Goal: Task Accomplishment & Management: Manage account settings

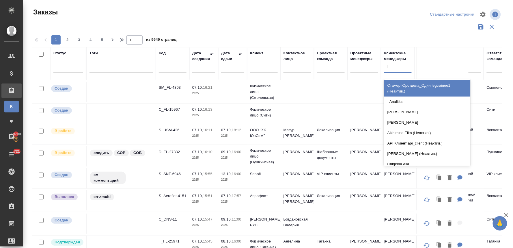
scroll to position [10, 0]
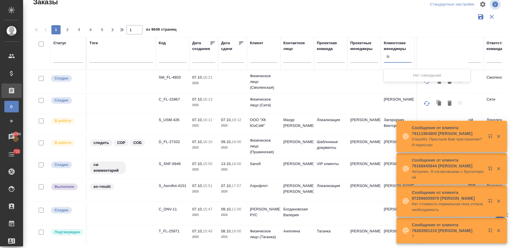
type input "l"
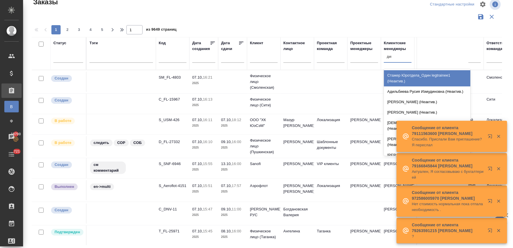
type input "димит"
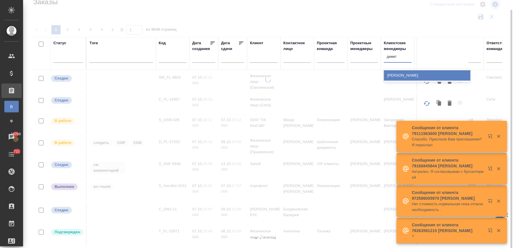
click at [398, 75] on div "[PERSON_NAME]" at bounding box center [427, 75] width 87 height 10
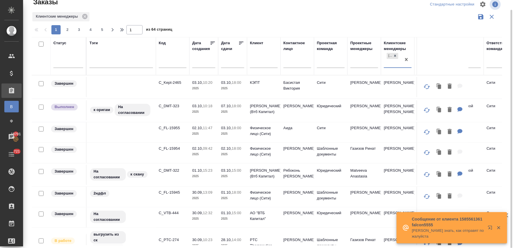
click at [261, 64] on input "text" at bounding box center [264, 63] width 28 height 7
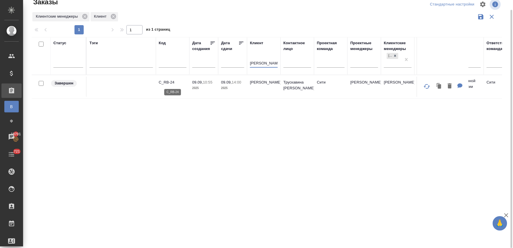
type input "рене"
click at [169, 83] on p "C_RB-24" at bounding box center [173, 82] width 28 height 6
click at [114, 16] on icon at bounding box center [113, 16] width 5 height 5
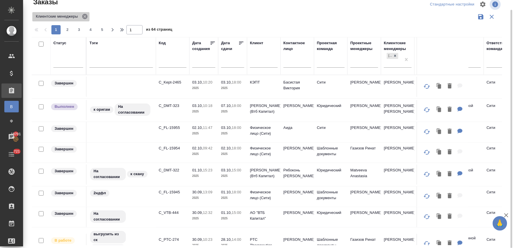
click at [84, 16] on icon at bounding box center [84, 16] width 5 height 5
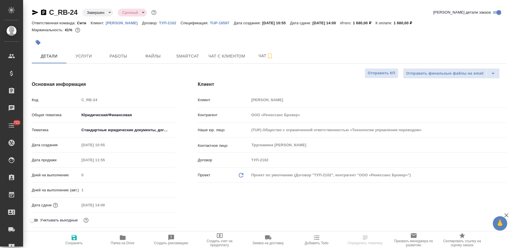
select select "RU"
type textarea "x"
type input "[PERSON_NAME]"
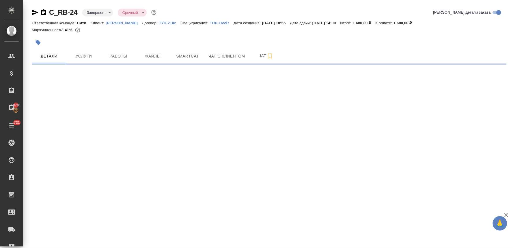
select select "RU"
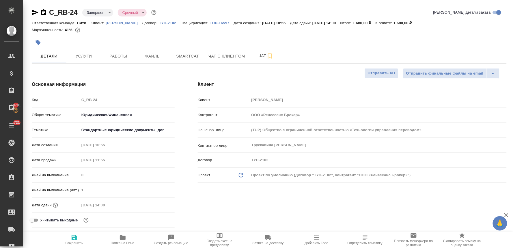
type textarea "x"
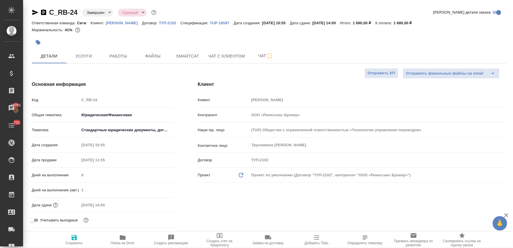
type textarea "x"
click at [225, 24] on p "TUP-16597" at bounding box center [222, 23] width 24 height 4
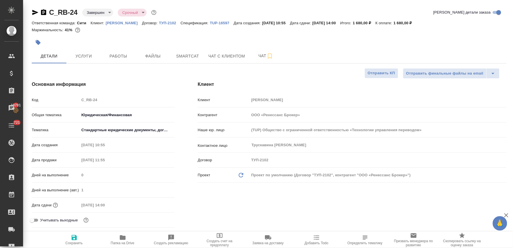
type textarea "x"
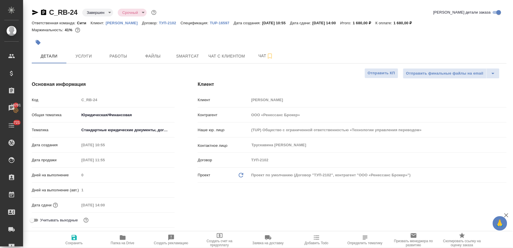
type textarea "x"
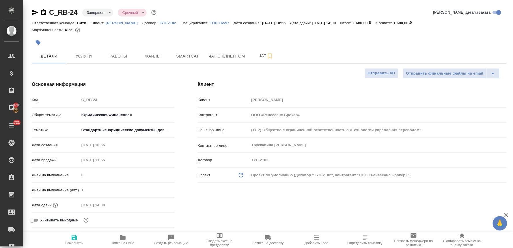
type textarea "x"
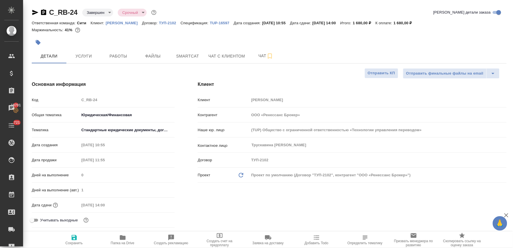
type textarea "x"
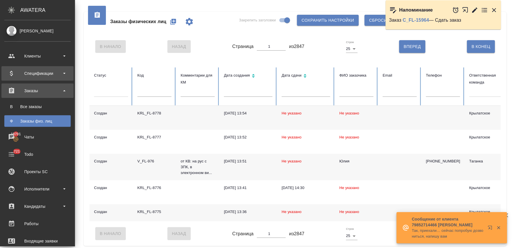
click at [28, 72] on div "Спецификации" at bounding box center [37, 73] width 66 height 9
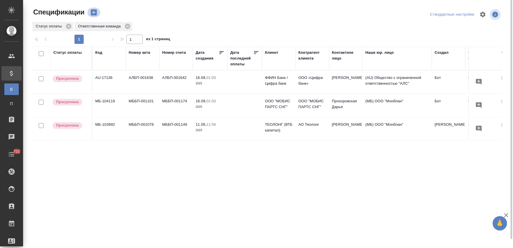
click at [95, 12] on icon "button" at bounding box center [94, 13] width 6 height 6
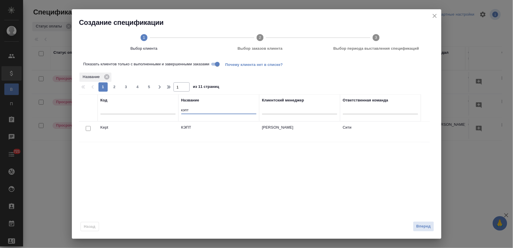
drag, startPoint x: 193, startPoint y: 111, endPoint x: 168, endPoint y: 111, distance: 25.1
click at [168, 111] on tr "Код Название кэпт Клиентский менеджер Ответственная команда" at bounding box center [250, 107] width 342 height 27
drag, startPoint x: 200, startPoint y: 110, endPoint x: 172, endPoint y: 112, distance: 27.8
click at [172, 112] on tr "Код Название ренесанс Клиентский менеджер Ответственная команда" at bounding box center [250, 107] width 342 height 27
paste input "Ренессанс Брокер"
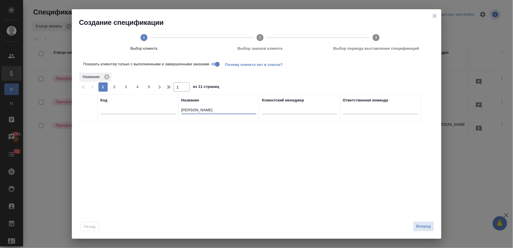
drag, startPoint x: 218, startPoint y: 110, endPoint x: 200, endPoint y: 113, distance: 17.6
click at [200, 113] on input "Ренессанс Брокер" at bounding box center [218, 110] width 75 height 7
type input "Ренессанс"
click at [215, 65] on input "Показать клиентов только с выполненными и завершенными заказами" at bounding box center [217, 64] width 21 height 7
click at [217, 64] on input "Показать клиентов только с выполненными и завершенными заказами" at bounding box center [212, 64] width 21 height 7
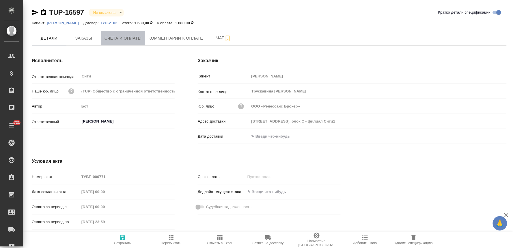
click at [136, 39] on span "Счета и оплаты" at bounding box center [123, 38] width 37 height 7
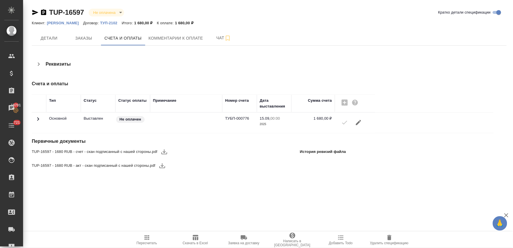
click at [166, 152] on icon "button" at bounding box center [164, 151] width 7 height 7
click at [162, 167] on icon "button" at bounding box center [162, 165] width 7 height 7
click at [77, 23] on p "[PERSON_NAME]" at bounding box center [65, 23] width 36 height 4
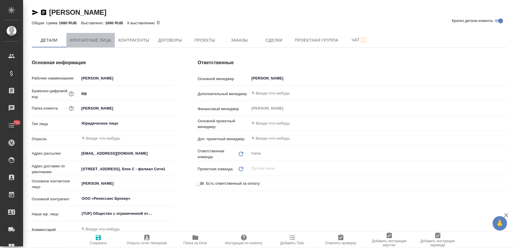
click at [97, 41] on span "Контактные лица" at bounding box center [91, 40] width 42 height 7
type textarea "x"
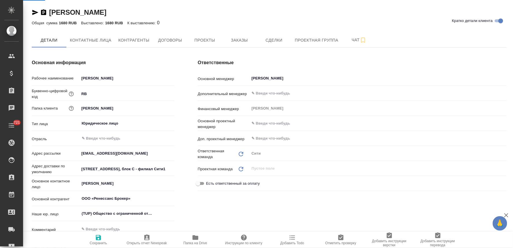
select select "RU"
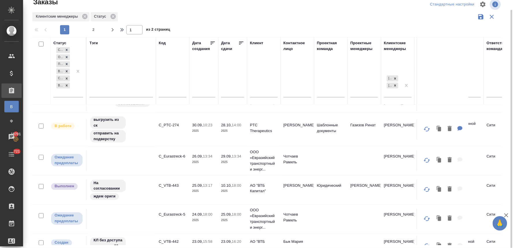
scroll to position [224, 0]
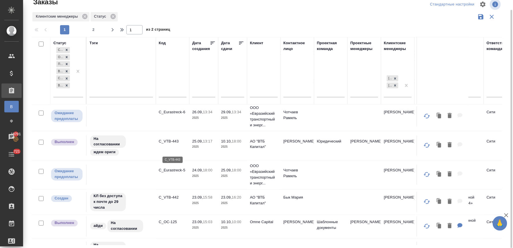
click at [171, 144] on p "C_VTB-443" at bounding box center [173, 141] width 28 height 6
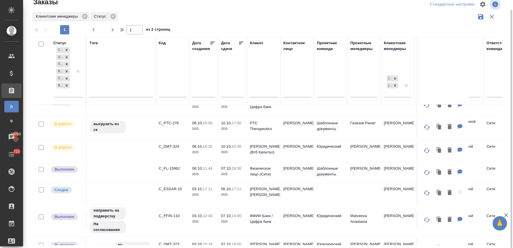
scroll to position [32, 0]
click at [173, 169] on p "C_FL-15962" at bounding box center [173, 169] width 28 height 6
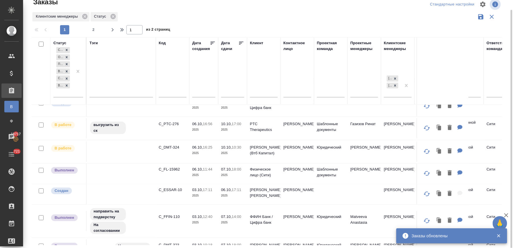
scroll to position [0, 0]
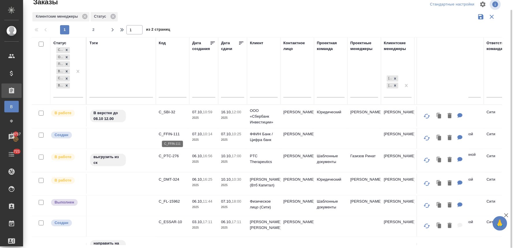
click at [173, 133] on p "C_FFIN-111" at bounding box center [173, 134] width 28 height 6
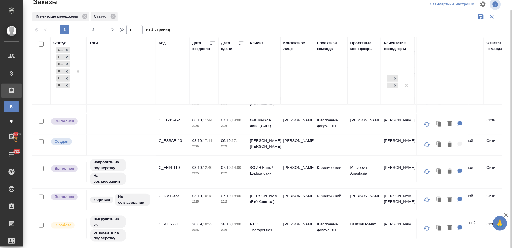
scroll to position [96, 0]
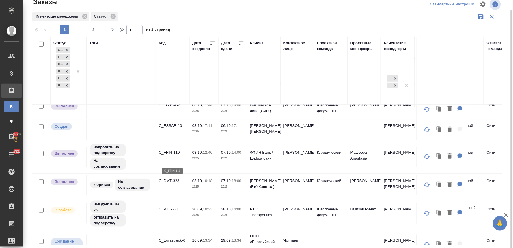
click at [169, 155] on p "C_FFIN-110" at bounding box center [173, 153] width 28 height 6
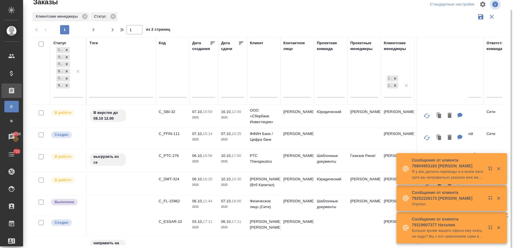
scroll to position [0, 0]
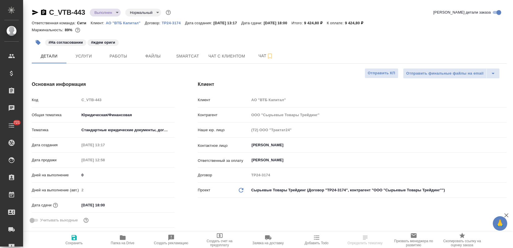
select select "RU"
click at [77, 57] on span "Услуги" at bounding box center [84, 56] width 28 height 7
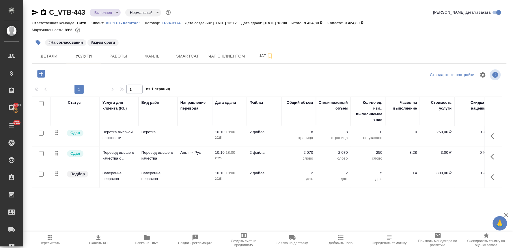
click at [135, 197] on div "Статус Услуга для клиента (RU) Вид работ Направление перевода Дата сдачи Файлы …" at bounding box center [267, 158] width 470 height 124
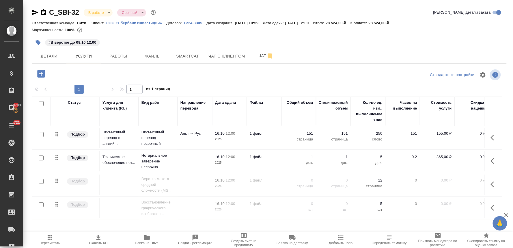
click at [487, 42] on div "#В верстке до 08.10 12.00" at bounding box center [269, 42] width 475 height 13
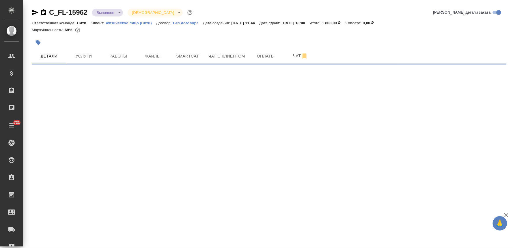
select select "RU"
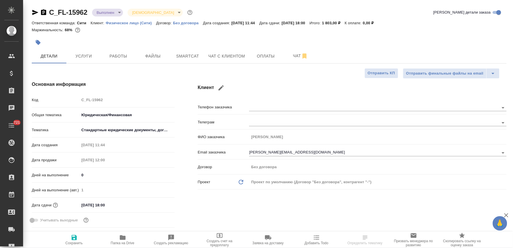
type textarea "x"
drag, startPoint x: 302, startPoint y: 148, endPoint x: 278, endPoint y: 150, distance: 23.8
click at [278, 150] on div "[PERSON_NAME][EMAIL_ADDRESS][DOMAIN_NAME]" at bounding box center [378, 152] width 258 height 11
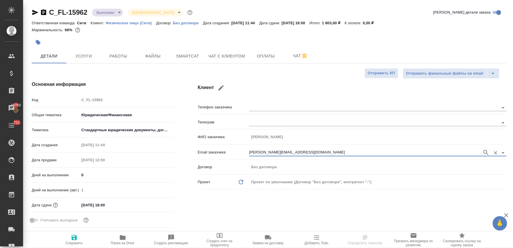
type textarea "x"
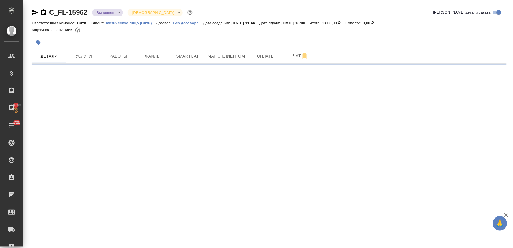
select select "RU"
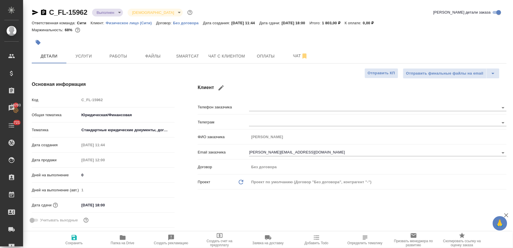
type textarea "x"
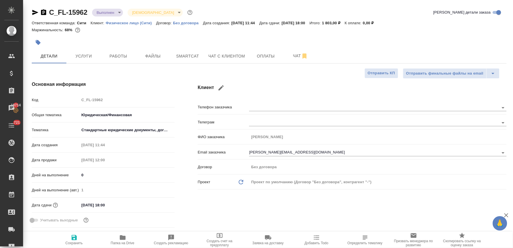
type textarea "x"
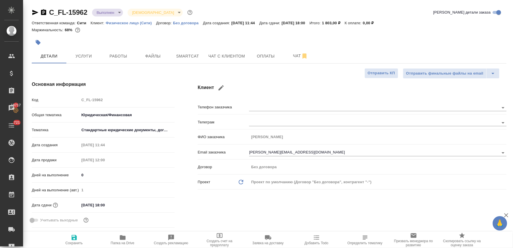
type textarea "x"
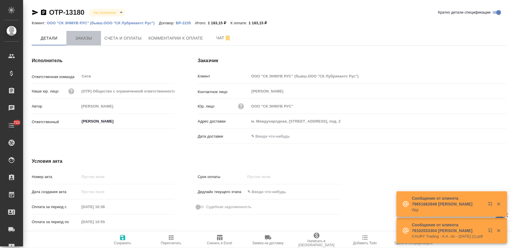
click at [93, 39] on span "Заказы" at bounding box center [84, 38] width 28 height 7
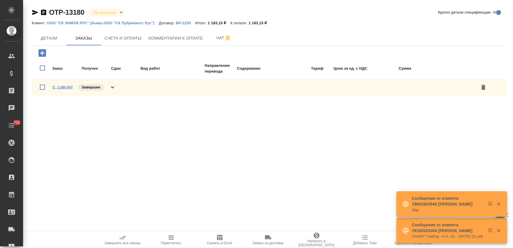
click at [67, 85] on link "C_LUB-267" at bounding box center [63, 87] width 20 height 4
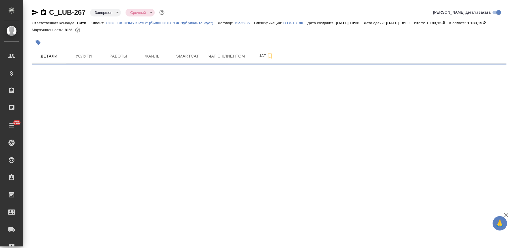
select select "RU"
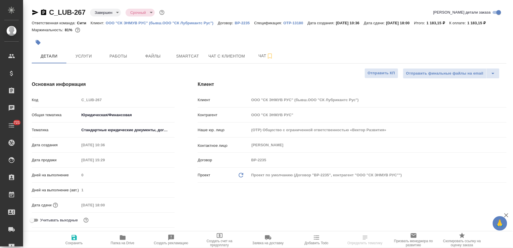
type textarea "x"
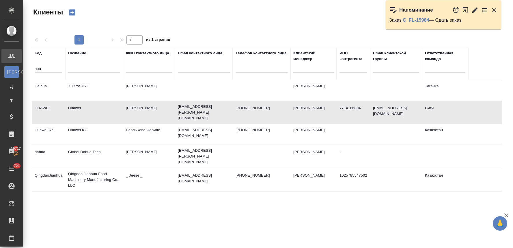
select select "RU"
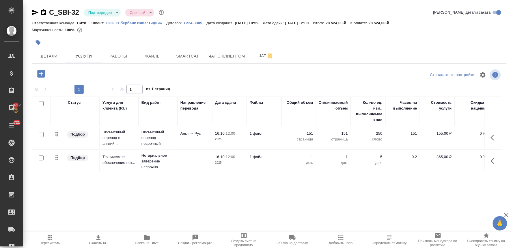
scroll to position [0, 73]
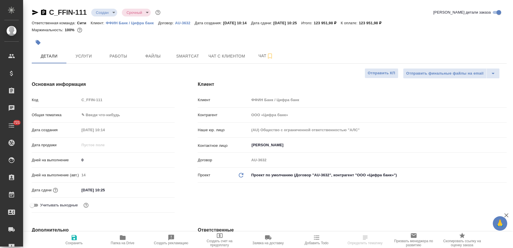
select select "RU"
click at [88, 58] on span "Услуги" at bounding box center [84, 56] width 28 height 7
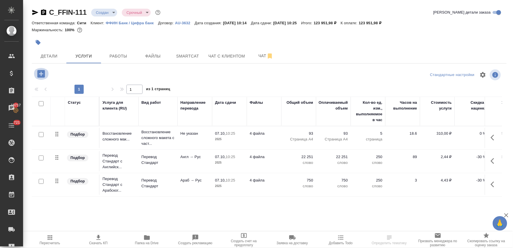
click at [44, 74] on icon "button" at bounding box center [41, 74] width 8 height 8
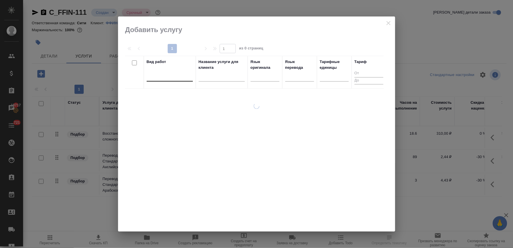
click at [173, 76] on div at bounding box center [170, 75] width 46 height 8
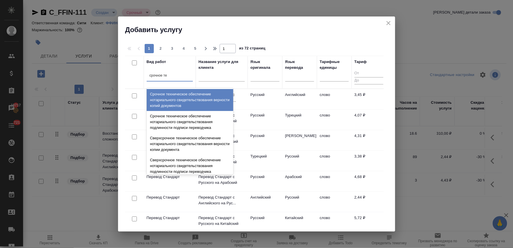
type input "срочное тех"
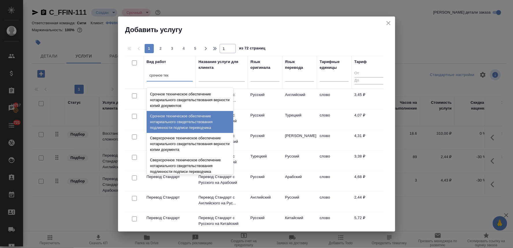
click at [193, 120] on div "Срочное техническое обеспечение нотариального свидетельствования подлинности по…" at bounding box center [190, 122] width 87 height 22
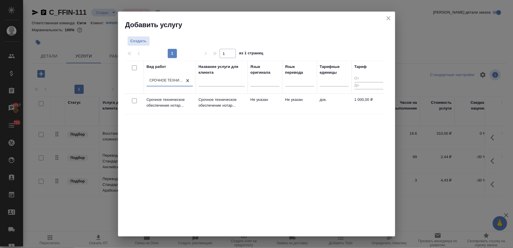
click at [132, 100] on input "checkbox" at bounding box center [134, 100] width 5 height 5
checkbox input "true"
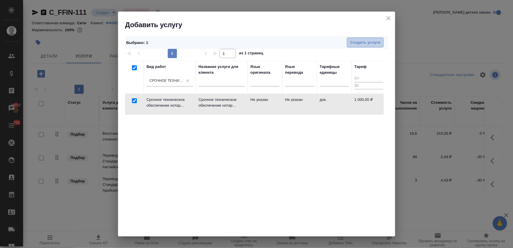
click at [351, 42] on span "Создать услуги" at bounding box center [365, 42] width 30 height 7
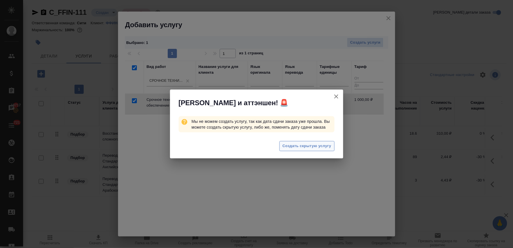
click at [286, 144] on span "Создать скрытую услугу" at bounding box center [307, 146] width 49 height 7
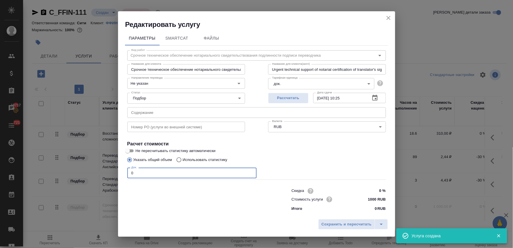
drag, startPoint x: 140, startPoint y: 172, endPoint x: 105, endPoint y: 172, distance: 35.2
click at [107, 172] on div "Редактировать услугу Параметры SmartCat Файлы Вид работ Срочное техническое обе…" at bounding box center [256, 124] width 513 height 248
type input "4"
click at [336, 221] on span "Сохранить и пересчитать" at bounding box center [347, 224] width 50 height 7
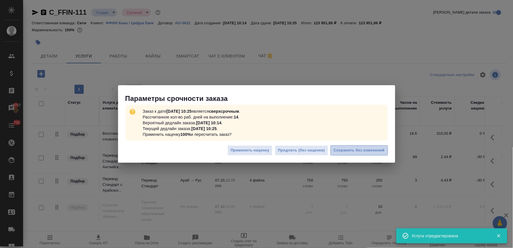
click at [365, 148] on span "Сохранить без изменений" at bounding box center [359, 150] width 51 height 7
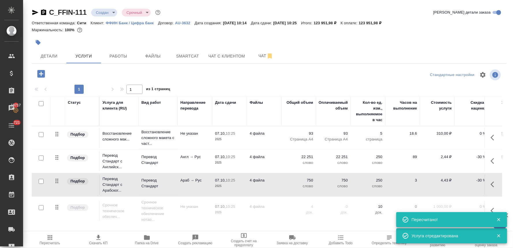
click at [154, 183] on p "Перевод Стандарт" at bounding box center [157, 183] width 33 height 12
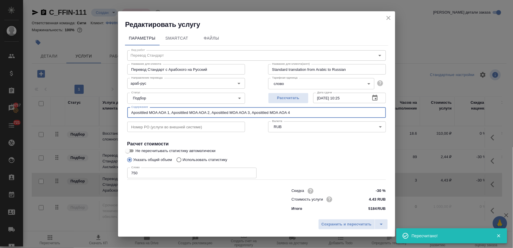
drag, startPoint x: 299, startPoint y: 112, endPoint x: 60, endPoint y: 110, distance: 239.3
click at [60, 110] on div "Редактировать услугу Параметры SmartCat Файлы Вид работ Перевод Стандарт Вид ра…" at bounding box center [256, 124] width 513 height 248
click at [390, 17] on icon "close" at bounding box center [388, 17] width 7 height 7
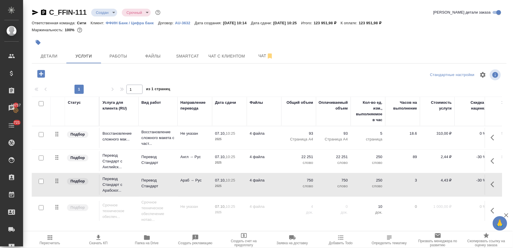
click at [491, 211] on icon "button" at bounding box center [494, 210] width 7 height 7
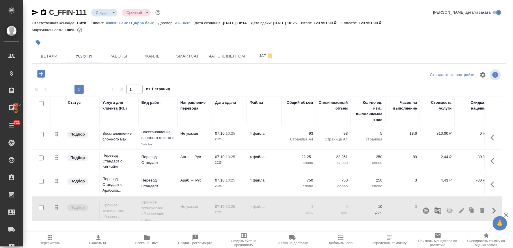
drag, startPoint x: 455, startPoint y: 211, endPoint x: 442, endPoint y: 232, distance: 23.9
click at [442, 221] on div "Стандартные настройки 1 1 из 1 страниц Статус Услуга для клиента (RU) Вид работ…" at bounding box center [269, 144] width 475 height 153
click at [491, 209] on icon "button" at bounding box center [494, 210] width 7 height 7
click at [446, 212] on icon "button" at bounding box center [449, 210] width 7 height 7
click at [149, 205] on p "Срочное техническое обеспечение нотар..." at bounding box center [157, 210] width 33 height 23
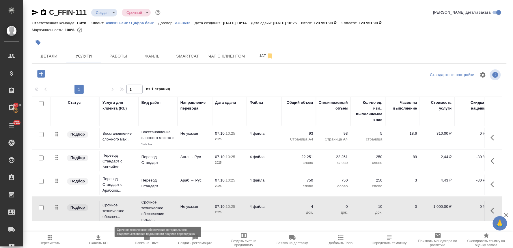
click at [149, 205] on p "Срочное техническое обеспечение нотар..." at bounding box center [157, 210] width 33 height 23
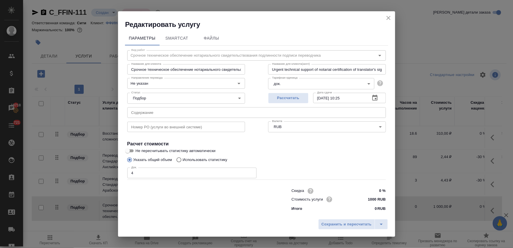
click at [144, 111] on input "text" at bounding box center [256, 112] width 259 height 10
paste input "Aposittled MOA AOA 1, Aposittled MOA AOA 2, Aposittled MOA AOA 3, Aposittled MO…"
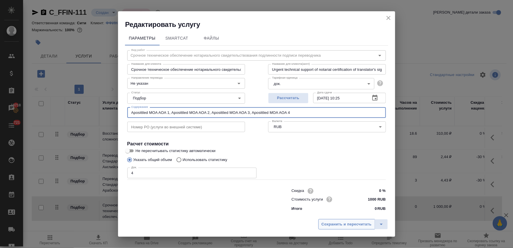
type input "Aposittled MOA AOA 1, Aposittled MOA AOA 2, Aposittled MOA AOA 3, Aposittled MO…"
click at [346, 227] on button "Сохранить и пересчитать" at bounding box center [346, 224] width 57 height 10
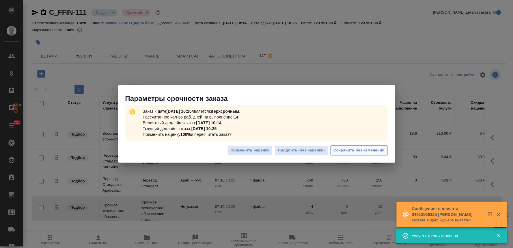
click at [349, 148] on span "Сохранить без изменений" at bounding box center [359, 150] width 51 height 7
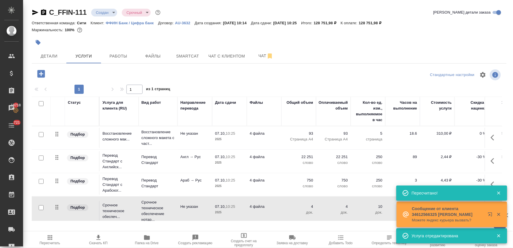
click at [101, 240] on icon "button" at bounding box center [98, 237] width 7 height 7
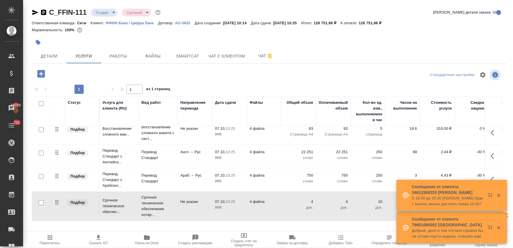
scroll to position [10, 0]
click at [499, 194] on icon "button" at bounding box center [498, 195] width 5 height 5
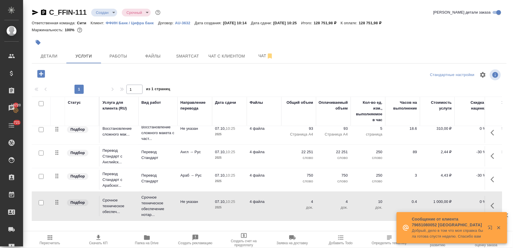
click at [491, 202] on icon "button" at bounding box center [494, 205] width 7 height 7
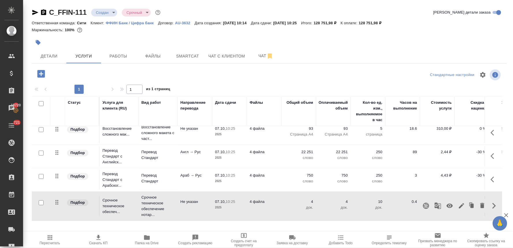
click at [447, 204] on icon "button" at bounding box center [450, 206] width 6 height 4
click at [38, 74] on icon "button" at bounding box center [41, 74] width 8 height 8
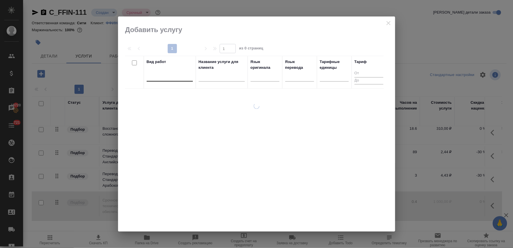
click at [166, 77] on div at bounding box center [170, 75] width 46 height 8
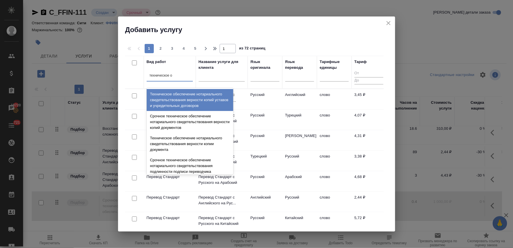
type input "техническое об"
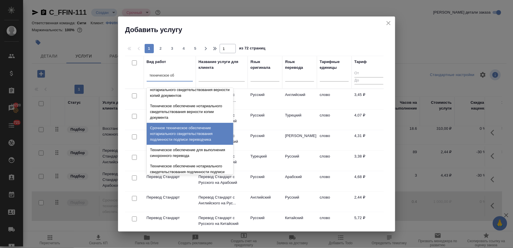
scroll to position [64, 0]
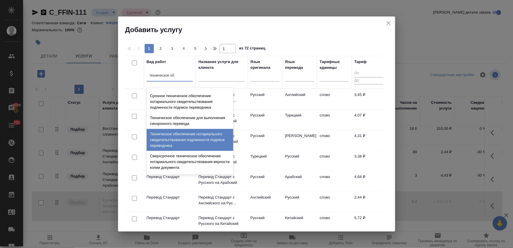
click at [188, 137] on div "Техническое обеспечение нотариального свидетельствования подлинности подписи пе…" at bounding box center [190, 140] width 87 height 22
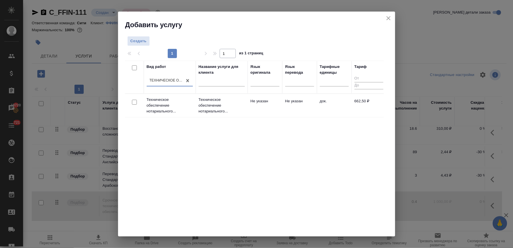
click at [134, 101] on input "checkbox" at bounding box center [134, 102] width 5 height 5
checkbox input "true"
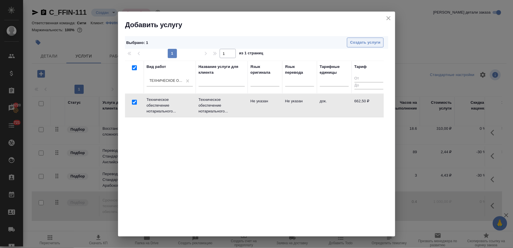
click at [368, 41] on span "Создать услуги" at bounding box center [365, 42] width 30 height 7
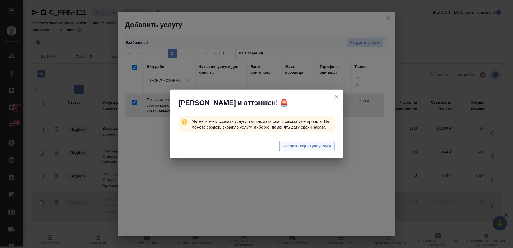
click at [304, 150] on button "Создать скрытую услугу" at bounding box center [306, 146] width 55 height 10
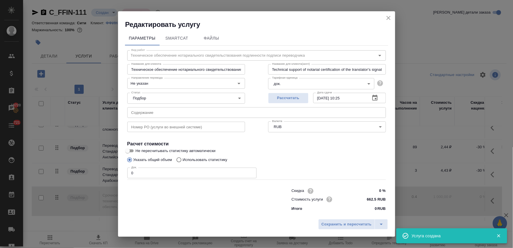
click at [199, 111] on input "text" at bounding box center [256, 112] width 259 height 10
paste input "Aposittled MOA AOA 1, Aposittled MOA AOA 2, Aposittled MOA AOA 3, Aposittled MO…"
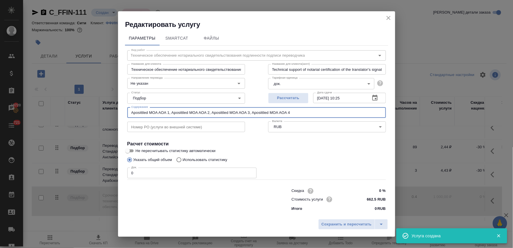
type input "Aposittled MOA AOA 1, Aposittled MOA AOA 2, Aposittled MOA AOA 3, Aposittled MO…"
drag, startPoint x: 130, startPoint y: 171, endPoint x: 116, endPoint y: 171, distance: 14.1
click at [116, 171] on div "Редактировать услугу Параметры SmartCat Файлы Вид работ Техническое обеспечение…" at bounding box center [256, 124] width 513 height 248
type input "4"
click at [347, 220] on button "Сохранить и пересчитать" at bounding box center [346, 224] width 57 height 10
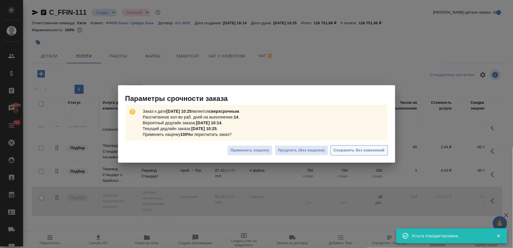
click at [351, 145] on button "Сохранить без изменений" at bounding box center [359, 150] width 57 height 10
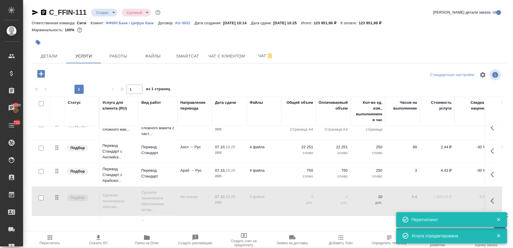
click at [487, 200] on button "button" at bounding box center [494, 201] width 14 height 14
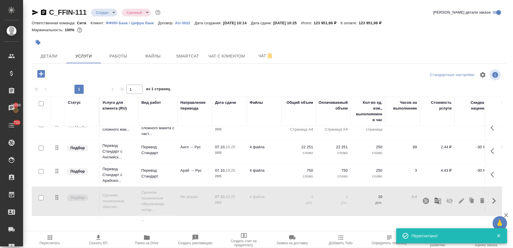
scroll to position [33, 0]
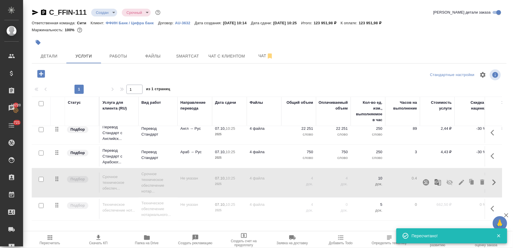
click at [487, 204] on button "button" at bounding box center [494, 209] width 14 height 14
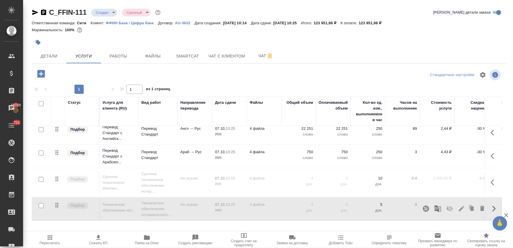
click at [447, 206] on icon "button" at bounding box center [450, 208] width 6 height 5
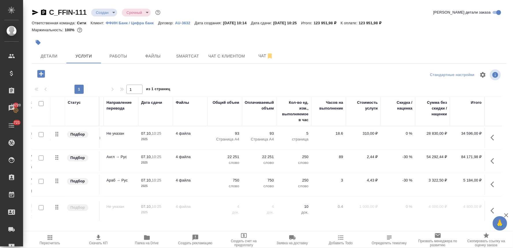
scroll to position [0, 78]
click at [402, 180] on p "-30 %" at bounding box center [398, 180] width 29 height 6
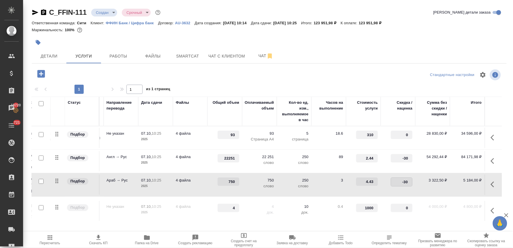
drag, startPoint x: 391, startPoint y: 180, endPoint x: 425, endPoint y: 183, distance: 34.5
click at [419, 183] on tr "Подбор Перевод Стандарт с Арабског... Перевод Стандарт Араб → Рус 07.10, 10:25 …" at bounding box center [230, 184] width 544 height 23
type input "0"
drag, startPoint x: 392, startPoint y: 160, endPoint x: 421, endPoint y: 156, distance: 30.0
click at [420, 156] on tr "Подбор Перевод Стандарт с Английск... Перевод Стандарт Англ → Рус 07.10, 10:25 …" at bounding box center [230, 161] width 544 height 23
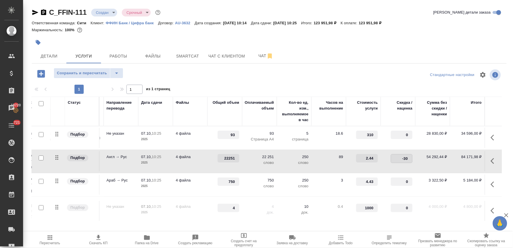
type input "0"
click at [355, 66] on div "C_FFIN-111 Создан new Срочный urgent Кратко детали заказа Ответственная команда…" at bounding box center [269, 117] width 481 height 235
click at [82, 74] on span "Сохранить и пересчитать" at bounding box center [82, 73] width 50 height 7
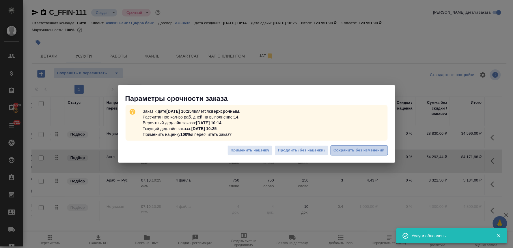
click at [360, 152] on span "Сохранить без изменений" at bounding box center [359, 150] width 51 height 7
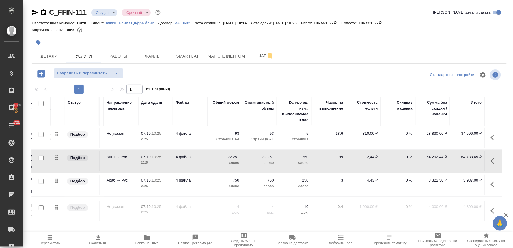
click at [98, 238] on icon "button" at bounding box center [98, 237] width 7 height 7
click at [475, 67] on div "C_FFIN-111 Создан new Срочный urgent Кратко детали заказа Ответственная команда…" at bounding box center [269, 117] width 481 height 235
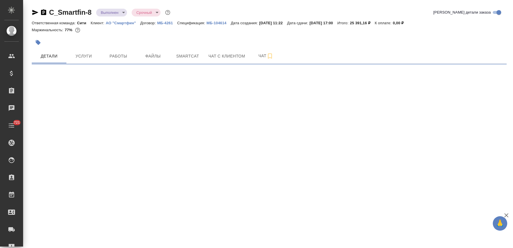
select select "RU"
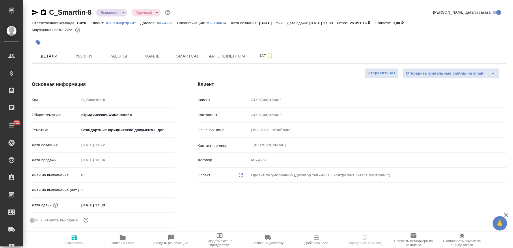
type textarea "x"
click at [489, 47] on div at bounding box center [269, 42] width 475 height 13
click at [121, 240] on icon "button" at bounding box center [123, 237] width 6 height 5
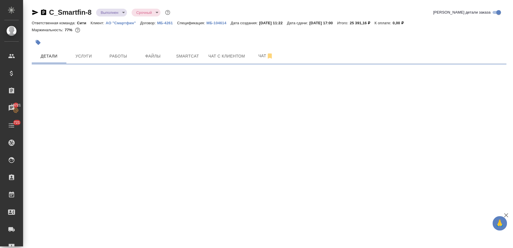
select select "RU"
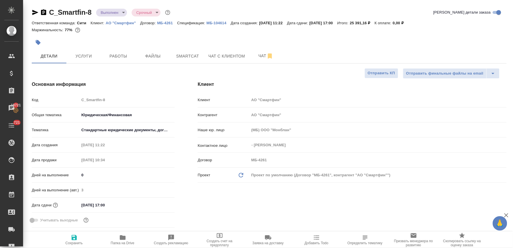
type textarea "x"
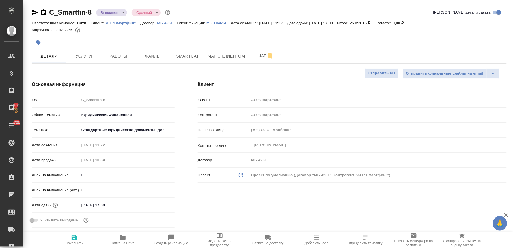
type textarea "x"
click at [233, 52] on button "Чат с клиентом" at bounding box center [227, 56] width 44 height 14
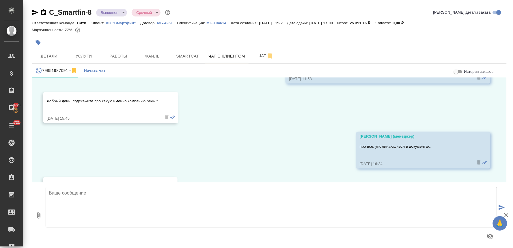
scroll to position [3652, 0]
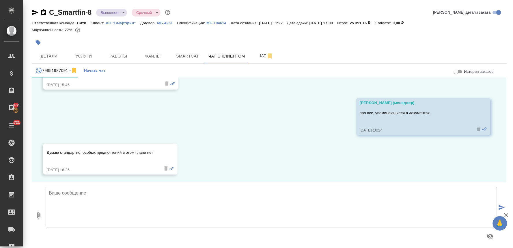
click at [104, 204] on textarea at bounding box center [272, 207] width 452 height 40
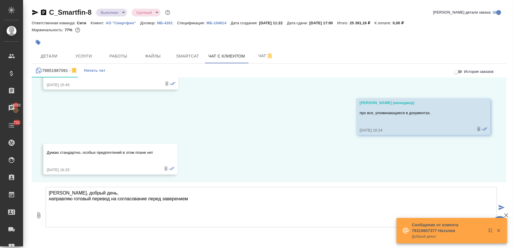
type textarea "Денис, добрый день, направляю готовый перевод на согласование перед заверением"
click at [38, 214] on icon "button" at bounding box center [38, 215] width 3 height 6
type input "C:\fakepath\Certificado de Dominio y Cargas_Korobko-Shemanoivshaia)_исп(ru).docx"
click at [498, 231] on icon "button" at bounding box center [498, 230] width 3 height 3
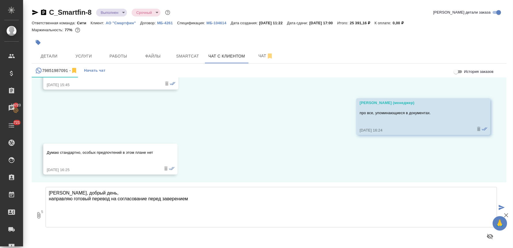
click at [501, 204] on button "submit" at bounding box center [502, 208] width 10 height 80
click at [38, 44] on icon "button" at bounding box center [38, 42] width 5 height 5
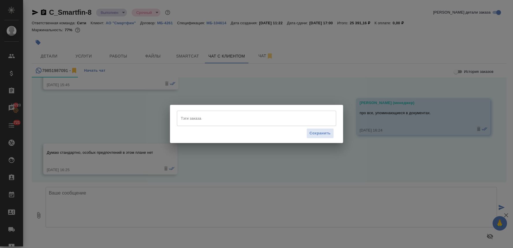
click at [209, 118] on input "Тэги заказа" at bounding box center [251, 118] width 143 height 10
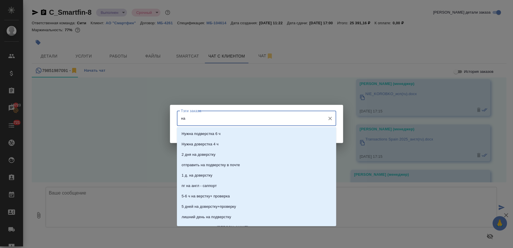
scroll to position [3954, 0]
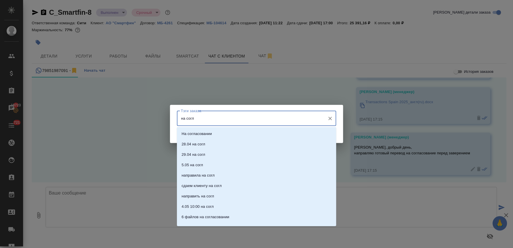
type input "на согла"
click at [208, 134] on p "На согласовании" at bounding box center [197, 134] width 30 height 6
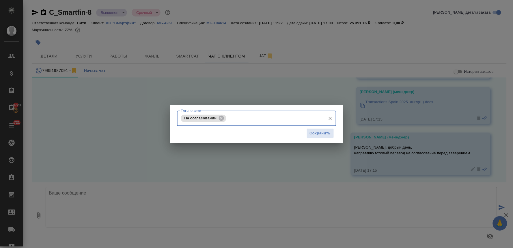
click at [320, 127] on div "Сохранить" at bounding box center [256, 133] width 159 height 15
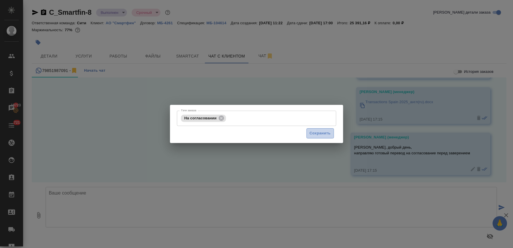
click at [321, 134] on span "Сохранить" at bounding box center [320, 133] width 21 height 7
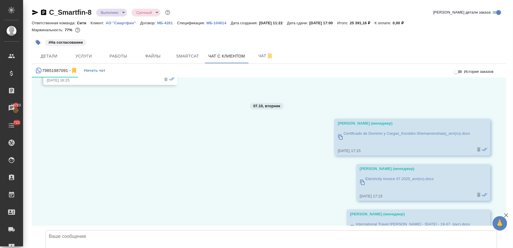
scroll to position [3698, 0]
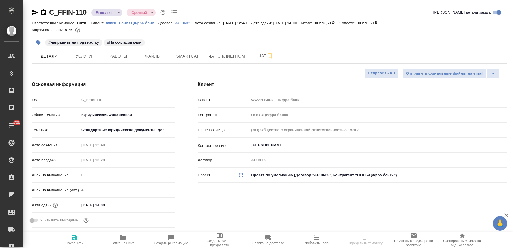
select select "RU"
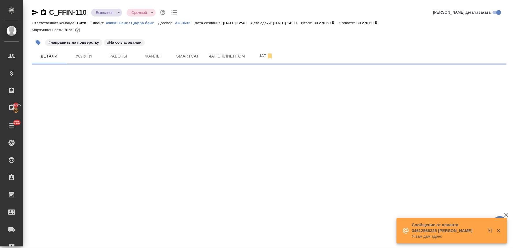
select select "RU"
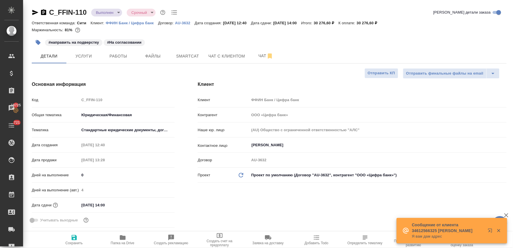
type textarea "x"
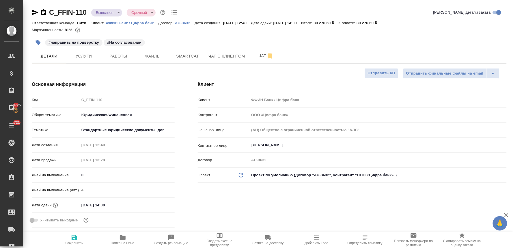
type textarea "x"
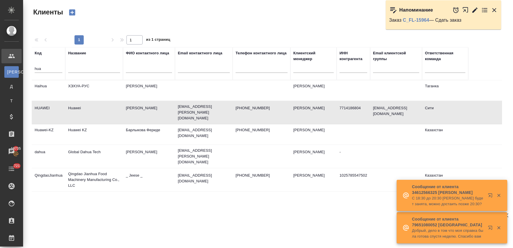
select select "RU"
drag, startPoint x: 36, startPoint y: 70, endPoint x: 25, endPoint y: 68, distance: 11.1
click at [25, 68] on div "Клиенты Стандартные настройки 1 1 из 1 страниц Код hua Название ФИО контактного…" at bounding box center [268, 129] width 490 height 258
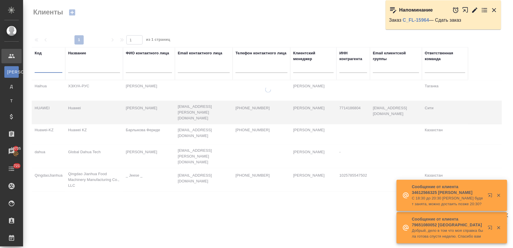
click at [83, 69] on input "text" at bounding box center [94, 69] width 52 height 7
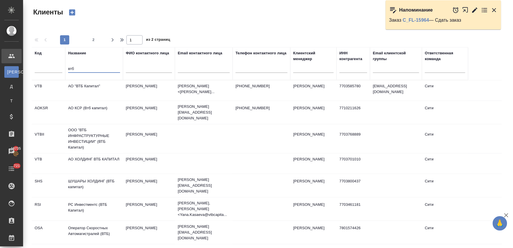
type input "втб"
click at [90, 87] on td "АО "ВТБ Капитал"" at bounding box center [94, 90] width 58 height 20
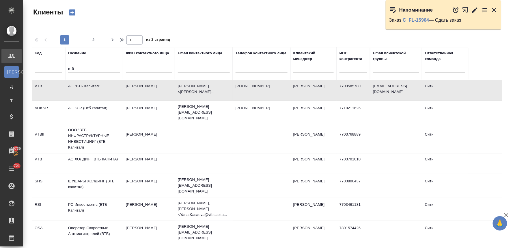
click at [90, 87] on td "АО "ВТБ Капитал"" at bounding box center [94, 90] width 58 height 20
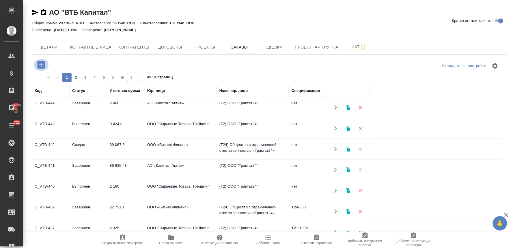
click at [40, 62] on icon "button" at bounding box center [41, 65] width 8 height 8
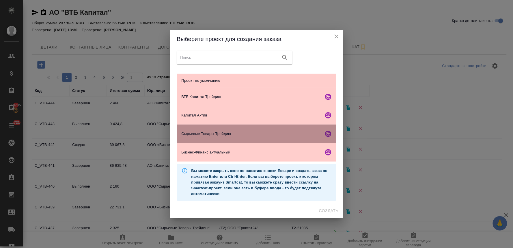
click at [259, 135] on span "Сырьевые Товары Трейдинг" at bounding box center [252, 134] width 140 height 6
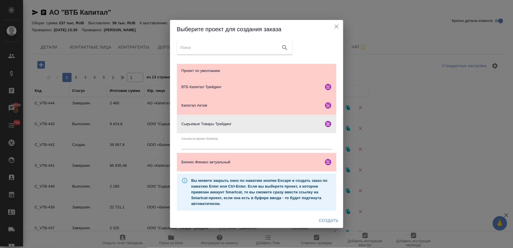
click at [332, 221] on span "Создать" at bounding box center [328, 220] width 19 height 7
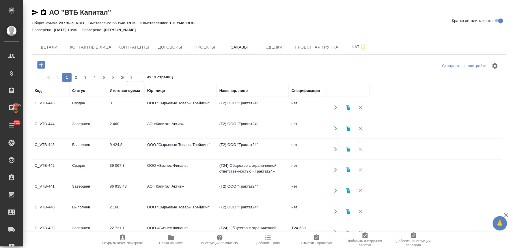
click at [165, 242] on span "Папка на Drive" at bounding box center [171, 243] width 24 height 4
click at [176, 208] on td "ООО "Сырьевые Товары Трейдинг"" at bounding box center [180, 211] width 72 height 20
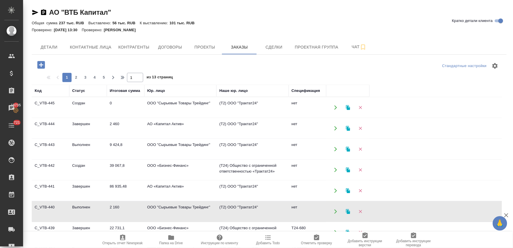
click at [170, 148] on td "ООО "Сырьевые Товары Трейдинг"" at bounding box center [180, 149] width 72 height 20
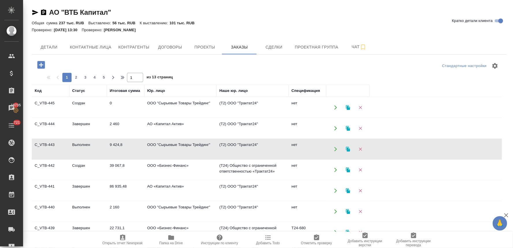
click at [170, 148] on td "ООО "Сырьевые Товары Трейдинг"" at bounding box center [180, 149] width 72 height 20
click at [168, 168] on td "ООО «Бизнес-Финанс»" at bounding box center [180, 170] width 72 height 20
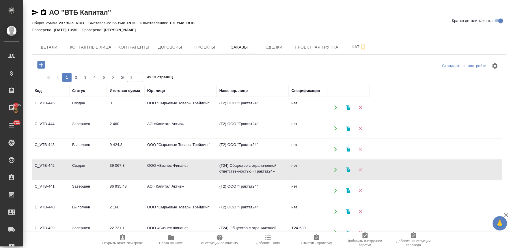
click at [168, 168] on td "ООО «Бизнес-Финанс»" at bounding box center [180, 170] width 72 height 20
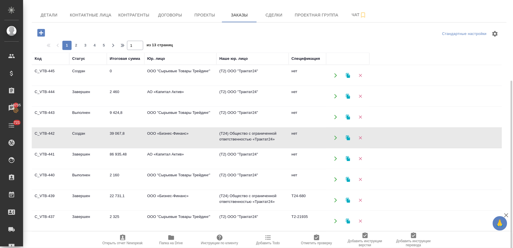
scroll to position [64, 0]
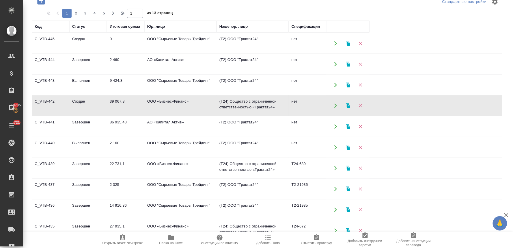
click at [180, 184] on td "ООО "Сырьевые Товары Трейдинг"" at bounding box center [180, 189] width 72 height 20
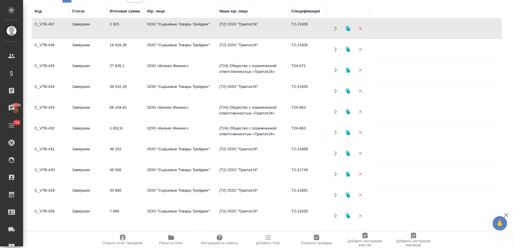
scroll to position [160, 0]
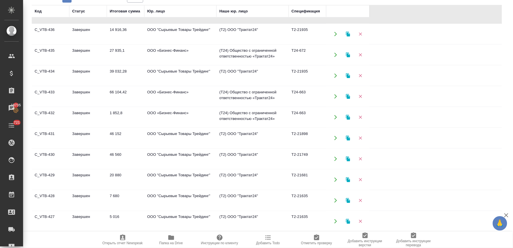
click at [176, 174] on td "ООО "Сырьевые Товары Трейдинг"" at bounding box center [180, 179] width 72 height 20
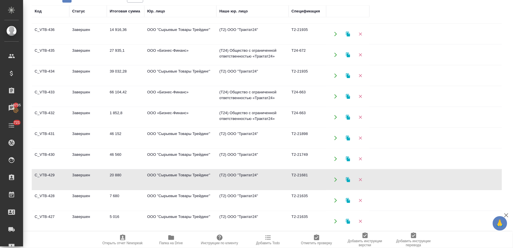
click at [176, 174] on td "ООО "Сырьевые Товары Трейдинг"" at bounding box center [180, 179] width 72 height 20
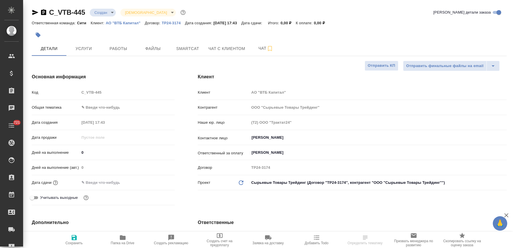
select select "RU"
click at [300, 139] on input "Меркулова Наталья" at bounding box center [368, 137] width 235 height 7
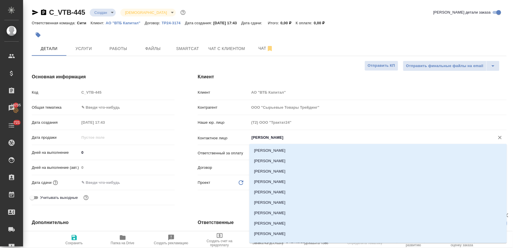
scroll to position [27, 0]
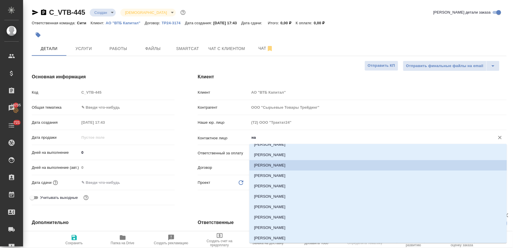
type input "нат"
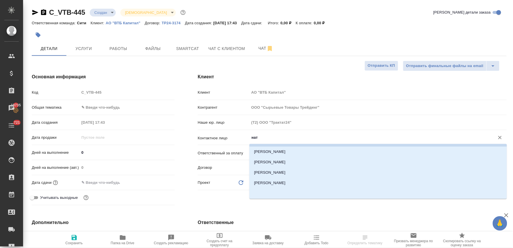
scroll to position [1, 0]
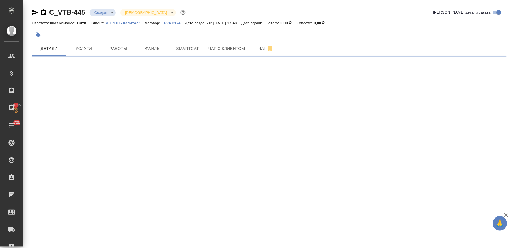
select select "RU"
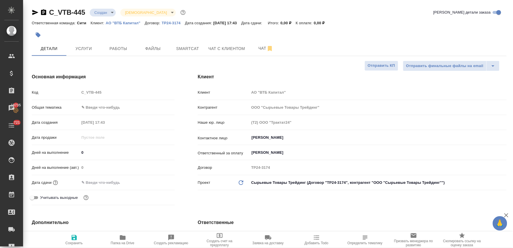
type textarea "x"
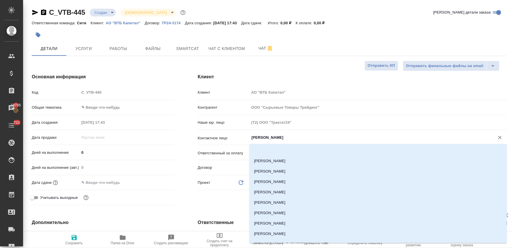
click at [276, 139] on input "Меркулова Наталья" at bounding box center [368, 137] width 235 height 7
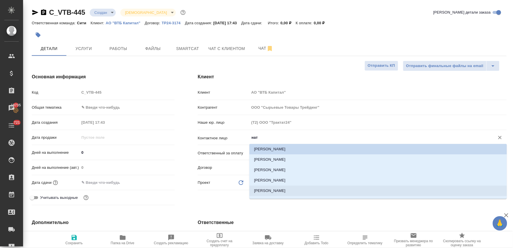
click at [279, 190] on li "Клюева Наталия" at bounding box center [378, 190] width 258 height 10
type input "Клюева Наталия"
type textarea "x"
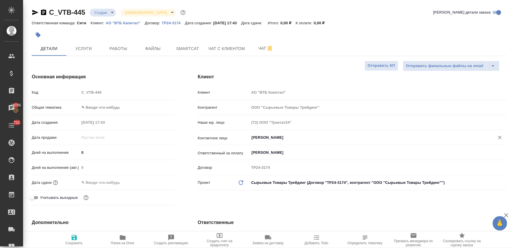
type input "Клюева Наталия"
click at [99, 180] on input "text" at bounding box center [105, 182] width 51 height 8
click at [158, 181] on icon "button" at bounding box center [157, 182] width 7 height 7
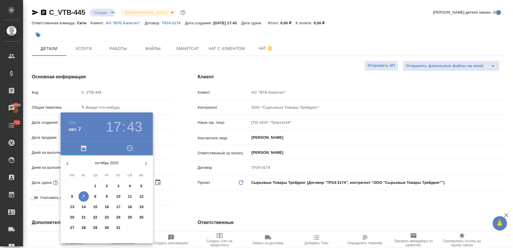
click at [96, 195] on p "8" at bounding box center [95, 196] width 2 height 6
type input "08.10.2025 17:43"
type textarea "x"
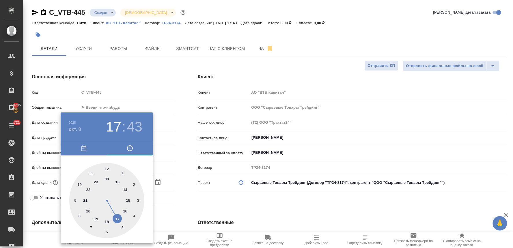
click at [117, 218] on div at bounding box center [106, 200] width 75 height 75
type textarea "x"
click at [108, 166] on div at bounding box center [106, 200] width 75 height 75
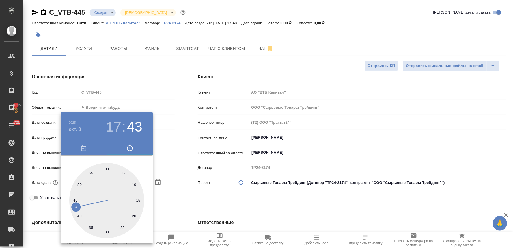
type input "08.10.2025 17:00"
type textarea "x"
click at [198, 198] on div at bounding box center [256, 124] width 513 height 248
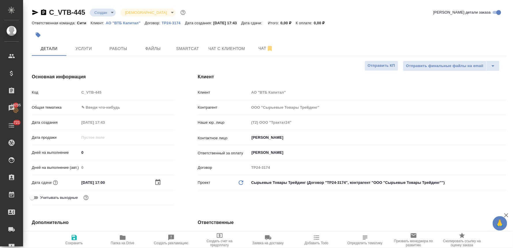
drag, startPoint x: 74, startPoint y: 237, endPoint x: 95, endPoint y: 165, distance: 75.0
click at [74, 237] on icon "button" at bounding box center [74, 237] width 7 height 7
type textarea "x"
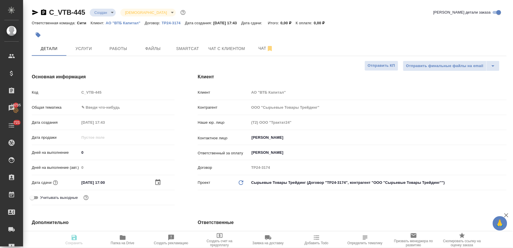
type textarea "x"
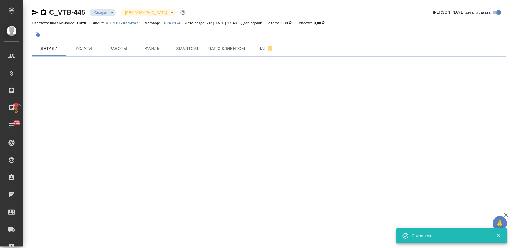
select select "RU"
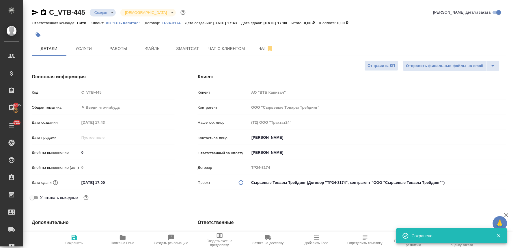
type textarea "x"
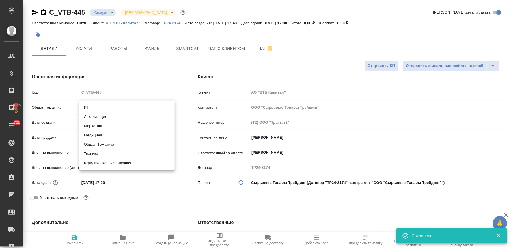
click at [101, 109] on body "🙏 .cls-1 fill:#fff; AWATERA Lyamina Nadezhda Клиенты Спецификации Заказы 19735 …" at bounding box center [256, 124] width 513 height 248
click at [106, 145] on li "Общая Тематика" at bounding box center [126, 144] width 95 height 9
type input "obtem"
type textarea "x"
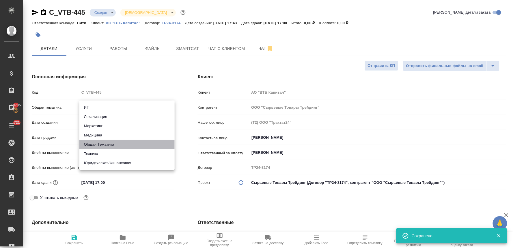
type textarea "x"
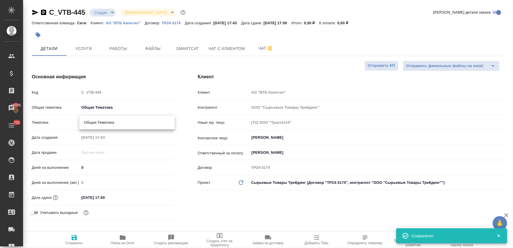
click at [100, 121] on body "🙏 .cls-1 fill:#fff; AWATERA Lyamina Nadezhda Клиенты Спецификации Заказы 19735 …" at bounding box center [256, 124] width 513 height 248
click at [101, 122] on li "Общая Тематика" at bounding box center [126, 122] width 95 height 9
type textarea "x"
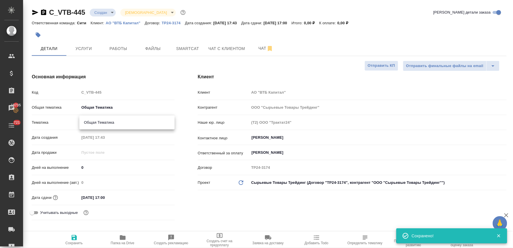
type input "6012b1ca196b0e5c9229a120"
click at [150, 157] on div "Дата продажи" at bounding box center [103, 154] width 143 height 15
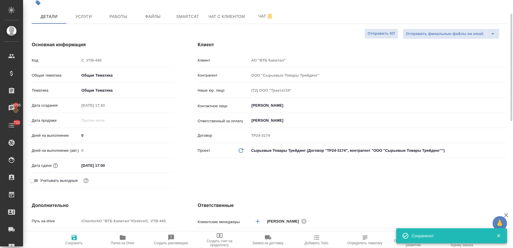
scroll to position [160, 0]
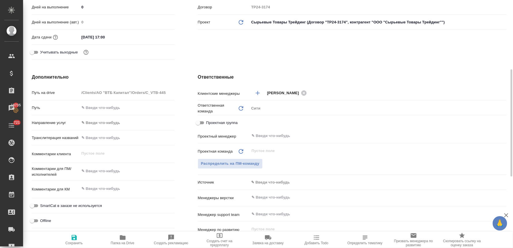
type textarea "x"
click at [105, 191] on textarea at bounding box center [126, 189] width 95 height 10
type textarea "3"
type textarea "x"
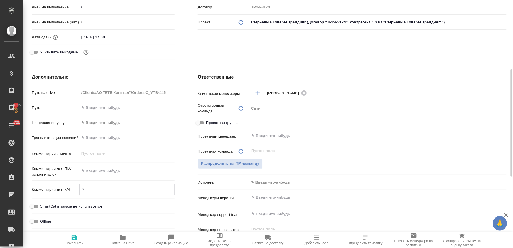
type textarea "x"
type textarea "3н"
type textarea "x"
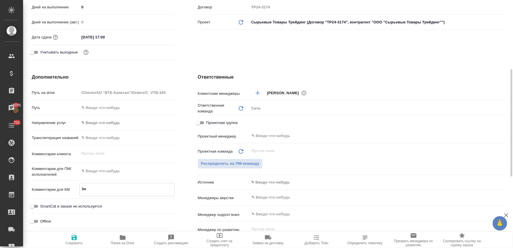
type textarea "3нз"
type textarea "x"
type textarea "3нзк"
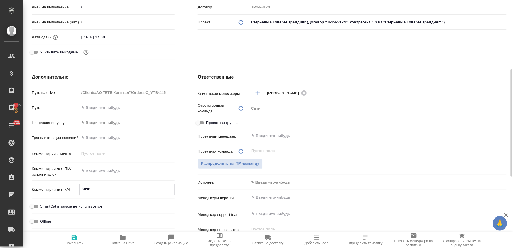
type textarea "x"
type textarea "3нзк"
type textarea "x"
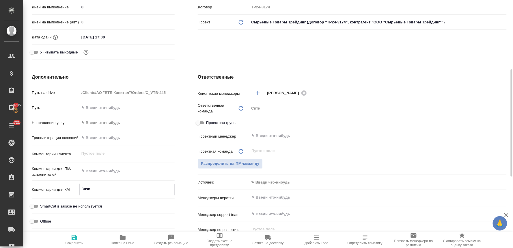
click at [74, 241] on span "Сохранить" at bounding box center [74, 243] width 17 height 4
type textarea "x"
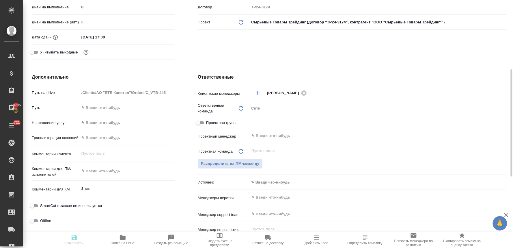
type textarea "x"
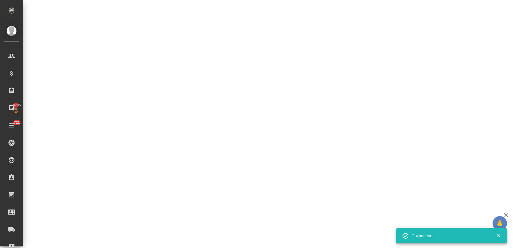
select select "RU"
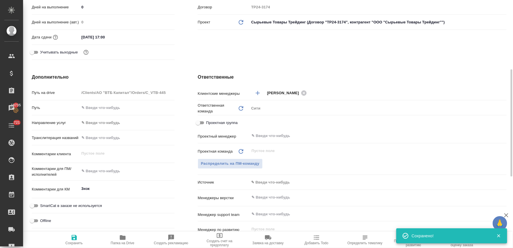
type textarea "x"
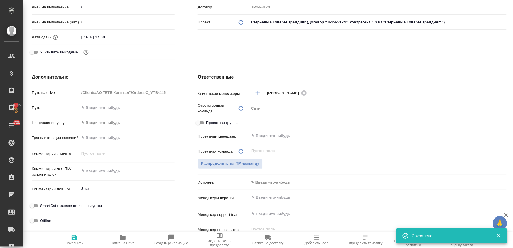
type textarea "x"
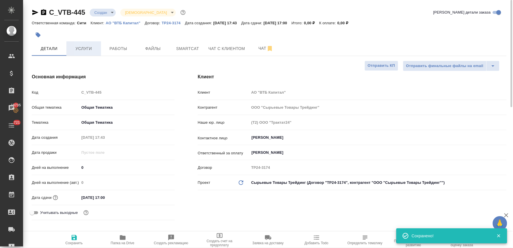
click at [84, 48] on span "Услуги" at bounding box center [84, 48] width 28 height 7
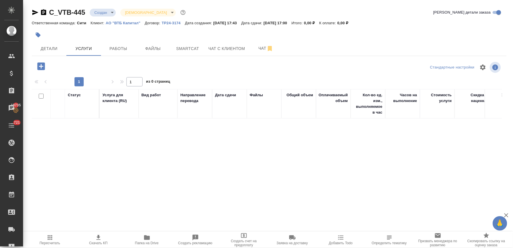
click at [45, 67] on icon "button" at bounding box center [41, 66] width 8 height 8
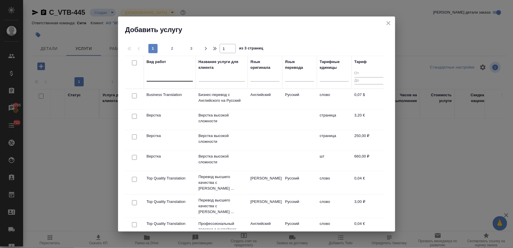
click at [155, 76] on div at bounding box center [170, 75] width 46 height 8
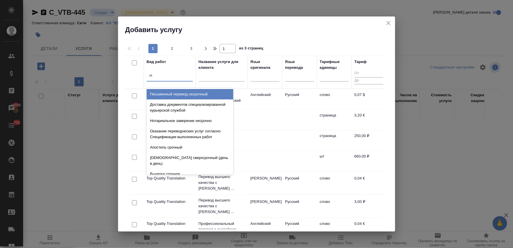
type input "нот"
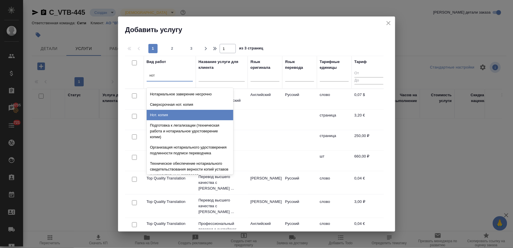
click at [172, 116] on div "Нот. копия" at bounding box center [190, 115] width 87 height 10
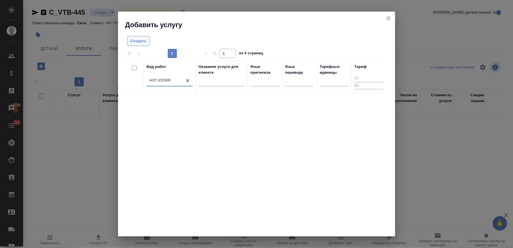
click at [144, 41] on span "Создать" at bounding box center [138, 41] width 16 height 7
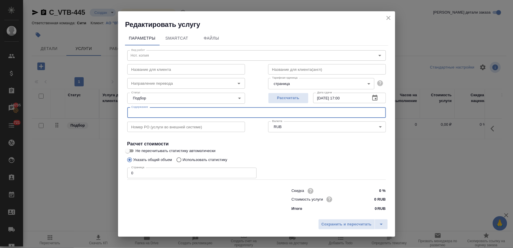
click at [172, 117] on input "text" at bounding box center [256, 112] width 259 height 10
type input "ИНН"
click at [348, 168] on div "Страница 0 Страница" at bounding box center [256, 172] width 259 height 14
click at [123, 175] on div "Параметры SmartCat Файлы Вид работ Нот. копия Вид работ Название для клиента На…" at bounding box center [256, 122] width 277 height 187
type input "3"
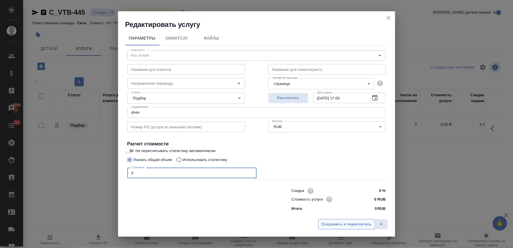
click at [345, 223] on span "Сохранить и пересчитать" at bounding box center [347, 224] width 50 height 7
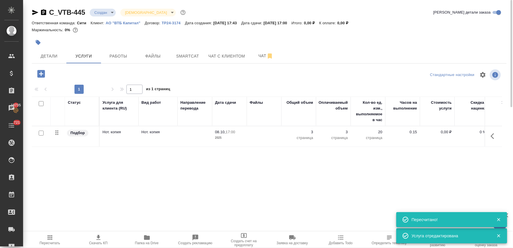
click at [441, 130] on p "0,00 ₽" at bounding box center [437, 132] width 29 height 6
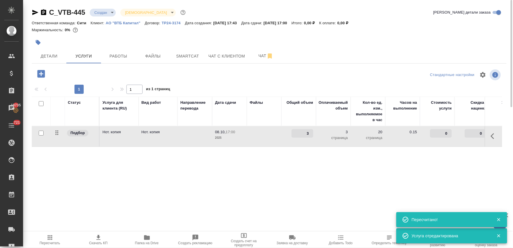
click at [441, 130] on input "0" at bounding box center [441, 133] width 22 height 8
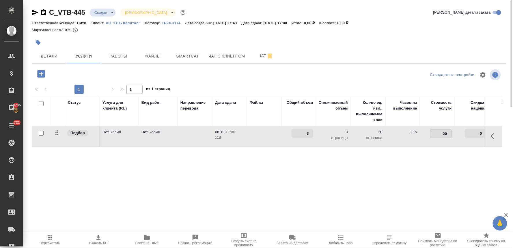
type input "200"
click at [408, 186] on div "Статус Услуга для клиента (RU) Вид работ Направление перевода Дата сдачи Файлы …" at bounding box center [267, 158] width 470 height 124
click at [91, 72] on span "Сохранить и пересчитать" at bounding box center [82, 73] width 50 height 7
click at [102, 240] on span "Скачать КП" at bounding box center [99, 239] width 42 height 11
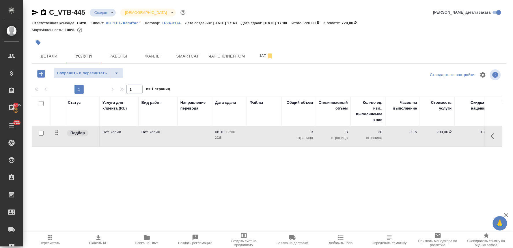
click at [386, 155] on div "Статус Услуга для клиента (RU) Вид работ Направление перевода Дата сдачи Файлы …" at bounding box center [267, 158] width 470 height 124
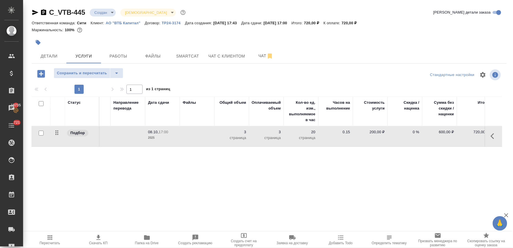
scroll to position [0, 73]
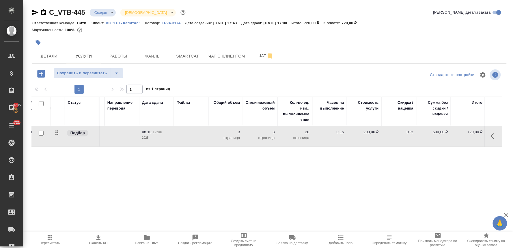
click at [408, 132] on p "0 %" at bounding box center [399, 132] width 29 height 6
click at [402, 131] on input "0" at bounding box center [403, 133] width 22 height 8
type input "-25"
click at [403, 196] on div "Статус Услуга для клиента (RU) Вид работ Направление перевода Дата сдачи Файлы …" at bounding box center [267, 158] width 470 height 124
click at [82, 74] on span "Сохранить и пересчитать" at bounding box center [82, 73] width 50 height 7
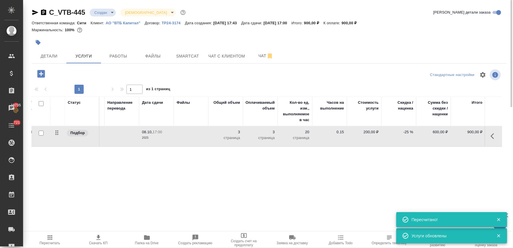
click at [93, 242] on span "Скачать КП" at bounding box center [98, 243] width 18 height 4
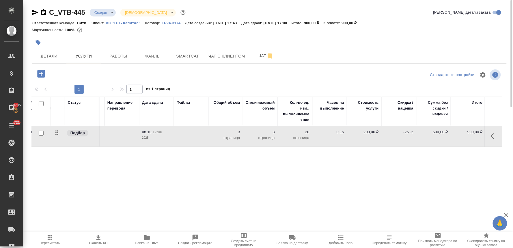
click at [470, 37] on div at bounding box center [269, 42] width 475 height 13
click at [55, 54] on span "Детали" at bounding box center [49, 56] width 28 height 7
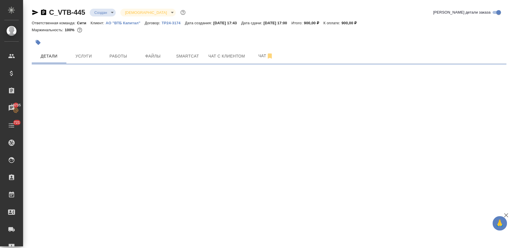
select select "RU"
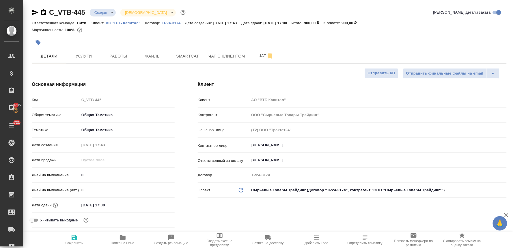
type textarea "x"
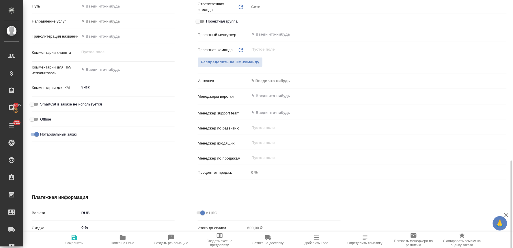
scroll to position [205, 0]
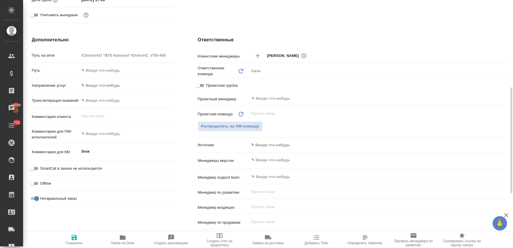
type textarea "x"
click at [122, 148] on textarea "3нзк" at bounding box center [126, 151] width 95 height 10
type textarea "3нзк"
type textarea "x"
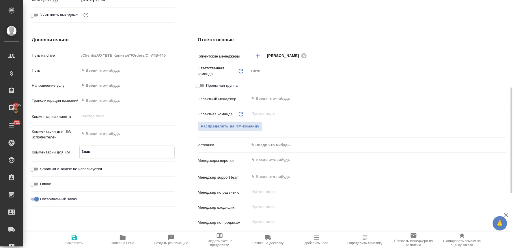
type textarea "x"
paste textarea "мир код GFCT"
type textarea "3нзк мир код GFCT"
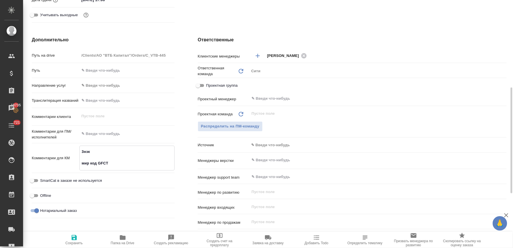
type textarea "x"
type textarea "3нзк мир код GFCT"
type textarea "x"
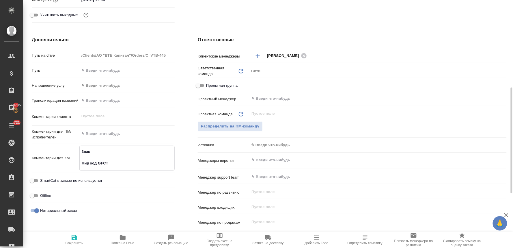
click at [73, 240] on icon "button" at bounding box center [74, 237] width 5 height 5
type textarea "x"
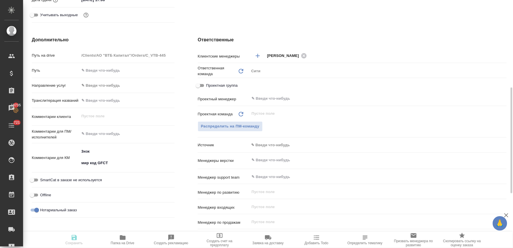
type textarea "x"
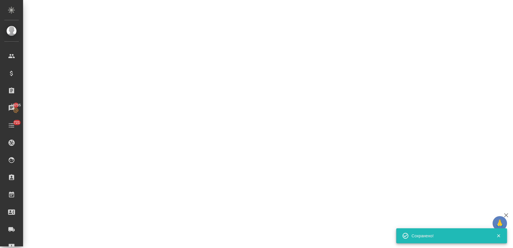
select select "RU"
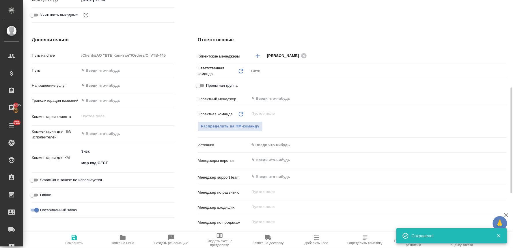
type textarea "x"
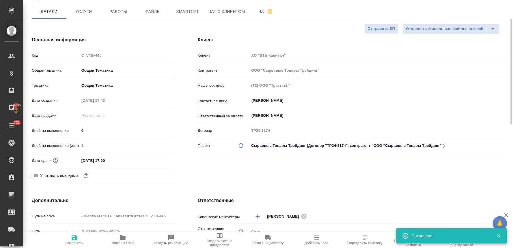
scroll to position [12, 0]
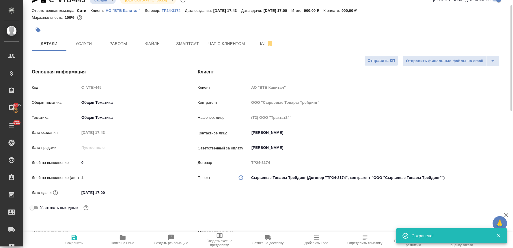
type textarea "x"
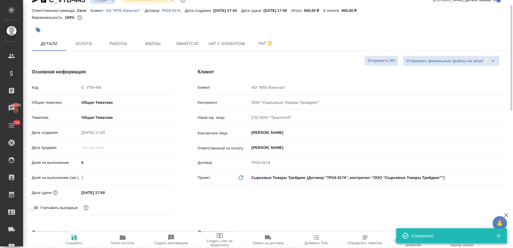
type textarea "x"
click at [64, 87] on div "Код C_VTB-445" at bounding box center [103, 87] width 143 height 10
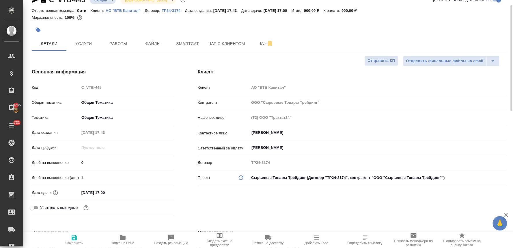
click at [217, 204] on div "Клиент Клиент АО "ВТБ Капитал" Контрагент ООО "Сырьевые Товары Трейдинг" Наше ю…" at bounding box center [352, 143] width 332 height 172
type textarea "x"
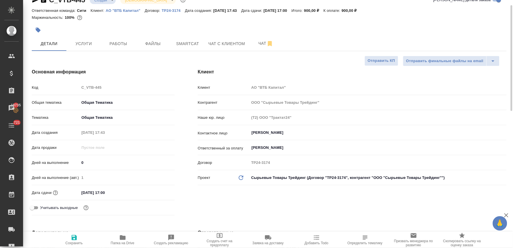
type textarea "x"
click at [270, 207] on div "Клиент Клиент АО "ВТБ Капитал" Контрагент ООО "Сырьевые Товары Трейдинг" Наше ю…" at bounding box center [352, 143] width 332 height 172
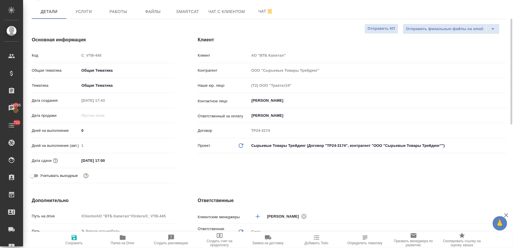
type textarea "x"
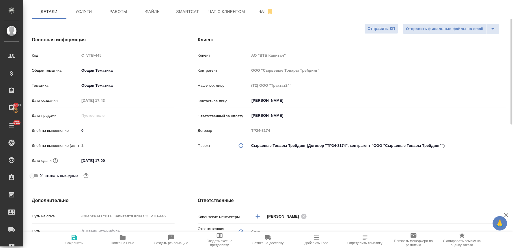
type textarea "x"
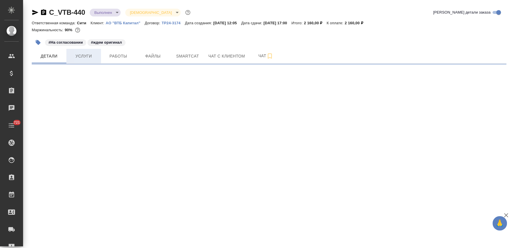
select select "RU"
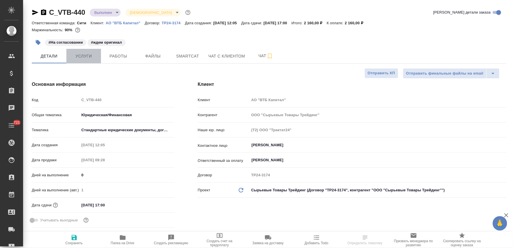
click at [80, 58] on span "Услуги" at bounding box center [84, 56] width 28 height 7
type textarea "x"
select select "RU"
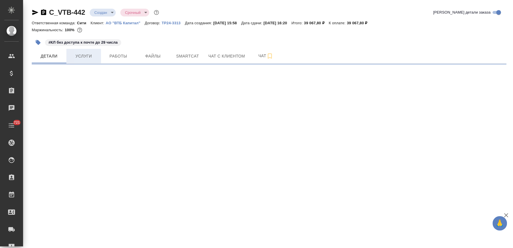
select select "RU"
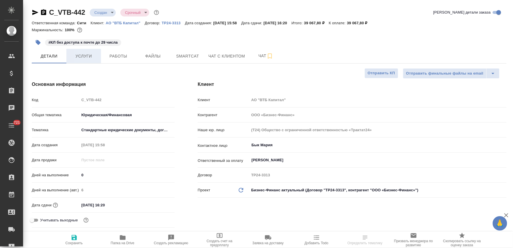
type textarea "x"
click at [80, 57] on span "Услуги" at bounding box center [84, 56] width 28 height 7
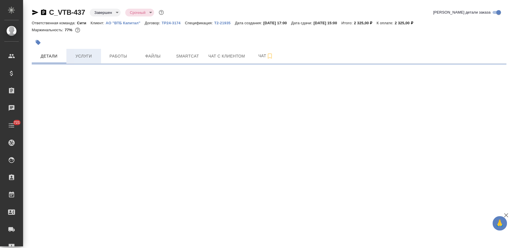
select select "RU"
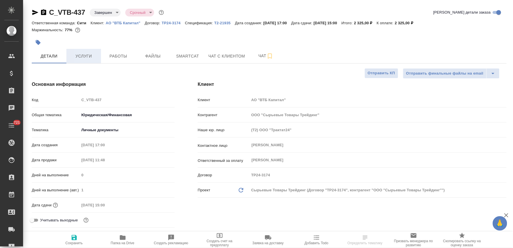
type textarea "x"
click at [84, 56] on span "Услуги" at bounding box center [84, 56] width 28 height 7
type textarea "x"
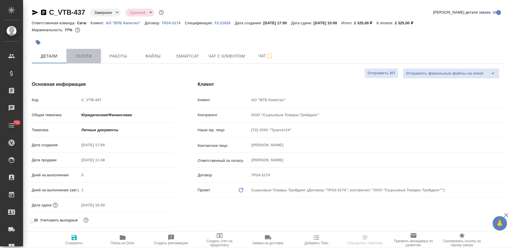
type textarea "x"
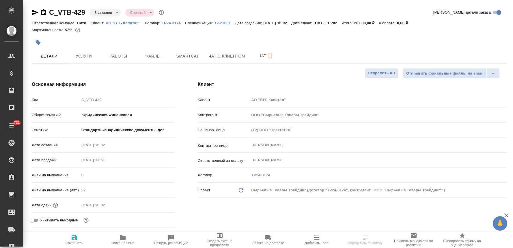
select select "RU"
click at [82, 57] on span "Услуги" at bounding box center [84, 56] width 28 height 7
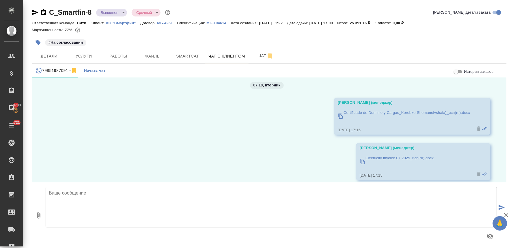
scroll to position [3745, 0]
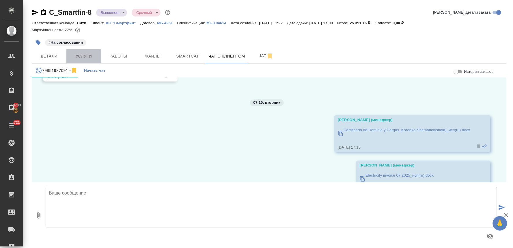
click at [88, 58] on span "Услуги" at bounding box center [84, 56] width 28 height 7
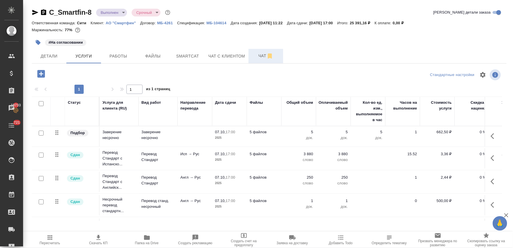
click at [256, 54] on span "Чат" at bounding box center [266, 55] width 28 height 7
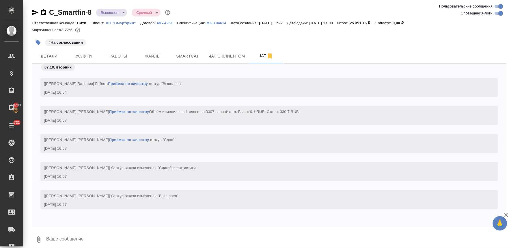
scroll to position [5373, 0]
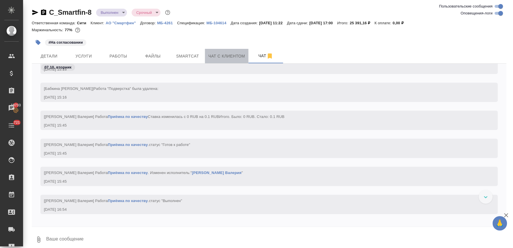
click at [225, 52] on button "Чат с клиентом" at bounding box center [227, 56] width 44 height 14
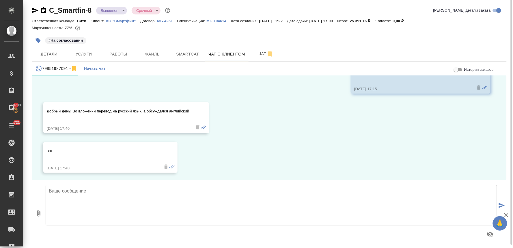
scroll to position [3, 0]
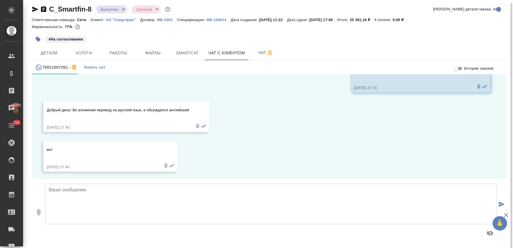
click at [221, 194] on textarea at bounding box center [272, 204] width 452 height 40
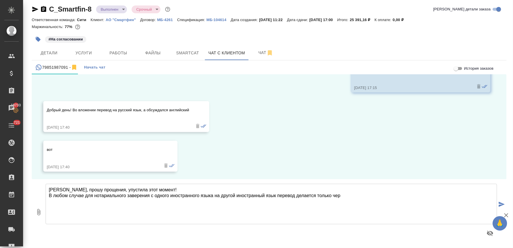
type textarea "Денис, прошу прощения, упустила этот момент! В любом случае для нотариального з…"
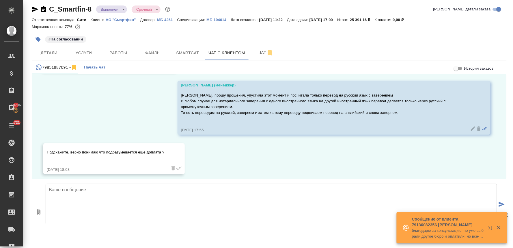
scroll to position [4136, 0]
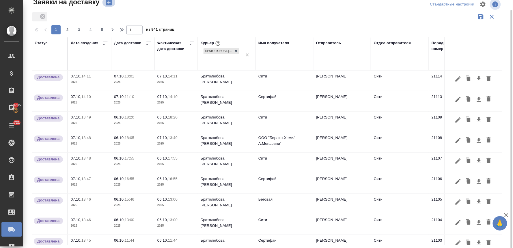
click at [109, 1] on icon "button" at bounding box center [109, 2] width 6 height 6
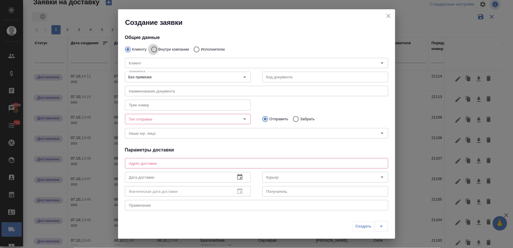
click at [154, 48] on input "Внутри компании" at bounding box center [153, 49] width 10 height 12
radio input "true"
click at [157, 64] on input "Команда" at bounding box center [247, 62] width 240 height 7
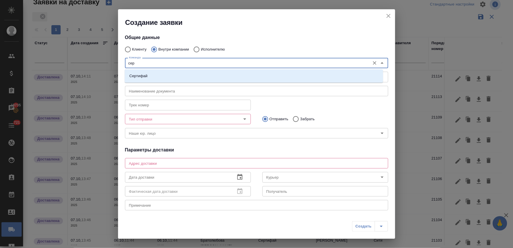
type input "серт"
click at [155, 75] on li "Сертифай" at bounding box center [254, 76] width 258 height 10
type textarea "Кузнецкий мост, д.7"
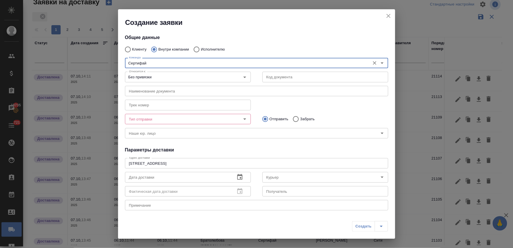
type input "Сертифай"
click at [154, 120] on input "Тип отправки" at bounding box center [178, 118] width 103 height 7
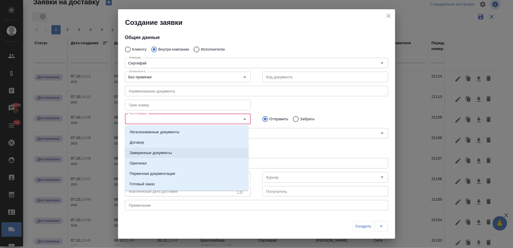
click at [160, 151] on p "Заверенные документы" at bounding box center [151, 153] width 42 height 6
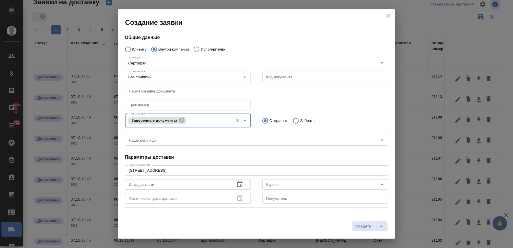
click at [293, 121] on input "Забрать" at bounding box center [295, 121] width 10 height 12
radio input "true"
click at [237, 185] on icon "button" at bounding box center [239, 184] width 7 height 7
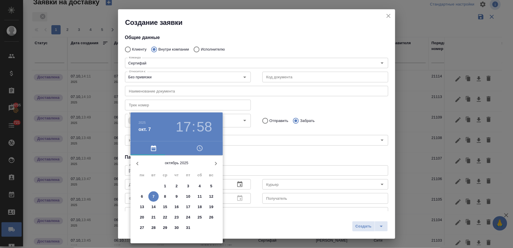
click at [201, 147] on icon "button" at bounding box center [199, 148] width 7 height 7
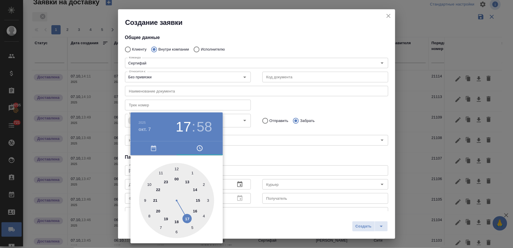
click at [199, 200] on div at bounding box center [176, 200] width 75 height 75
type input "07.10.2025 15:58"
click at [272, 153] on div at bounding box center [256, 124] width 513 height 248
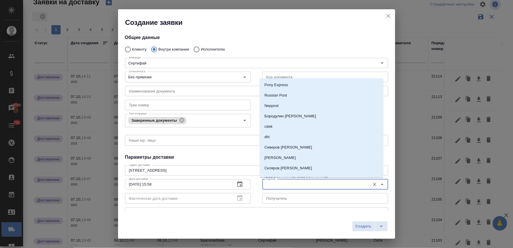
click at [281, 185] on input "Курьер" at bounding box center [315, 184] width 103 height 7
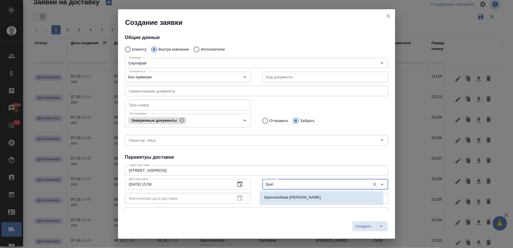
click at [281, 193] on li "Братолюбова Наталья" at bounding box center [322, 197] width 124 height 10
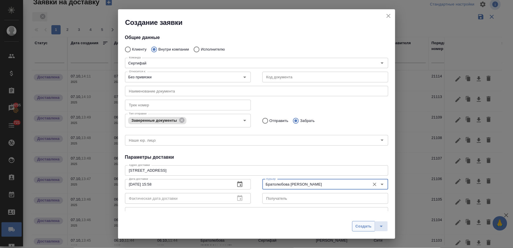
type input "Братолюбова Наталья"
click at [357, 229] on span "Создать" at bounding box center [363, 226] width 16 height 7
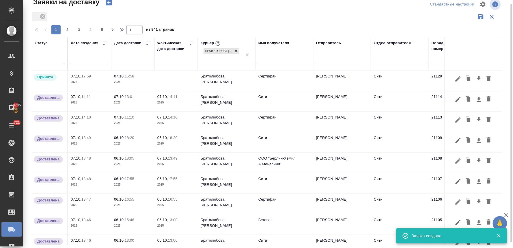
scroll to position [7, 0]
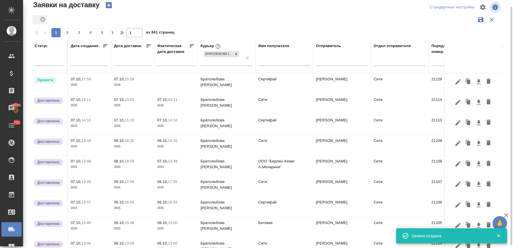
click at [122, 79] on p "07.10," at bounding box center [119, 79] width 11 height 4
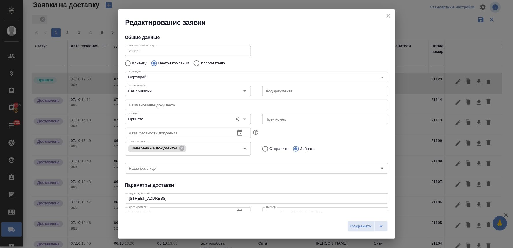
click at [154, 120] on input "Принята" at bounding box center [178, 118] width 103 height 7
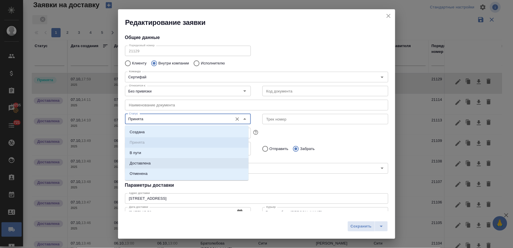
click at [154, 161] on li "Доставлена" at bounding box center [187, 163] width 124 height 10
type input "Доставлена"
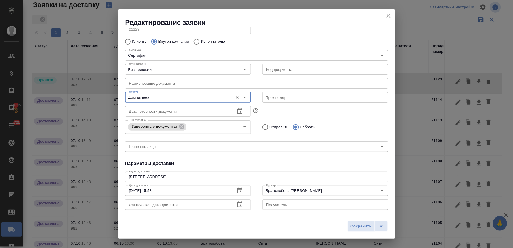
scroll to position [32, 0]
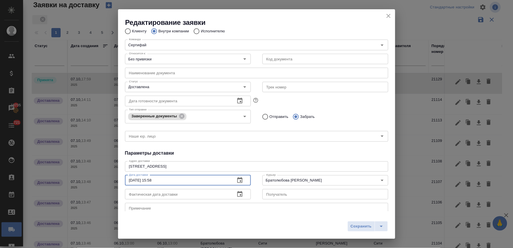
drag, startPoint x: 164, startPoint y: 179, endPoint x: 83, endPoint y: 179, distance: 80.8
click at [83, 179] on div "Редактирование заявки Общие данные Порядковый номер 21129 Порядковый номер Клие…" at bounding box center [256, 124] width 513 height 248
click at [361, 227] on span "Сохранить" at bounding box center [361, 226] width 21 height 7
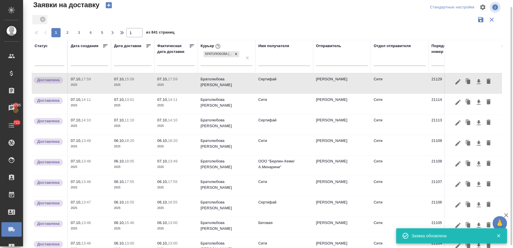
click at [110, 78] on td "07.10, 17:59 2025" at bounding box center [89, 83] width 43 height 20
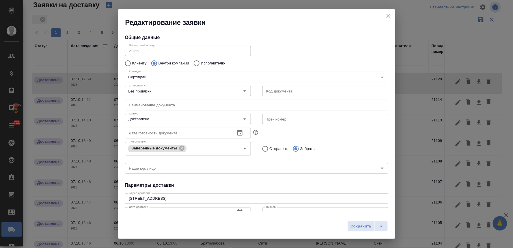
click at [388, 14] on icon "close" at bounding box center [388, 15] width 7 height 7
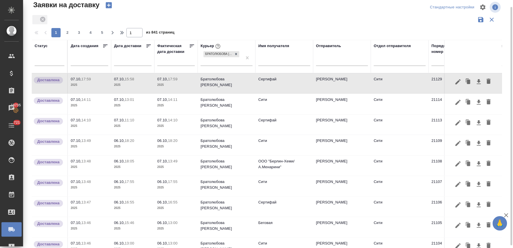
click at [109, 6] on icon "button" at bounding box center [109, 5] width 6 height 6
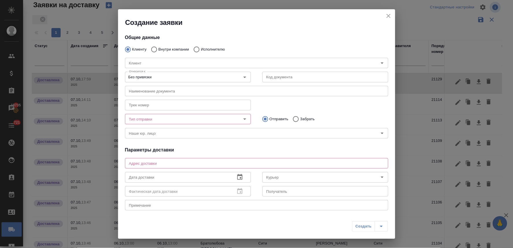
click at [168, 50] on div "Клиент Клиент" at bounding box center [256, 62] width 275 height 25
click at [154, 50] on input "Внутри компании" at bounding box center [153, 49] width 10 height 12
radio input "true"
click at [154, 59] on div "Команда" at bounding box center [256, 63] width 263 height 10
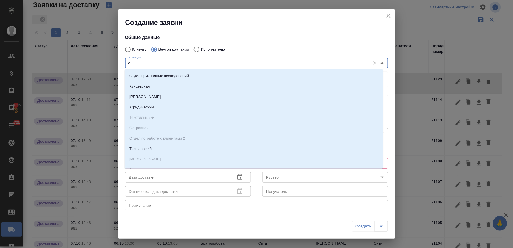
type input "си"
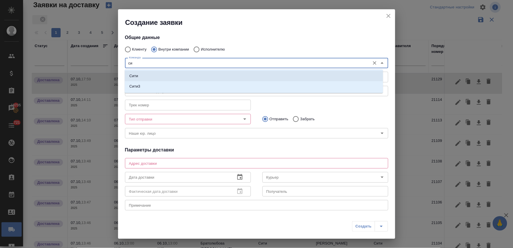
click at [154, 75] on li "Сити" at bounding box center [254, 76] width 258 height 10
type textarea "Пресненская набережная, д. 10, Башня на Набережной, блок С, -1 этаж, зона ритей…"
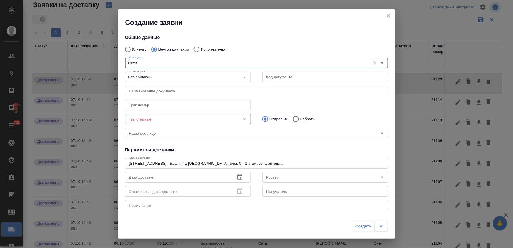
click at [163, 122] on div "Тип отправки" at bounding box center [188, 119] width 126 height 10
type input "Сити"
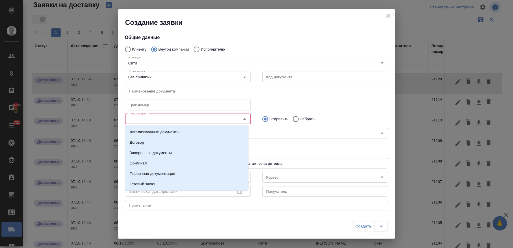
click at [163, 119] on input "Тип отправки" at bounding box center [178, 118] width 103 height 7
click at [155, 152] on p "Заверенные документы" at bounding box center [151, 153] width 42 height 6
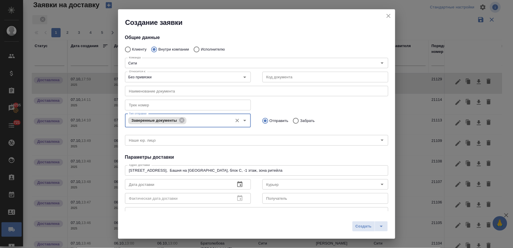
click at [223, 154] on h4 "Параметры доставки" at bounding box center [256, 157] width 263 height 7
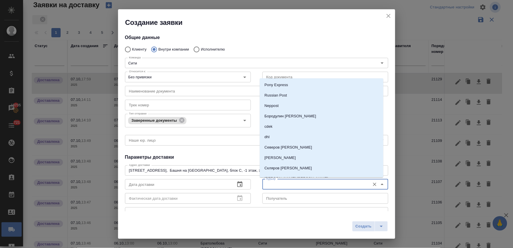
click at [269, 185] on input "Курьер" at bounding box center [315, 184] width 103 height 7
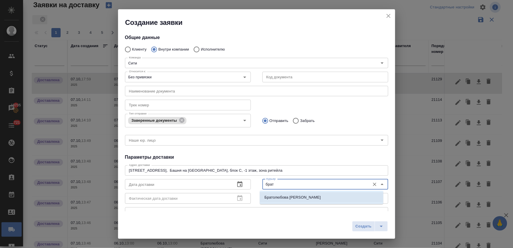
click at [272, 195] on p "Братолюбова Наталья" at bounding box center [292, 197] width 56 height 6
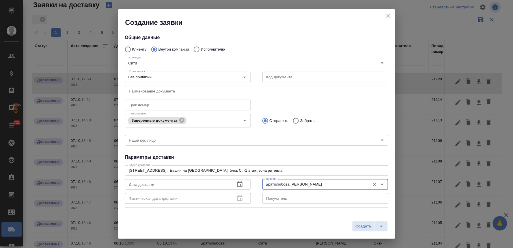
type input "Братолюбова Наталья"
click at [239, 186] on icon "button" at bounding box center [239, 184] width 5 height 6
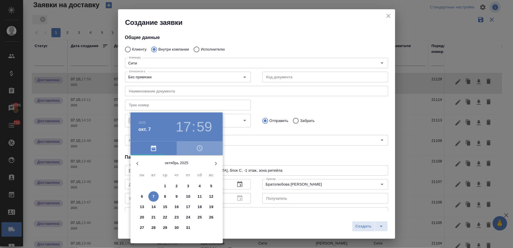
click at [199, 147] on icon "button" at bounding box center [199, 148] width 7 height 7
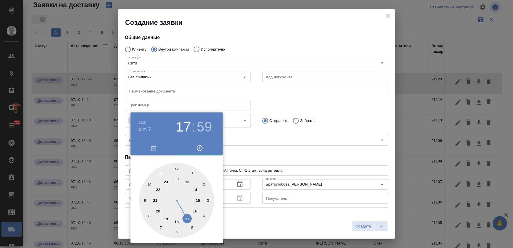
click at [188, 219] on div at bounding box center [176, 200] width 75 height 75
type input "07.10.2025 17:59"
click at [268, 161] on div at bounding box center [256, 124] width 513 height 248
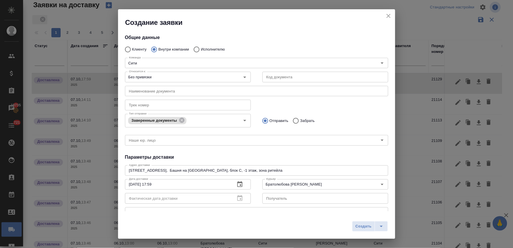
click at [364, 224] on span "Создать" at bounding box center [363, 226] width 16 height 7
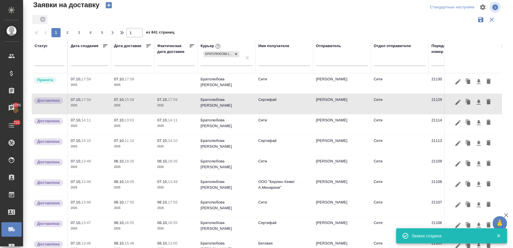
click at [125, 80] on p "07.10," at bounding box center [119, 79] width 11 height 4
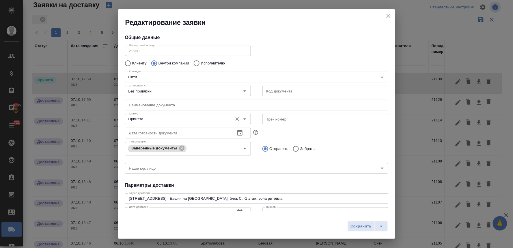
click at [139, 121] on input "Принята" at bounding box center [178, 118] width 103 height 7
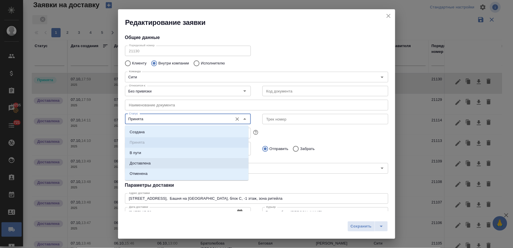
click at [144, 163] on p "Доставлена" at bounding box center [140, 163] width 21 height 6
type input "Доставлена"
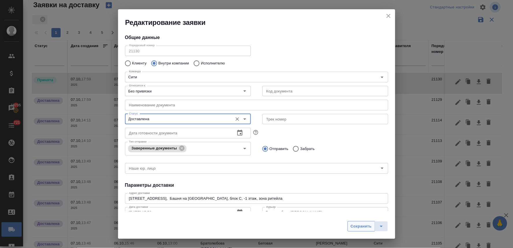
click at [362, 228] on span "Сохранить" at bounding box center [361, 226] width 21 height 7
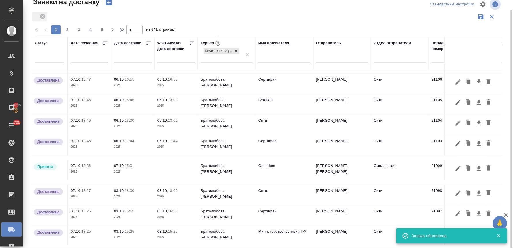
scroll to position [160, 0]
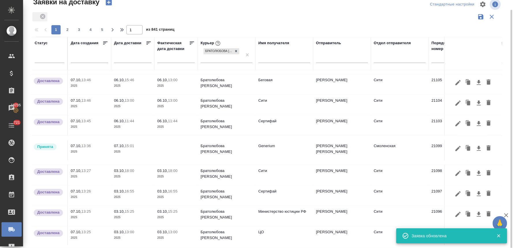
click at [165, 143] on td at bounding box center [175, 150] width 43 height 20
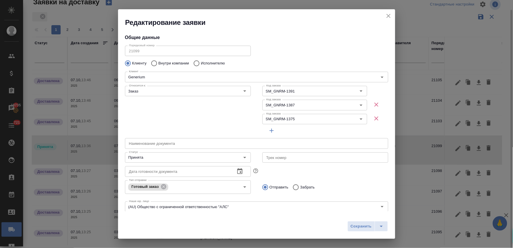
type input "Михалева Ирина"
click at [162, 156] on input "Принята" at bounding box center [178, 157] width 103 height 7
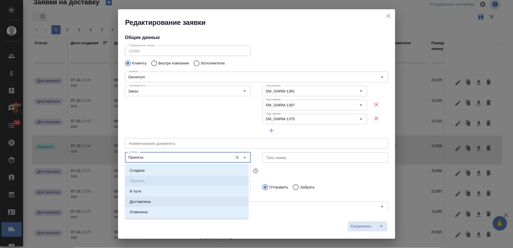
click at [162, 204] on li "Доставлена" at bounding box center [187, 201] width 124 height 10
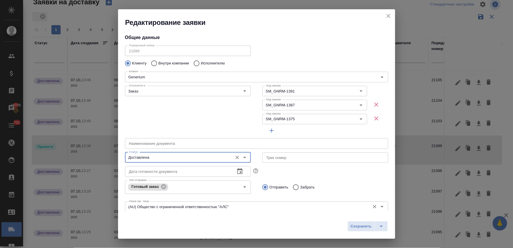
type input "Доставлена"
click at [364, 226] on span "Сохранить" at bounding box center [361, 226] width 21 height 7
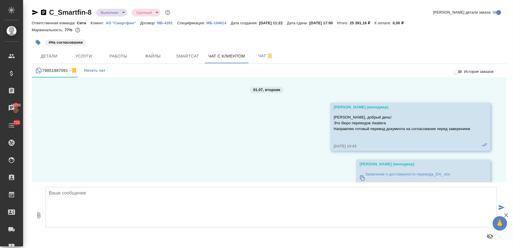
scroll to position [4136, 0]
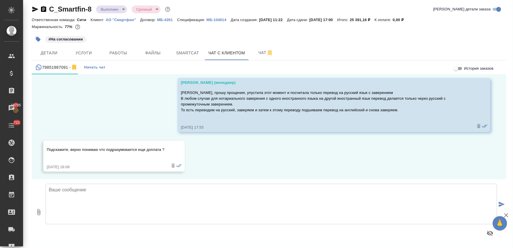
click at [120, 21] on p "АО "Смартфин"" at bounding box center [123, 20] width 35 height 4
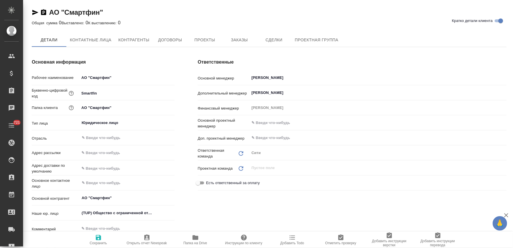
type textarea "x"
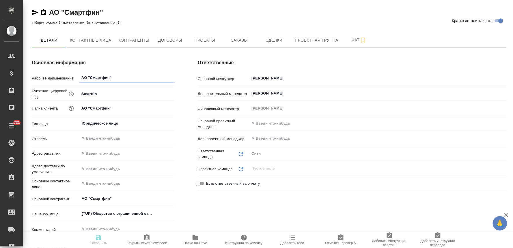
type textarea "x"
click at [242, 36] on button "Заказы" at bounding box center [239, 40] width 35 height 14
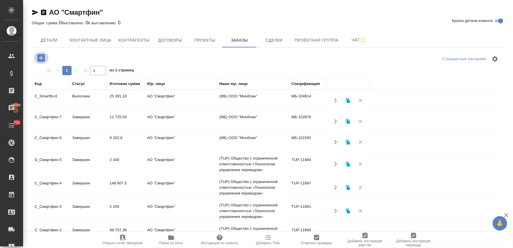
click at [41, 56] on icon "button" at bounding box center [41, 58] width 10 height 10
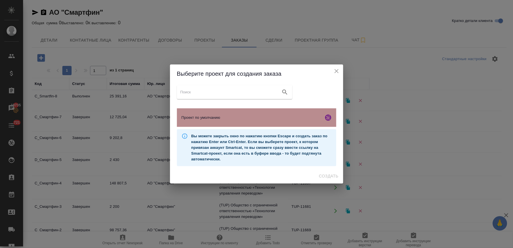
click at [198, 117] on span "Проект по умолчанию" at bounding box center [252, 118] width 140 height 6
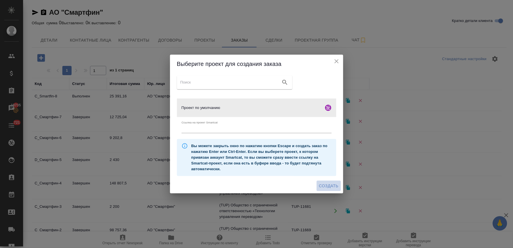
click at [324, 188] on span "Создать" at bounding box center [328, 185] width 19 height 7
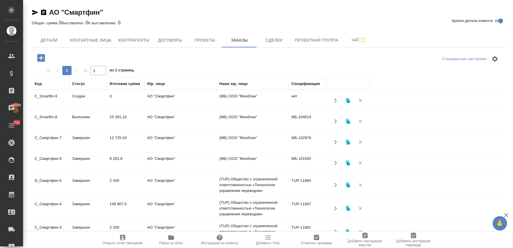
click at [361, 100] on icon "button" at bounding box center [360, 100] width 5 height 5
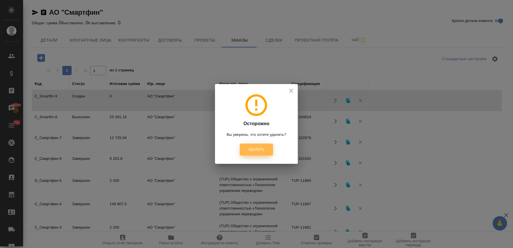
click at [265, 151] on button "Удалить" at bounding box center [256, 149] width 33 height 12
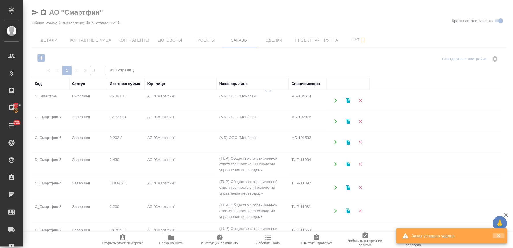
click at [500, 235] on icon "button" at bounding box center [498, 235] width 3 height 3
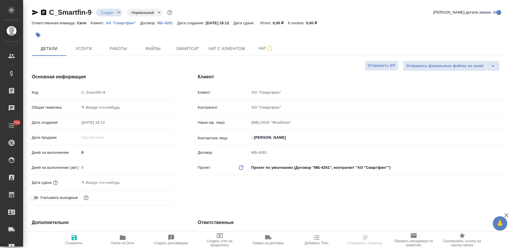
select select "RU"
click at [116, 181] on input "text" at bounding box center [104, 182] width 51 height 8
click at [157, 180] on icon "button" at bounding box center [157, 182] width 5 height 6
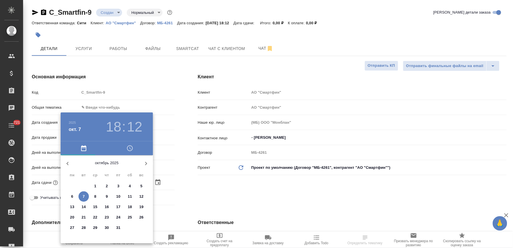
click at [94, 197] on span "8" at bounding box center [95, 196] width 10 height 6
type input "[DATE] 18:12"
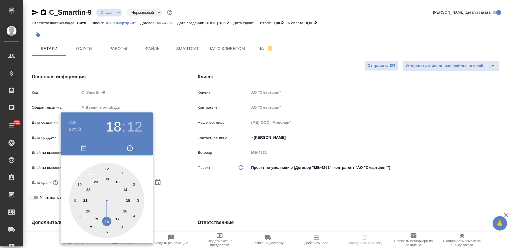
click at [181, 193] on div at bounding box center [256, 124] width 513 height 248
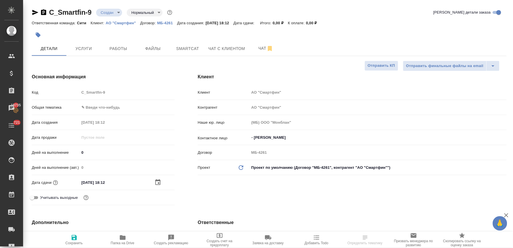
click at [66, 242] on span "Сохранить" at bounding box center [74, 243] width 17 height 4
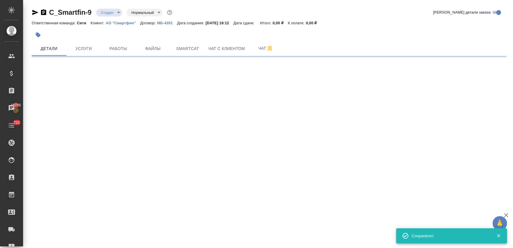
select select "RU"
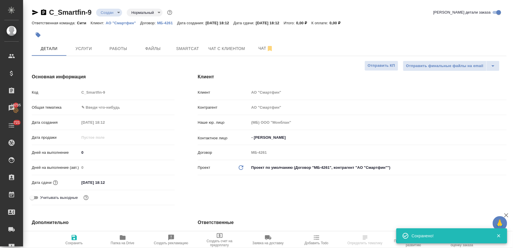
type textarea "x"
click at [87, 45] on span "Услуги" at bounding box center [84, 48] width 28 height 7
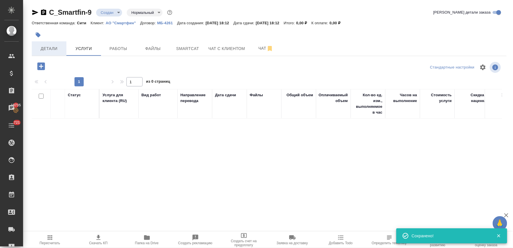
click at [52, 47] on span "Детали" at bounding box center [49, 48] width 28 height 7
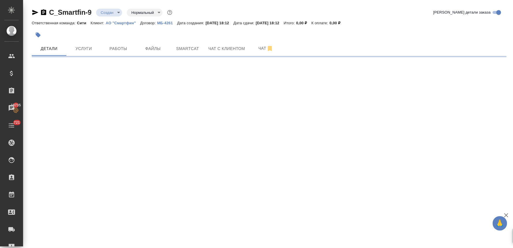
select select "RU"
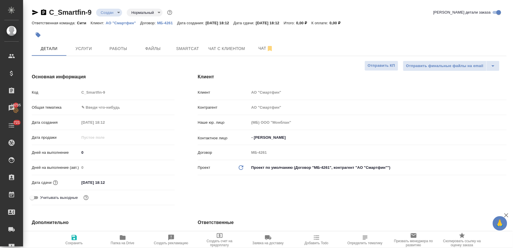
type textarea "x"
click at [68, 94] on div "Код C_Smartfin-9" at bounding box center [103, 92] width 143 height 10
type textarea "x"
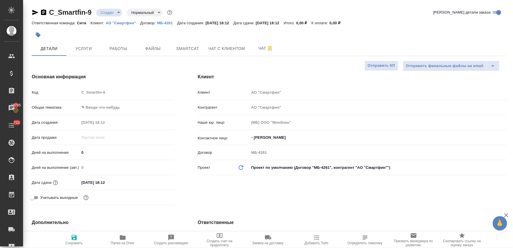
type textarea "x"
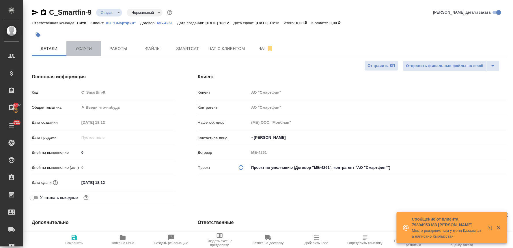
click at [84, 47] on span "Услуги" at bounding box center [84, 48] width 28 height 7
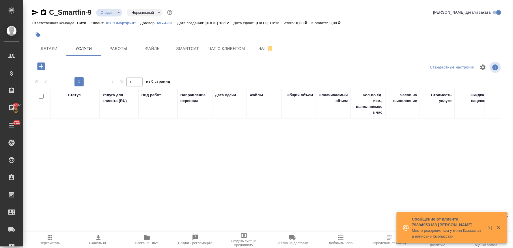
click at [41, 65] on icon "button" at bounding box center [41, 66] width 10 height 10
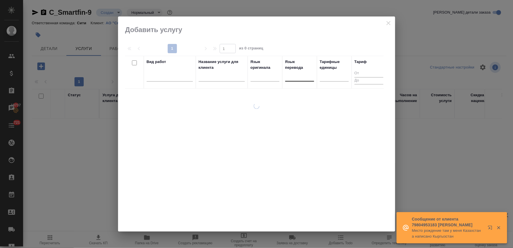
click at [296, 74] on div at bounding box center [299, 75] width 29 height 8
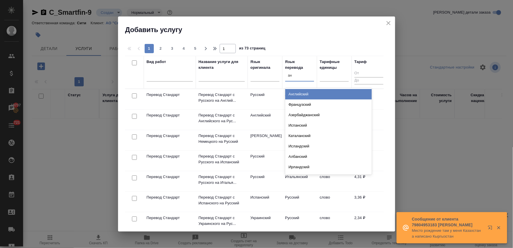
type input "анг"
click at [298, 96] on div "Английский" at bounding box center [328, 94] width 87 height 10
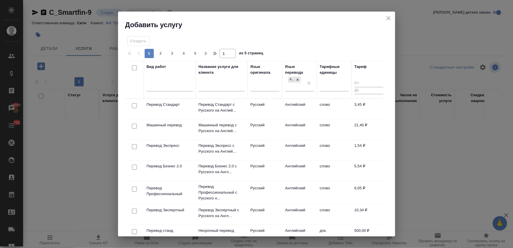
click at [133, 105] on input "checkbox" at bounding box center [134, 105] width 5 height 5
checkbox input "true"
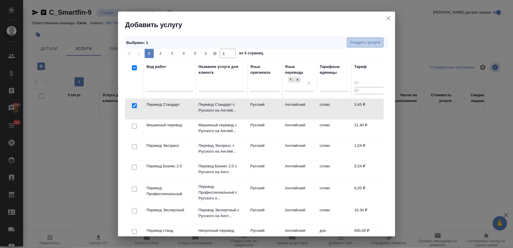
click at [360, 40] on span "Создать услуги" at bounding box center [365, 42] width 30 height 7
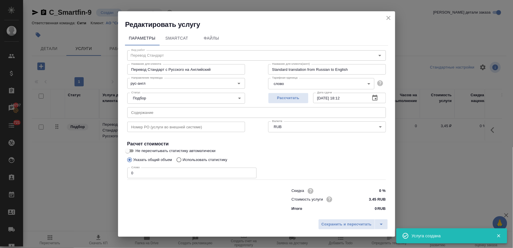
click at [193, 159] on p "Использовать статистику" at bounding box center [205, 160] width 45 height 6
click at [183, 159] on input "Использовать статистику" at bounding box center [178, 159] width 9 height 11
radio input "true"
radio input "false"
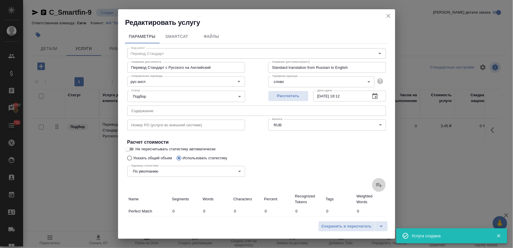
click at [376, 182] on icon at bounding box center [379, 184] width 7 height 7
click at [0, 0] on input "file" at bounding box center [0, 0] width 0 height 0
click at [349, 227] on span "Сохранить и пересчитать" at bounding box center [347, 226] width 50 height 7
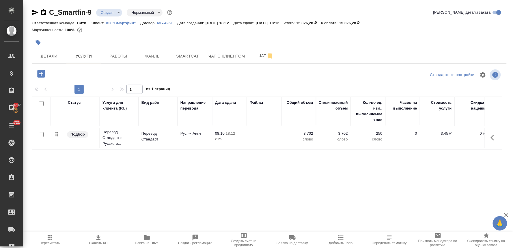
click at [42, 74] on icon "button" at bounding box center [41, 74] width 8 height 8
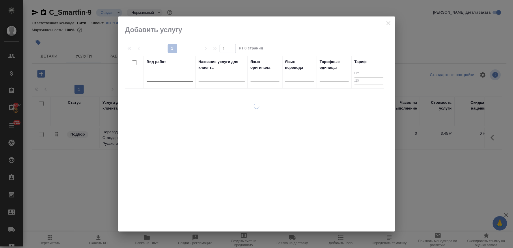
click at [166, 77] on div at bounding box center [170, 75] width 46 height 8
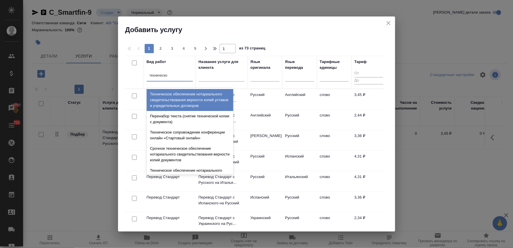
type input "техническое"
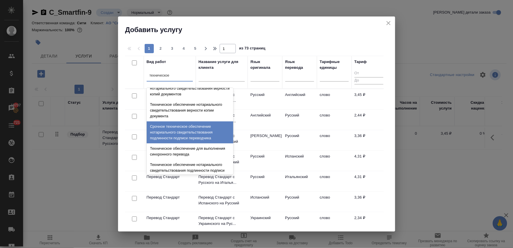
scroll to position [64, 0]
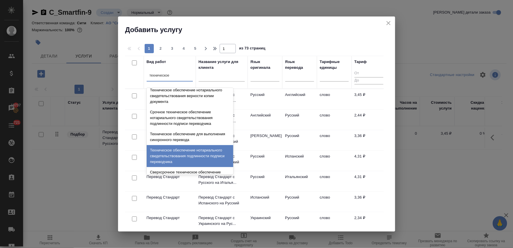
click at [181, 152] on div "Техническое обеспечение нотариального свидетельствования подлинности подписи пе…" at bounding box center [190, 156] width 87 height 22
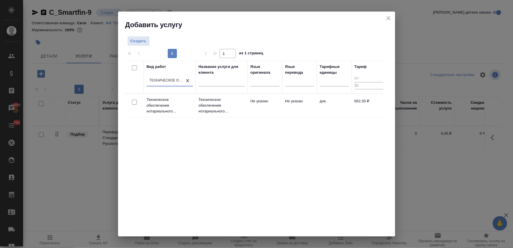
click at [134, 103] on input "checkbox" at bounding box center [134, 102] width 5 height 5
checkbox input "true"
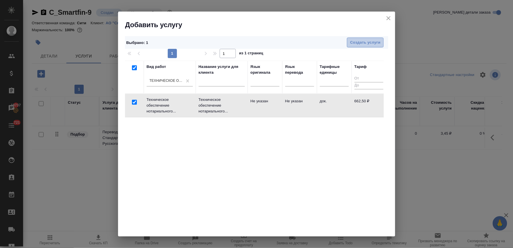
click at [376, 42] on span "Создать услуги" at bounding box center [365, 42] width 30 height 7
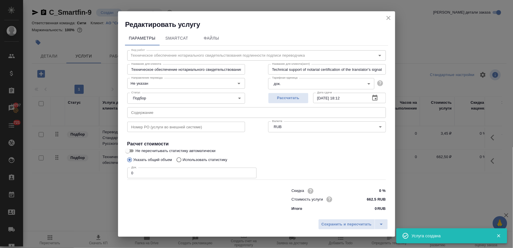
drag, startPoint x: 137, startPoint y: 171, endPoint x: 117, endPoint y: 171, distance: 19.6
click at [117, 171] on div "Редактировать услугу Параметры SmartCat Файлы Вид работ Техническое обеспечение…" at bounding box center [256, 124] width 513 height 248
drag, startPoint x: 194, startPoint y: 226, endPoint x: 182, endPoint y: 211, distance: 19.1
click at [194, 226] on div "Сохранить и пересчитать" at bounding box center [256, 226] width 277 height 20
drag, startPoint x: 135, startPoint y: 174, endPoint x: 86, endPoint y: 172, distance: 49.4
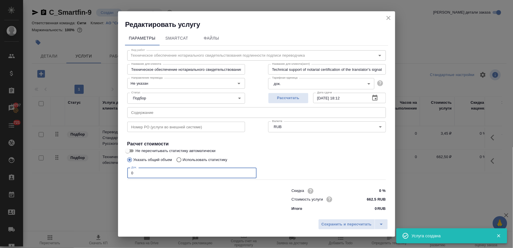
click at [88, 173] on div "Редактировать услугу Параметры SmartCat Файлы Вид работ Техническое обеспечение…" at bounding box center [256, 124] width 513 height 248
type input "5"
click at [344, 221] on span "Сохранить и пересчитать" at bounding box center [347, 224] width 50 height 7
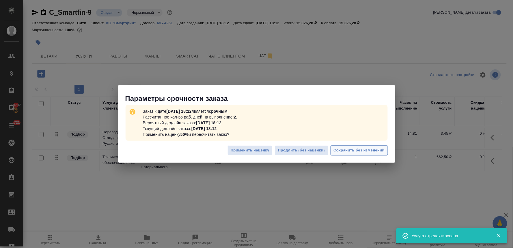
click at [356, 148] on span "Сохранить без изменений" at bounding box center [359, 150] width 51 height 7
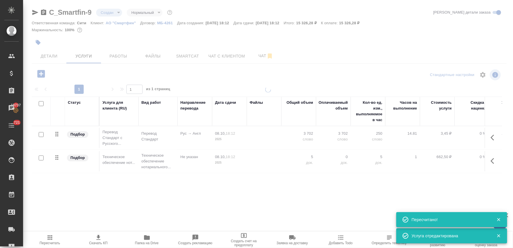
type input "urgent"
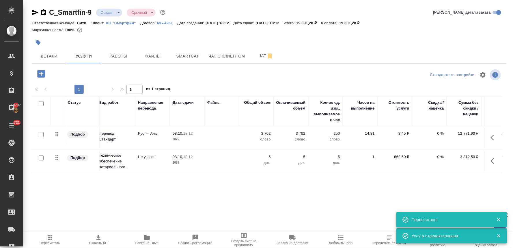
scroll to position [0, 73]
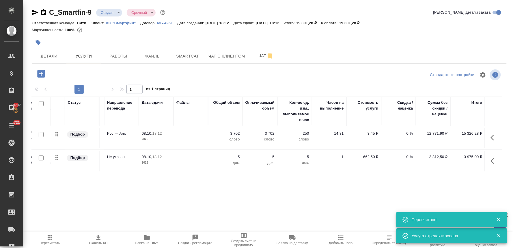
click at [408, 132] on p "0 %" at bounding box center [398, 133] width 29 height 6
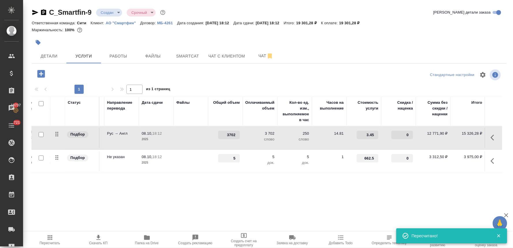
click at [397, 133] on input "0" at bounding box center [402, 134] width 22 height 8
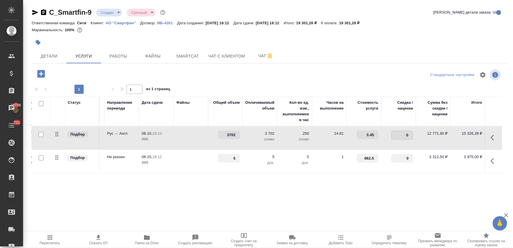
type input "50"
click at [376, 203] on div "Статус Услуга для клиента (RU) Вид работ Направление перевода Дата сдачи Файлы …" at bounding box center [267, 158] width 470 height 124
click at [100, 71] on span "Сохранить и пересчитать" at bounding box center [82, 73] width 50 height 7
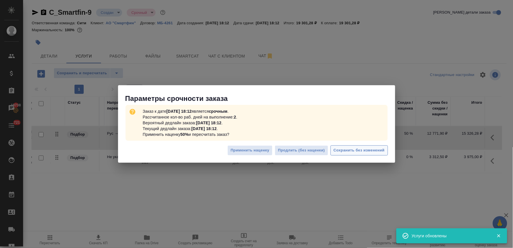
click at [348, 148] on span "Сохранить без изменений" at bounding box center [359, 150] width 51 height 7
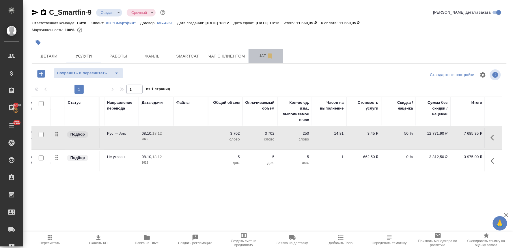
click at [264, 54] on span "Чат" at bounding box center [266, 55] width 28 height 7
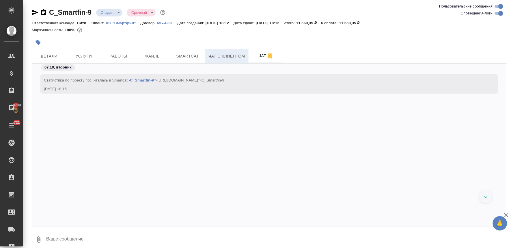
click at [225, 53] on span "Чат с клиентом" at bounding box center [226, 56] width 37 height 7
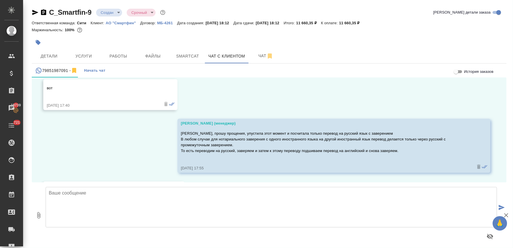
scroll to position [4136, 0]
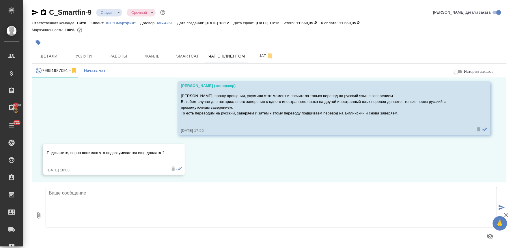
click at [131, 193] on textarea at bounding box center [272, 207] width 452 height 40
type textarea "К сожалению, бесплатно выполнить перевод никак не получится, однако мож"
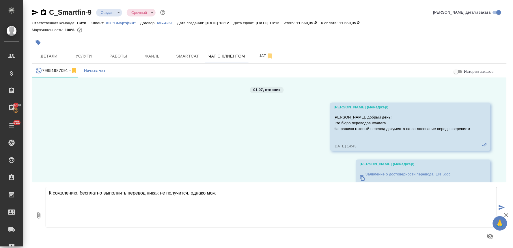
scroll to position [4136, 0]
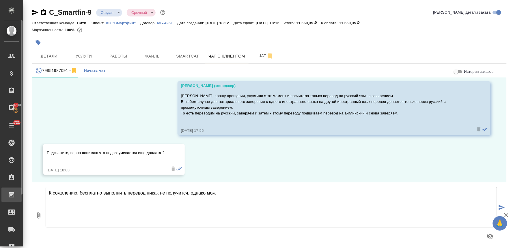
drag, startPoint x: 232, startPoint y: 195, endPoint x: 22, endPoint y: 196, distance: 209.6
click at [22, 196] on div ".cls-1 fill:#fff; AWATERA [PERSON_NAME] Спецификации Заказы 19739 Чаты 721 Todo…" at bounding box center [256, 124] width 513 height 248
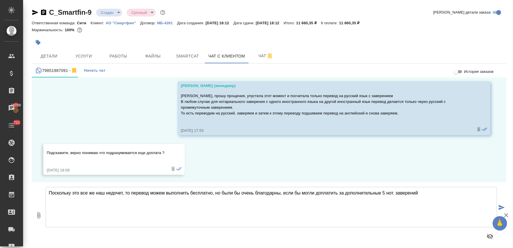
type textarea "Поскольку это все же наш недочет, то перевод можем выполнить бесплатно, но были…"
drag, startPoint x: 425, startPoint y: 193, endPoint x: 25, endPoint y: 184, distance: 400.2
click at [25, 184] on div "C_Smartfin-9 Создан new Срочный urgent Кратко детали заказа Ответственная коман…" at bounding box center [268, 125] width 490 height 251
click at [85, 51] on button "Услуги" at bounding box center [83, 56] width 35 height 14
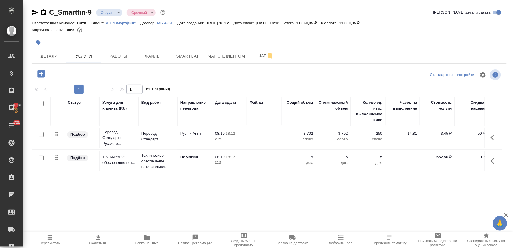
scroll to position [0, 73]
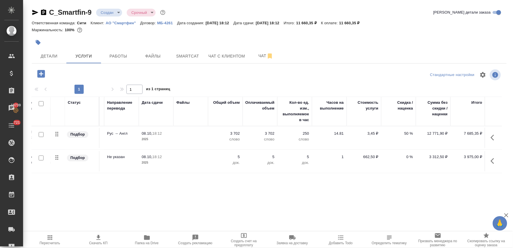
click at [408, 134] on p "50 %" at bounding box center [398, 133] width 29 height 6
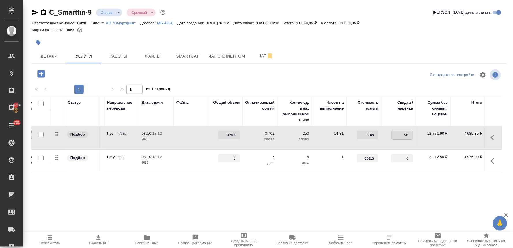
drag, startPoint x: 400, startPoint y: 134, endPoint x: 424, endPoint y: 131, distance: 24.1
click at [419, 131] on tr "Подбор Перевод Стандарт с Русского... Перевод Стандарт Рус → Англ 08.10, 18:12 …" at bounding box center [230, 137] width 544 height 23
type input "0"
click at [398, 191] on div "Статус Услуга для клиента (RU) Вид работ Направление перевода Дата сдачи Файлы …" at bounding box center [267, 158] width 470 height 124
click at [92, 73] on span "Сохранить и пересчитать" at bounding box center [82, 73] width 50 height 7
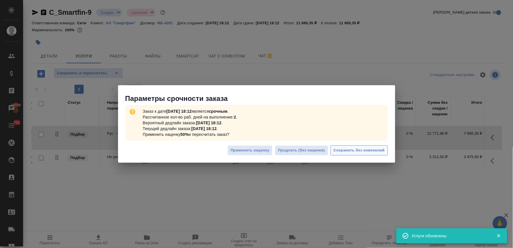
click at [352, 149] on span "Сохранить без изменений" at bounding box center [359, 150] width 51 height 7
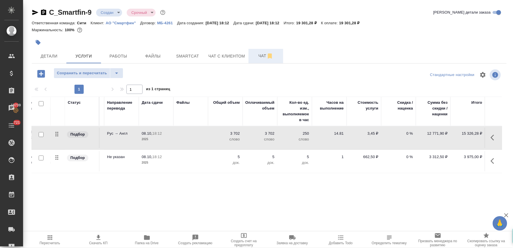
click at [257, 53] on span "Чат" at bounding box center [266, 55] width 28 height 7
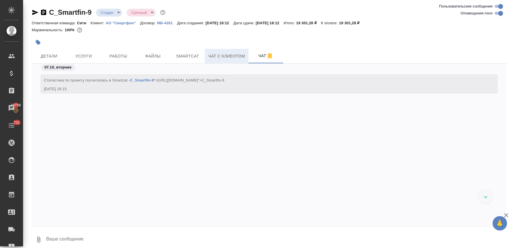
click at [229, 53] on span "Чат с клиентом" at bounding box center [226, 56] width 37 height 7
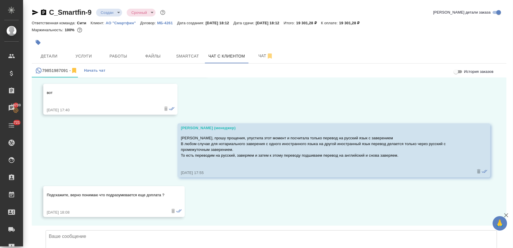
scroll to position [4136, 0]
click at [320, 230] on textarea at bounding box center [272, 250] width 452 height 40
paste textarea "Поскольку это все же наш недочет, то перевод можем выполнить бесплатно, но были…"
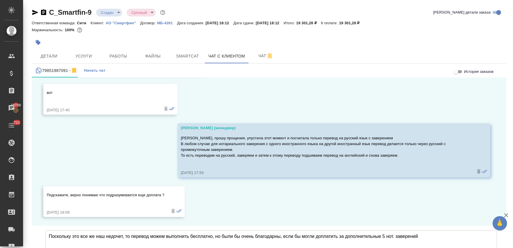
drag, startPoint x: 122, startPoint y: 194, endPoint x: 106, endPoint y: 194, distance: 16.2
click at [106, 230] on textarea "Поскольку это все же наш недочет, то перевод можем выполнить бесплатно, но были…" at bounding box center [272, 250] width 452 height 40
click at [424, 230] on textarea "Поскольку это все же наш просчет, то перевод можем выполнить бесплатно, но были…" at bounding box center [272, 250] width 452 height 40
type textarea "Поскольку это все же наш просчет, то перевод можем выполнить бесплатно, но были…"
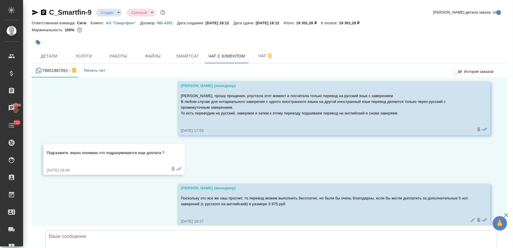
scroll to position [4187, 0]
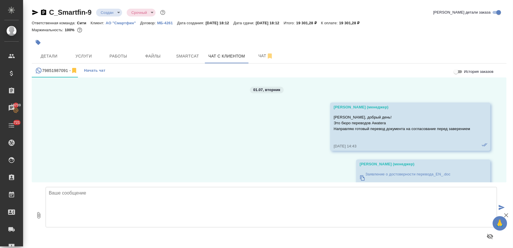
scroll to position [4187, 0]
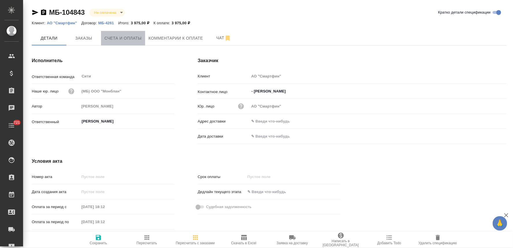
click at [131, 33] on button "Счета и оплаты" at bounding box center [123, 38] width 44 height 14
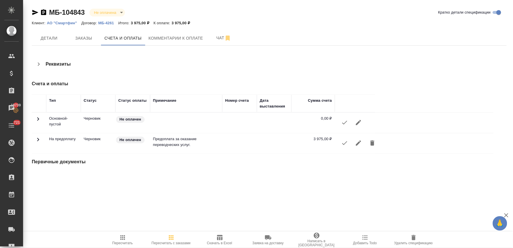
click at [344, 144] on icon "button" at bounding box center [344, 143] width 5 height 4
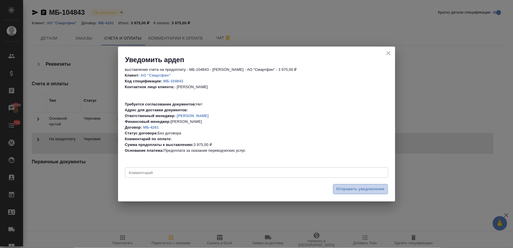
click at [355, 189] on span "Отправить уведомление" at bounding box center [360, 189] width 49 height 7
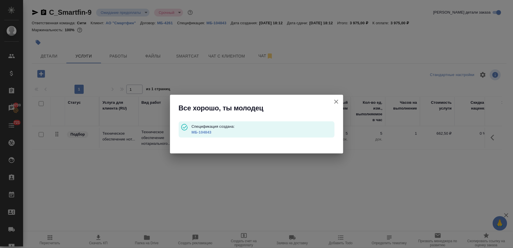
click at [339, 100] on icon "button" at bounding box center [336, 101] width 7 height 7
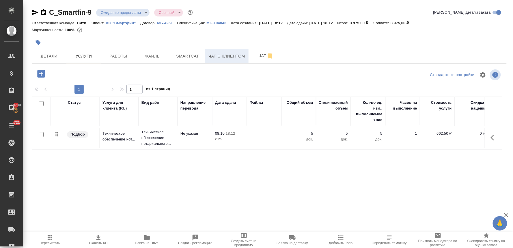
click at [233, 55] on span "Чат с клиентом" at bounding box center [226, 56] width 37 height 7
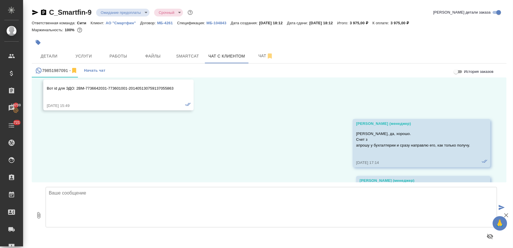
click at [110, 195] on textarea at bounding box center [272, 207] width 452 height 40
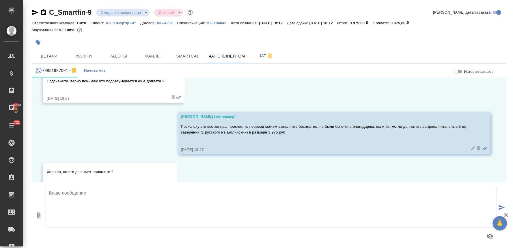
scroll to position [4226, 0]
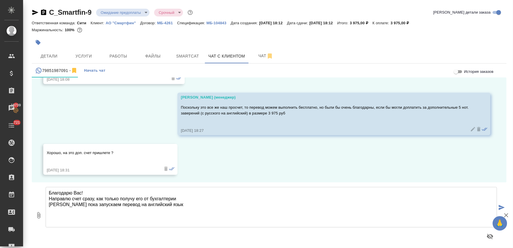
click at [54, 203] on textarea "Благодарю Вас! Направлю счет сразу, как только получу его от бухгалтерии ТОгда …" at bounding box center [272, 207] width 452 height 40
click at [169, 204] on textarea "Благодарю Вас! Направлю счет сразу, как только получу его от бухгалтерии Тогда …" at bounding box center [272, 207] width 452 height 40
type textarea "Благодарю Вас! Направлю счет сразу, как только получу его от бухгалтерии Тогда …"
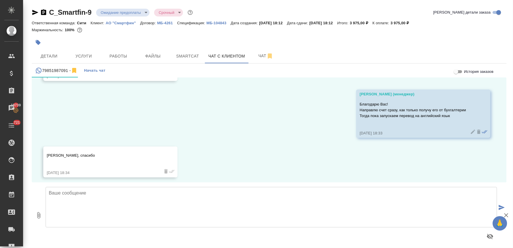
scroll to position [4323, 0]
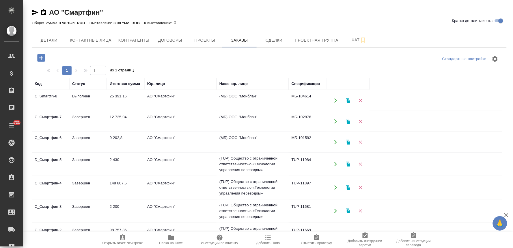
click at [41, 57] on icon "button" at bounding box center [41, 58] width 10 height 10
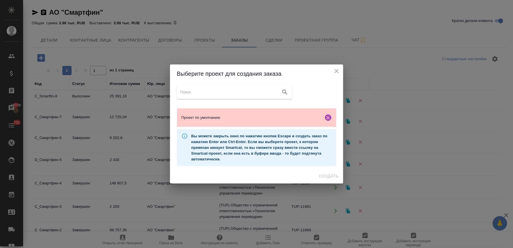
click at [334, 70] on icon "close" at bounding box center [336, 71] width 7 height 7
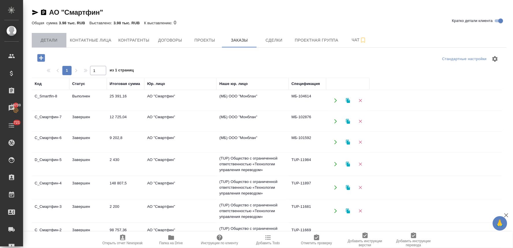
click at [45, 39] on span "Детали" at bounding box center [49, 40] width 28 height 7
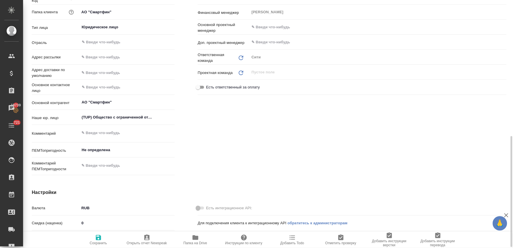
type textarea "x"
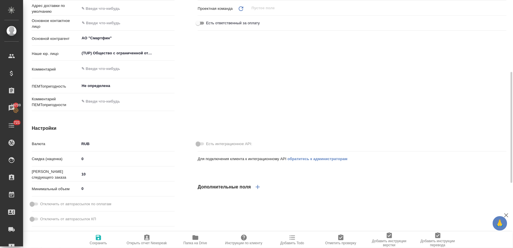
type textarea "x"
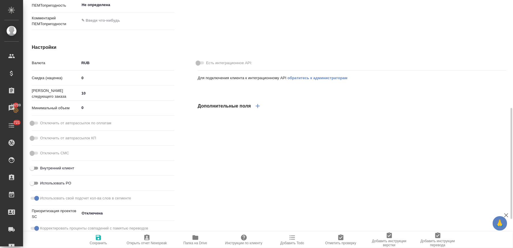
scroll to position [209, 0]
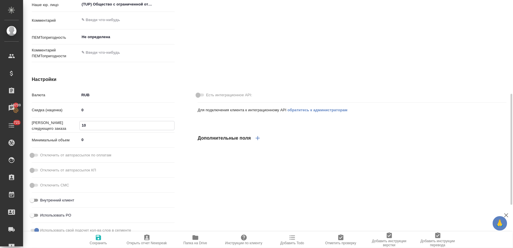
drag, startPoint x: 82, startPoint y: 123, endPoint x: 76, endPoint y: 123, distance: 6.4
click at [76, 123] on div "Номер следующего заказа 10" at bounding box center [103, 125] width 143 height 10
type textarea "x"
type input "9"
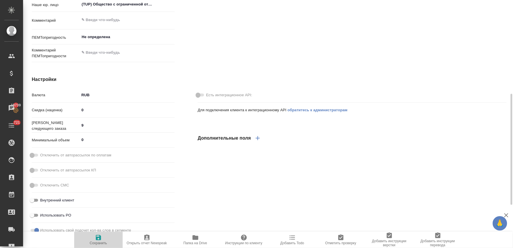
click at [99, 238] on icon "button" at bounding box center [98, 237] width 5 height 5
type textarea "x"
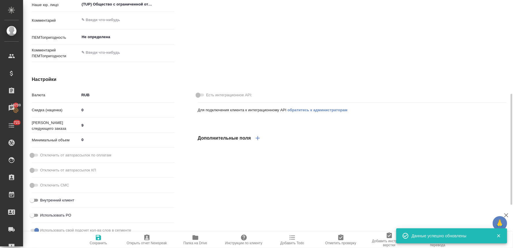
type textarea "x"
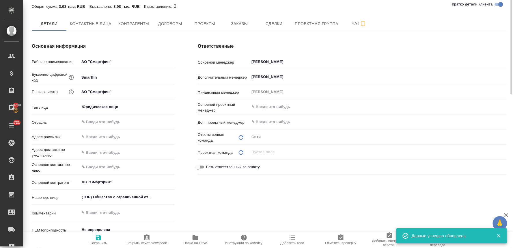
scroll to position [0, 0]
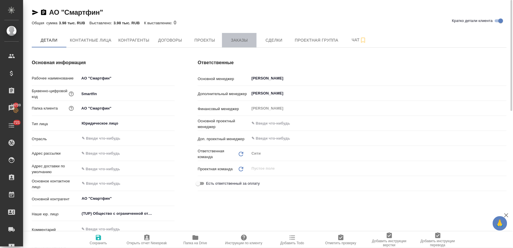
click at [243, 37] on span "Заказы" at bounding box center [239, 40] width 28 height 7
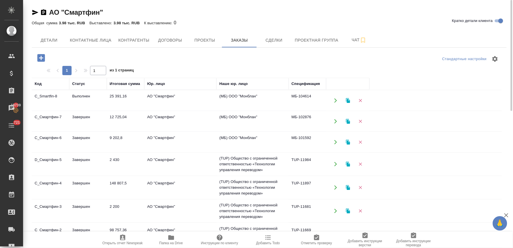
click at [39, 58] on icon "button" at bounding box center [41, 58] width 8 height 8
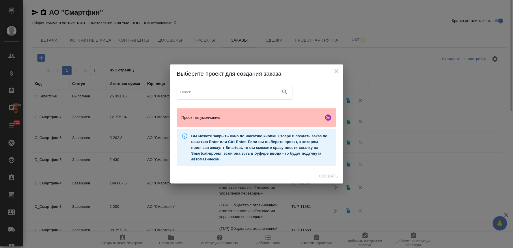
click at [215, 118] on span "Проект по умолчанию" at bounding box center [252, 118] width 140 height 6
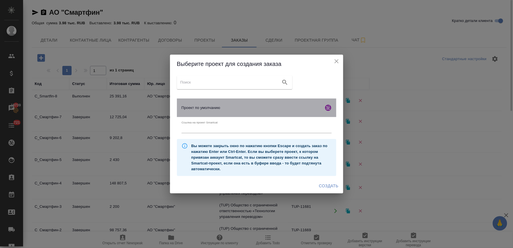
click at [215, 118] on ul "Проект по умолчанию Ссылка на проект Smartcat" at bounding box center [256, 117] width 159 height 43
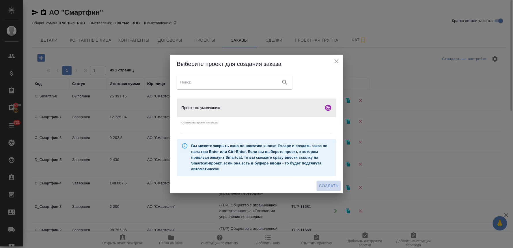
click at [327, 186] on span "Создать" at bounding box center [328, 185] width 19 height 7
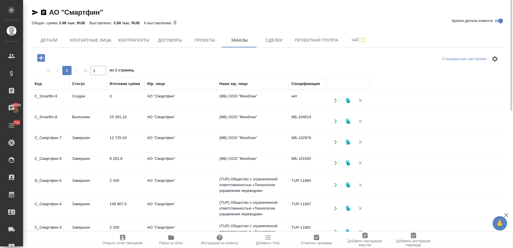
click at [166, 119] on td "АО "Смартфин"" at bounding box center [180, 121] width 72 height 20
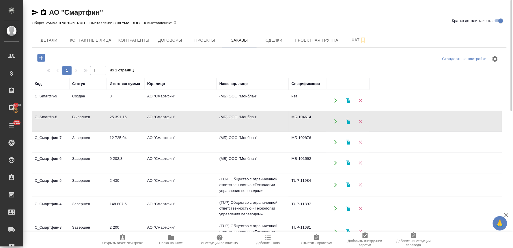
click at [166, 119] on td "АО "Смартфин"" at bounding box center [180, 121] width 72 height 20
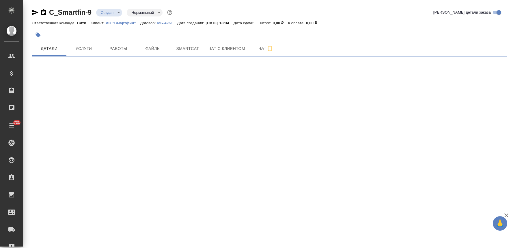
select select "RU"
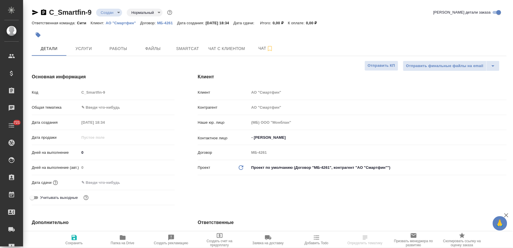
type textarea "x"
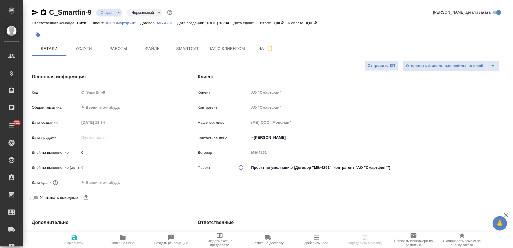
type textarea "x"
click at [102, 182] on input "text" at bounding box center [105, 182] width 51 height 8
click at [159, 181] on icon "button" at bounding box center [157, 181] width 7 height 7
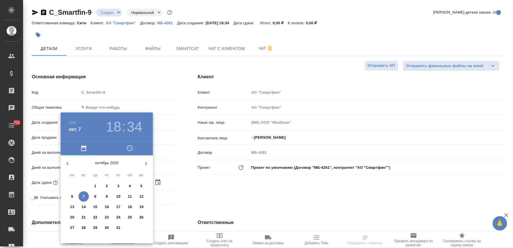
drag, startPoint x: 94, startPoint y: 195, endPoint x: 208, endPoint y: 193, distance: 114.0
click at [96, 195] on p "8" at bounding box center [95, 196] width 2 height 6
type input "[DATE] 18:34"
type textarea "x"
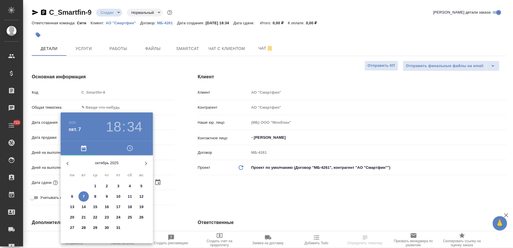
type textarea "x"
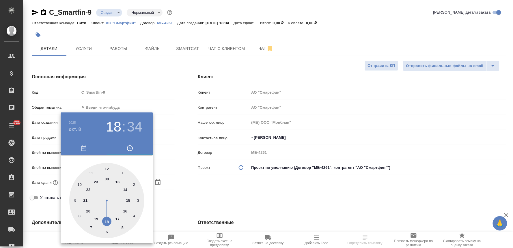
click at [212, 193] on div at bounding box center [256, 124] width 513 height 248
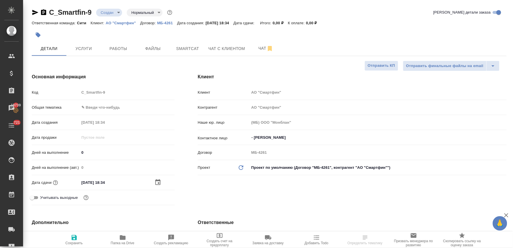
click at [73, 235] on icon "button" at bounding box center [74, 237] width 5 height 5
type textarea "x"
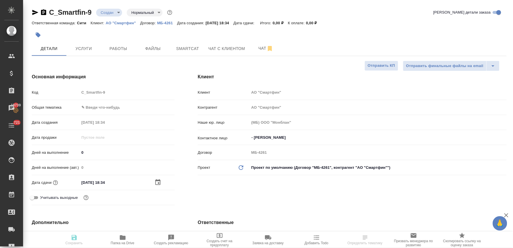
type textarea "x"
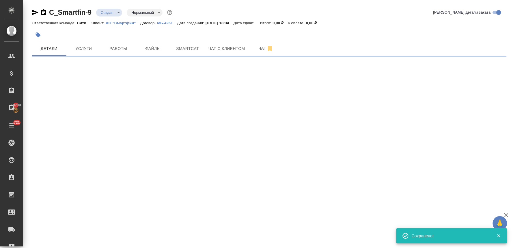
select select "RU"
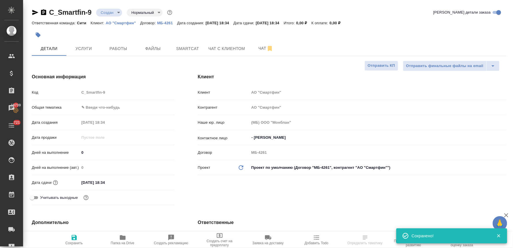
type textarea "x"
click at [88, 45] on span "Услуги" at bounding box center [84, 48] width 28 height 7
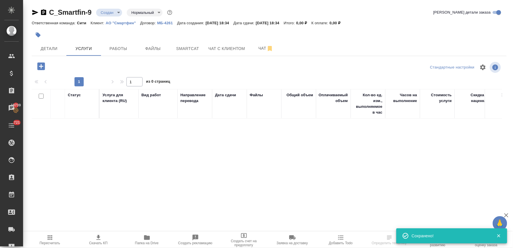
click at [41, 64] on icon "button" at bounding box center [41, 66] width 10 height 10
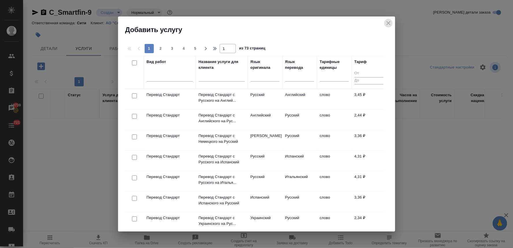
click at [390, 23] on icon "close" at bounding box center [388, 23] width 7 height 7
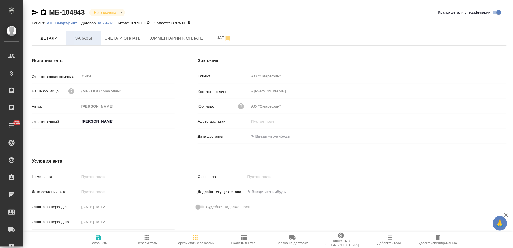
click at [87, 39] on span "Заказы" at bounding box center [84, 38] width 28 height 7
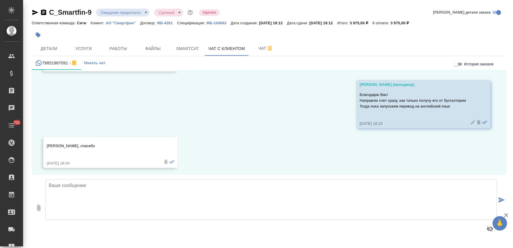
scroll to position [4323, 0]
click at [221, 22] on p "МБ-104843" at bounding box center [218, 23] width 24 height 4
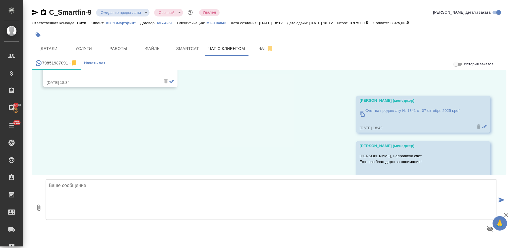
scroll to position [4419, 0]
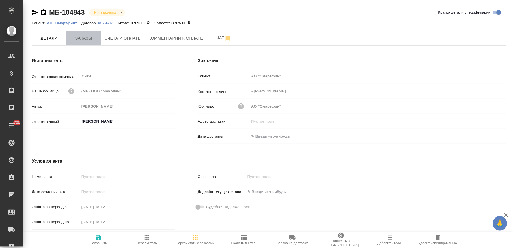
click at [89, 40] on span "Заказы" at bounding box center [84, 38] width 28 height 7
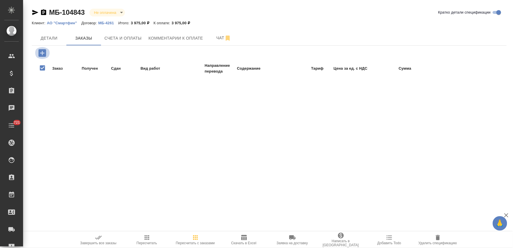
click at [42, 53] on icon "button" at bounding box center [42, 53] width 10 height 10
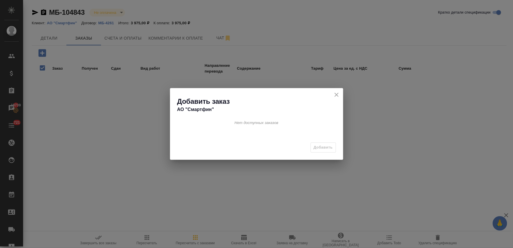
click at [336, 94] on icon "close" at bounding box center [336, 94] width 7 height 7
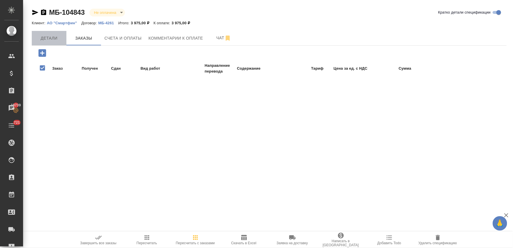
click at [50, 38] on span "Детали" at bounding box center [49, 38] width 28 height 7
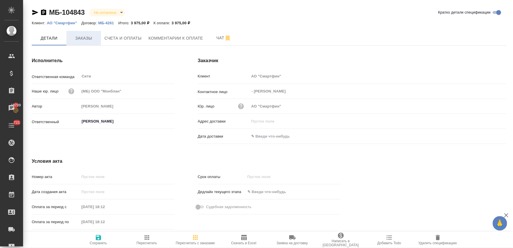
click at [87, 38] on span "Заказы" at bounding box center [84, 38] width 28 height 7
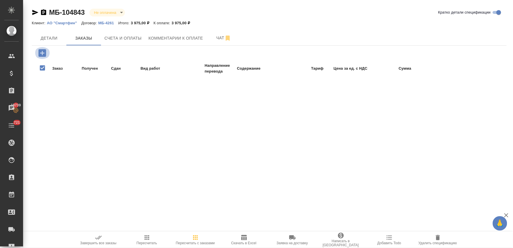
click at [41, 53] on icon "button" at bounding box center [42, 53] width 8 height 8
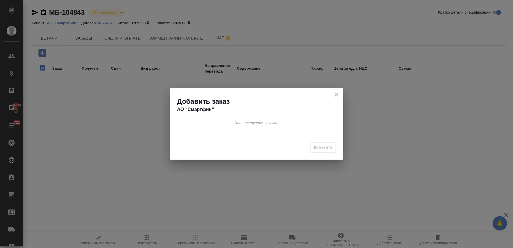
click at [244, 126] on div "Нет доступных заказов" at bounding box center [256, 126] width 173 height 27
click at [337, 94] on icon "close" at bounding box center [336, 94] width 7 height 7
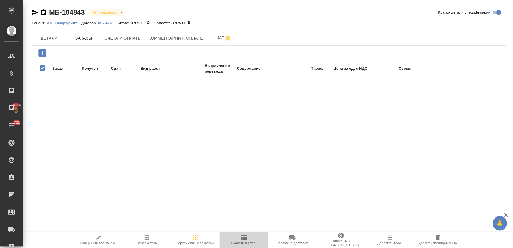
click at [240, 240] on span "Скачать в Excel" at bounding box center [244, 239] width 42 height 11
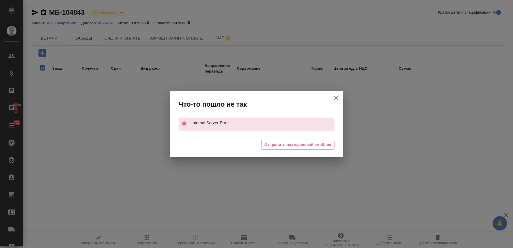
click at [337, 96] on icon "button" at bounding box center [336, 97] width 7 height 7
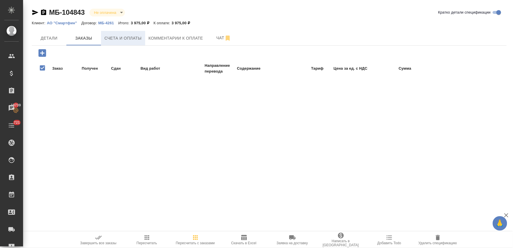
click at [113, 39] on span "Счета и оплаты" at bounding box center [123, 38] width 37 height 7
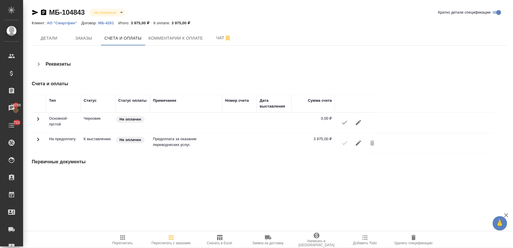
click at [359, 143] on icon "button" at bounding box center [358, 142] width 7 height 7
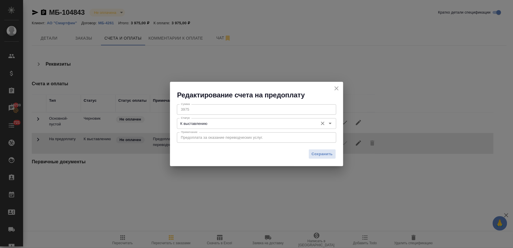
click at [322, 123] on icon "Очистить" at bounding box center [323, 123] width 6 height 6
click at [330, 125] on icon "Open" at bounding box center [330, 123] width 7 height 7
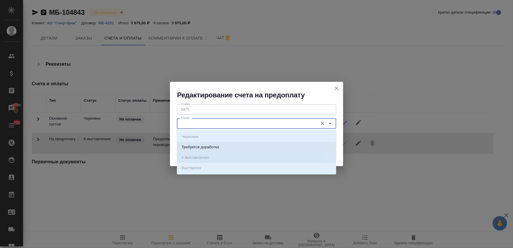
click at [253, 146] on li "Требуется доработка" at bounding box center [256, 147] width 159 height 10
type input "Требуется доработка"
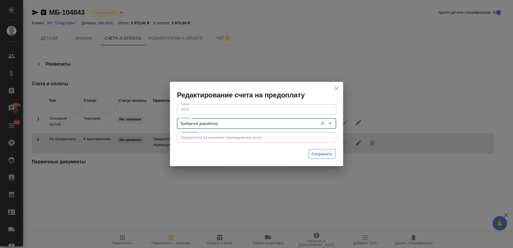
click at [327, 151] on span "Сохранить" at bounding box center [322, 154] width 21 height 7
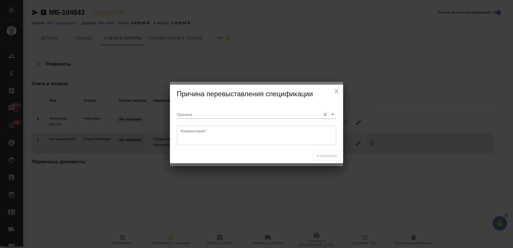
click at [248, 111] on input "Причина" at bounding box center [247, 114] width 141 height 8
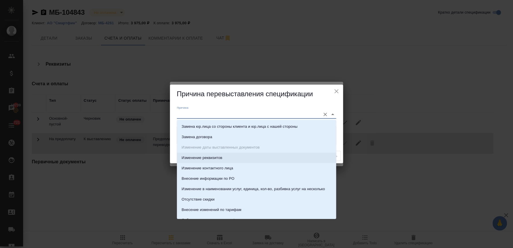
scroll to position [32, 0]
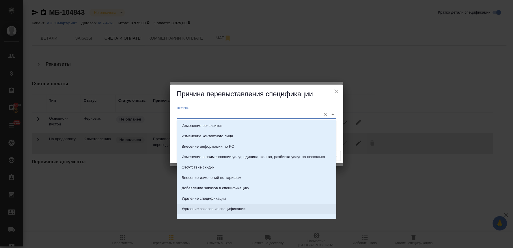
click at [216, 208] on p "Удаление заказов из спецификации" at bounding box center [214, 209] width 64 height 6
type input "Удаление заказов из спецификации"
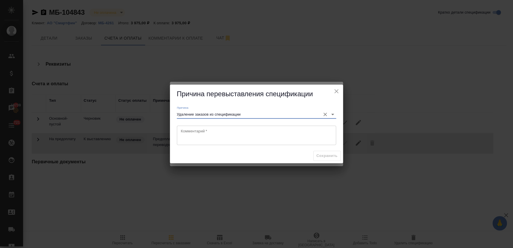
click at [287, 139] on textarea at bounding box center [256, 134] width 151 height 13
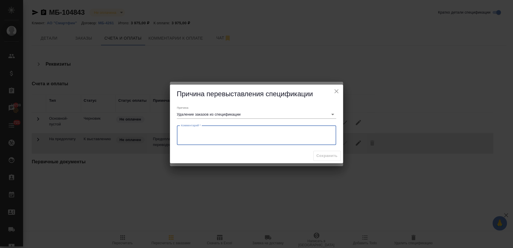
click at [337, 92] on icon "close" at bounding box center [336, 91] width 7 height 7
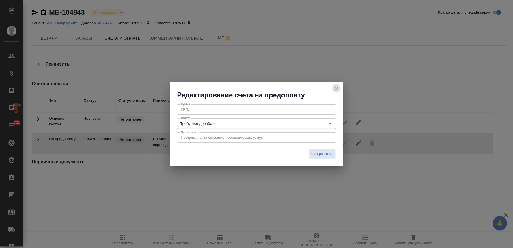
click at [336, 88] on icon "close" at bounding box center [337, 88] width 4 height 4
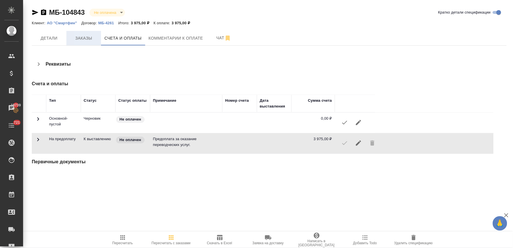
click at [85, 39] on span "Заказы" at bounding box center [84, 38] width 28 height 7
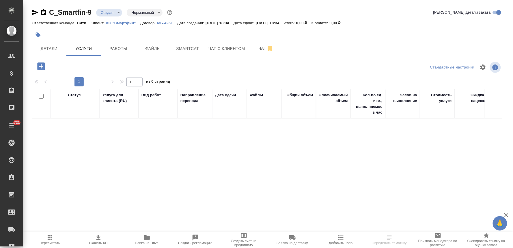
click at [40, 66] on icon "button" at bounding box center [41, 66] width 10 height 10
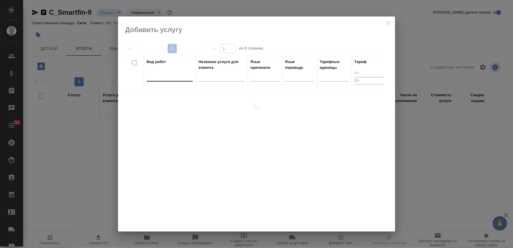
click at [161, 77] on div at bounding box center [170, 75] width 46 height 8
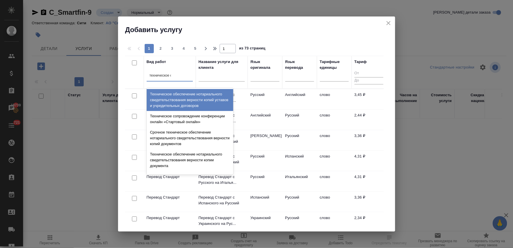
type input "техническое об"
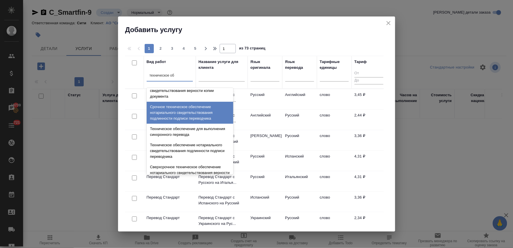
scroll to position [64, 0]
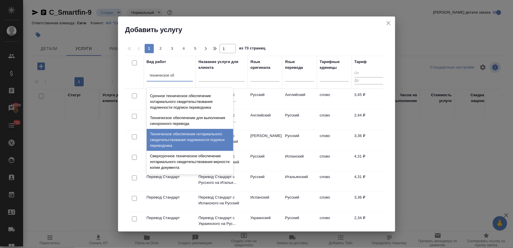
click at [174, 134] on div "Техническое обеспечение нотариального свидетельствования подлинности подписи пе…" at bounding box center [190, 140] width 87 height 22
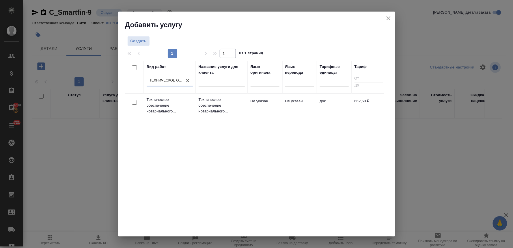
click at [134, 101] on input "checkbox" at bounding box center [134, 102] width 5 height 5
checkbox input "true"
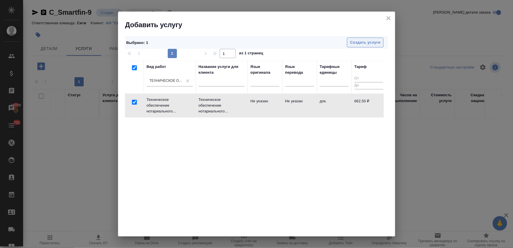
click at [359, 42] on span "Создать услуги" at bounding box center [365, 42] width 30 height 7
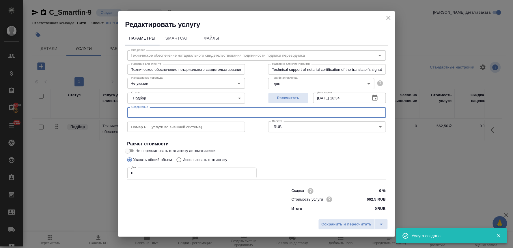
click at [155, 113] on input "text" at bounding box center [256, 112] width 259 height 10
paste input "Certificado de Dominio y Cargas_Korobko-Shemanoivshaia, Electricity invoice 07.…"
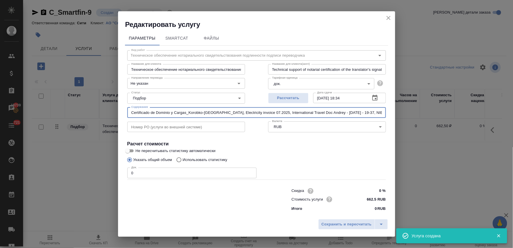
scroll to position [0, 65]
type input "Certificado de Dominio y Cargas_Korobko-Shemanoivshaia, Electricity invoice 07.…"
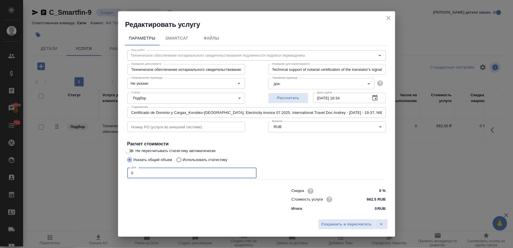
drag, startPoint x: 135, startPoint y: 172, endPoint x: 96, endPoint y: 172, distance: 38.7
click at [97, 172] on div "Редактировать услугу Параметры SmartCat Файлы Вид работ Техническое обеспечение…" at bounding box center [256, 124] width 513 height 248
type input "5"
click at [349, 219] on button "Сохранить и пересчитать" at bounding box center [346, 224] width 57 height 10
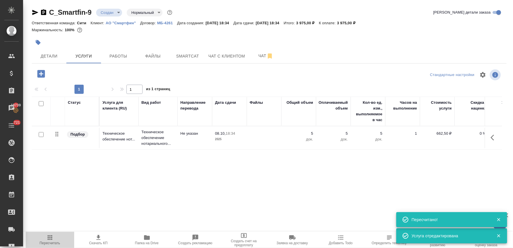
click at [52, 240] on icon "button" at bounding box center [50, 237] width 5 height 5
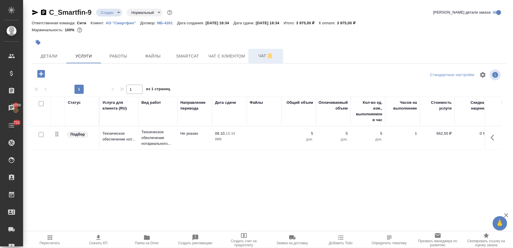
click at [258, 52] on button "Чат" at bounding box center [266, 56] width 35 height 14
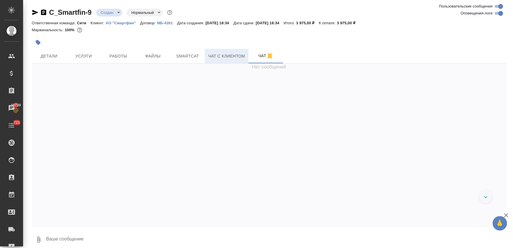
click at [214, 53] on span "Чат с клиентом" at bounding box center [226, 56] width 37 height 7
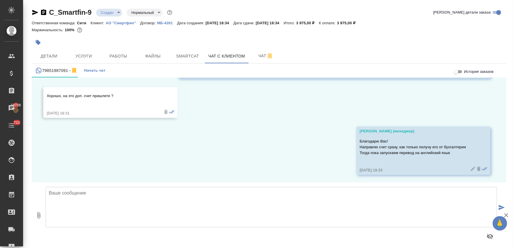
scroll to position [4323, 0]
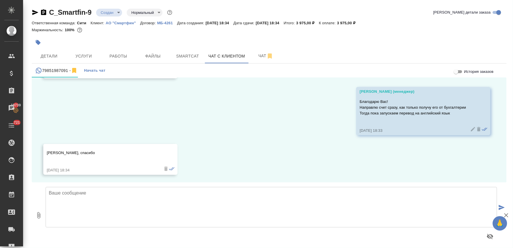
click at [70, 206] on textarea at bounding box center [272, 207] width 452 height 40
click at [39, 215] on icon "button" at bounding box center [38, 215] width 7 height 7
type input "C:\fakepath\Счет на предоплату № 1341 от 07 октября 2025 г.pdf"
drag, startPoint x: 184, startPoint y: 192, endPoint x: 185, endPoint y: 189, distance: 3.2
click at [184, 192] on textarea at bounding box center [272, 207] width 452 height 40
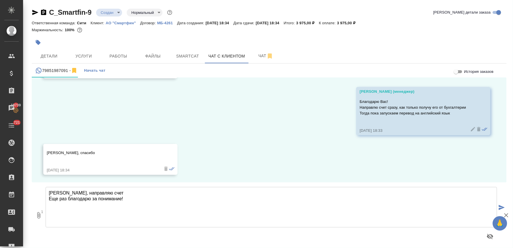
type textarea "Денис, направляю счет Еще раз благодарю за понимание!"
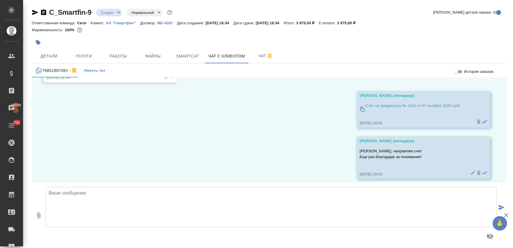
scroll to position [4419, 0]
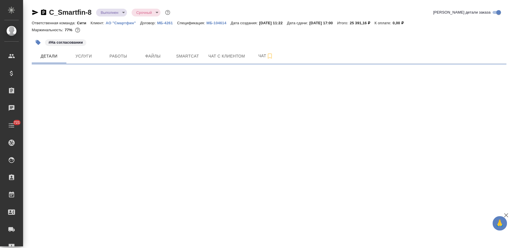
select select "RU"
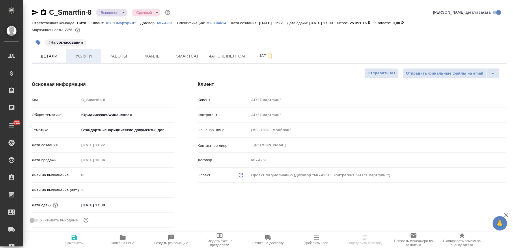
click at [88, 59] on button "Услуги" at bounding box center [83, 56] width 35 height 14
type textarea "x"
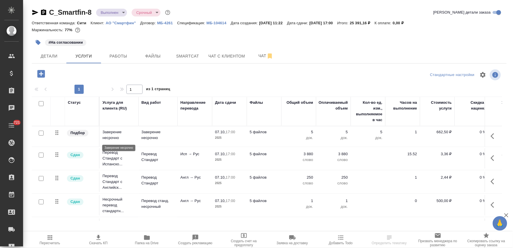
click at [110, 136] on p "Заверение несрочно" at bounding box center [118, 135] width 33 height 12
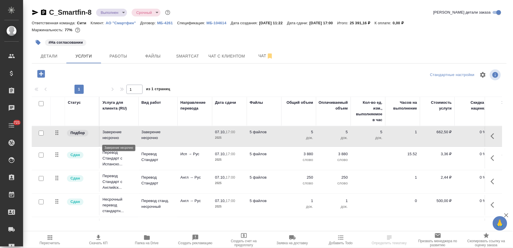
click at [110, 136] on p "Заверение несрочно" at bounding box center [118, 135] width 33 height 12
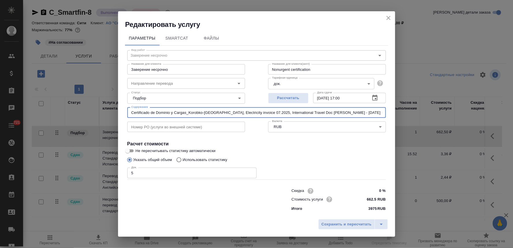
click at [181, 113] on input "Certificado de Dominio y Cargas_Korobko-[GEOGRAPHIC_DATA], Electricity invoice …" at bounding box center [256, 112] width 259 height 10
click at [387, 16] on icon "close" at bounding box center [388, 17] width 7 height 7
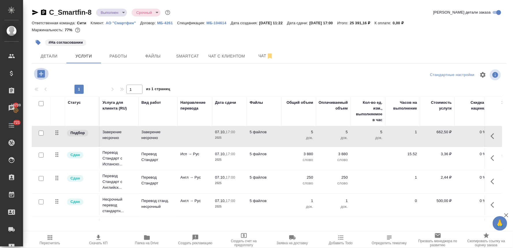
click at [42, 76] on icon "button" at bounding box center [41, 74] width 8 height 8
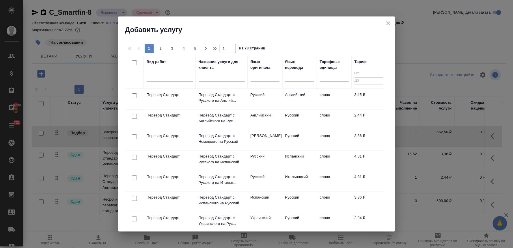
click at [134, 96] on input "checkbox" at bounding box center [134, 95] width 5 height 5
checkbox input "true"
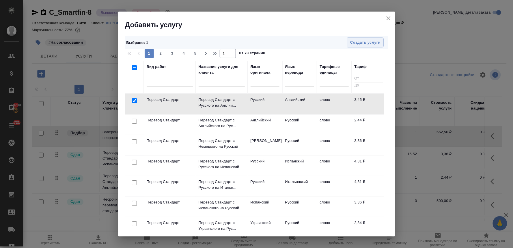
click at [367, 44] on span "Создать услуги" at bounding box center [365, 42] width 30 height 7
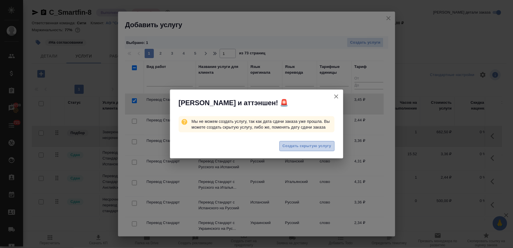
click at [291, 145] on span "Создать скрытую услугу" at bounding box center [307, 146] width 49 height 7
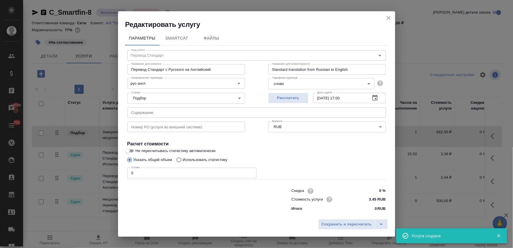
click at [186, 111] on input "text" at bounding box center [256, 112] width 259 height 10
paste input "Certificado de Dominio y Cargas_Korobko-[GEOGRAPHIC_DATA], Electricity invoice …"
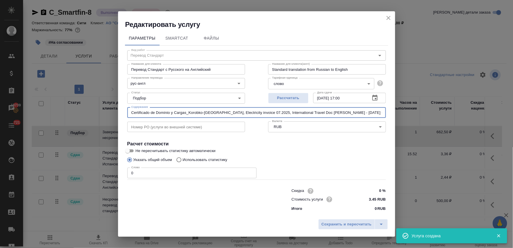
scroll to position [0, 65]
type input "Certificado de Dominio y Cargas_Korobko-Shemanoivshaia, Electricity invoice 07.…"
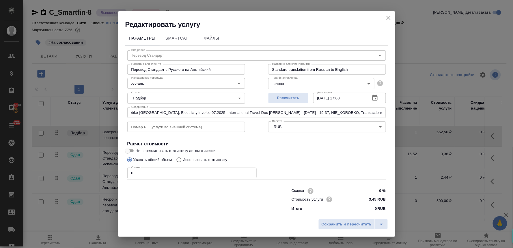
click at [207, 158] on p "Использовать статистику" at bounding box center [205, 160] width 45 height 6
click at [183, 158] on input "Использовать статистику" at bounding box center [178, 159] width 9 height 11
radio input "true"
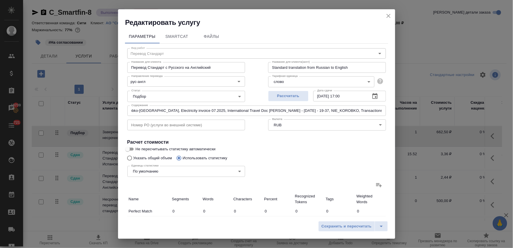
scroll to position [0, 0]
click at [129, 156] on input "Указать общий объем" at bounding box center [128, 157] width 9 height 11
radio input "true"
radio input "false"
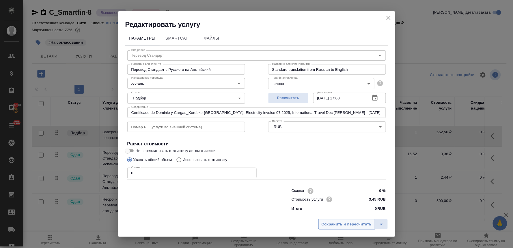
click at [352, 223] on span "Сохранить и пересчитать" at bounding box center [347, 224] width 50 height 7
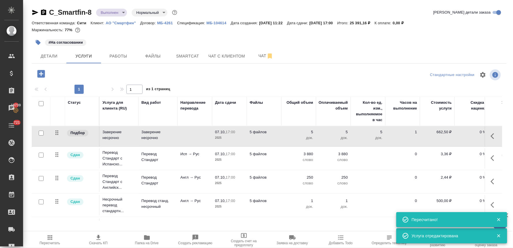
type input "normal"
click at [47, 56] on span "Детали" at bounding box center [49, 56] width 28 height 7
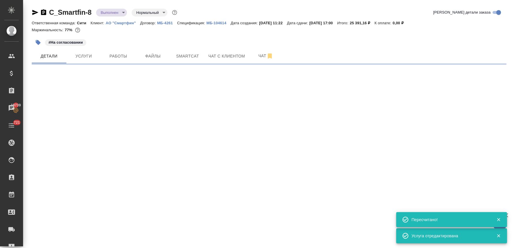
select select "RU"
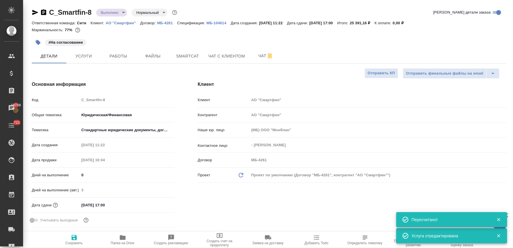
type textarea "x"
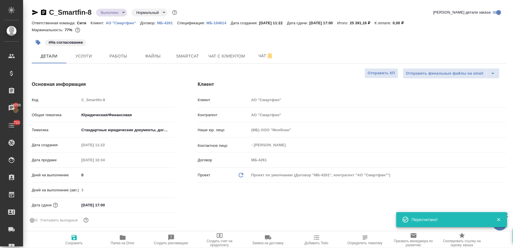
click at [67, 102] on div "Код C_Smartfin-8" at bounding box center [103, 100] width 143 height 10
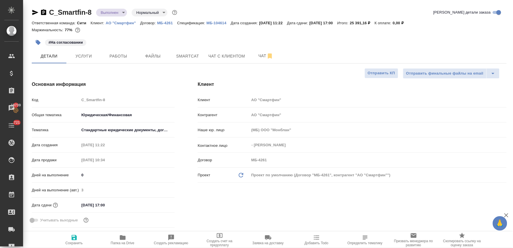
type textarea "x"
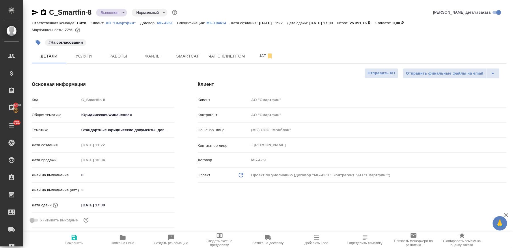
type textarea "x"
click at [82, 49] on button "Услуги" at bounding box center [83, 56] width 35 height 14
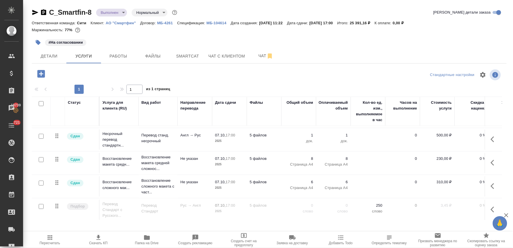
scroll to position [71, 0]
click at [113, 202] on p "Перевод Стандарт с Русского..." at bounding box center [118, 208] width 33 height 17
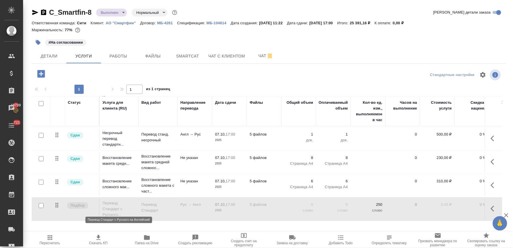
click at [113, 202] on p "Перевод Стандарт с Русского..." at bounding box center [118, 208] width 33 height 17
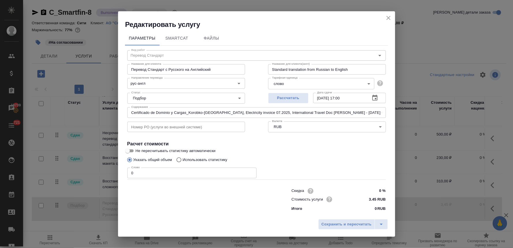
click at [215, 158] on p "Использовать статистику" at bounding box center [205, 160] width 45 height 6
click at [183, 158] on input "Использовать статистику" at bounding box center [178, 159] width 9 height 11
radio input "true"
radio input "false"
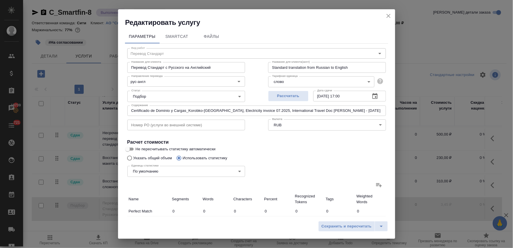
click at [376, 182] on icon at bounding box center [379, 184] width 7 height 7
click at [0, 0] on input "file" at bounding box center [0, 0] width 0 height 0
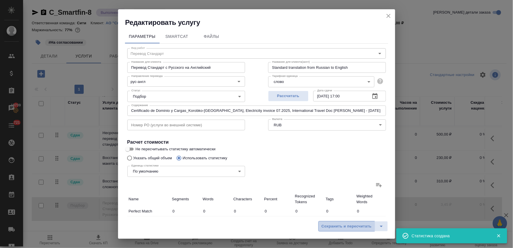
click at [357, 228] on span "Сохранить и пересчитать" at bounding box center [347, 226] width 50 height 7
type input "3"
type input "21"
type input "126"
type input "57"
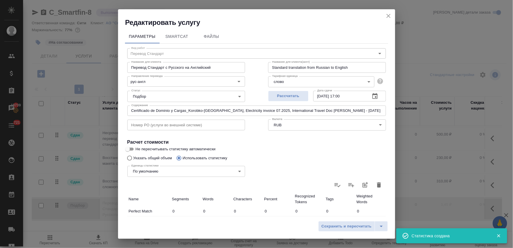
type input "142"
type input "909"
type input "123"
type input "368"
type input "2575"
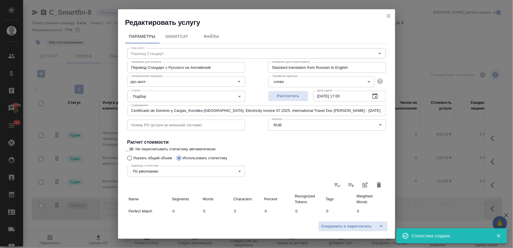
type input "39"
type input "128"
type input "847"
type input "6"
type input "45"
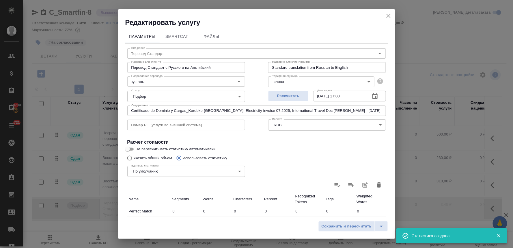
type input "332"
type input "19"
type input "56"
type input "378"
type input "243"
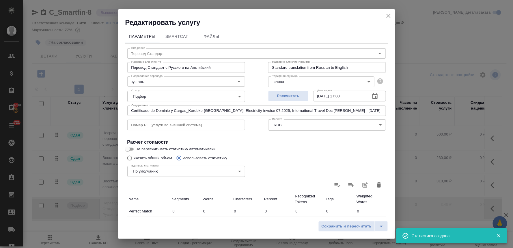
type input "2942"
type input "22289"
type input "433"
type input "3560"
type input "26547"
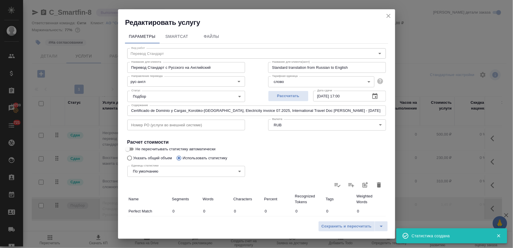
type input "490"
type input "3702"
type input "27456"
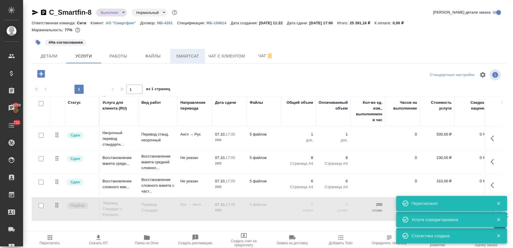
click at [186, 54] on span "Smartcat" at bounding box center [188, 56] width 28 height 7
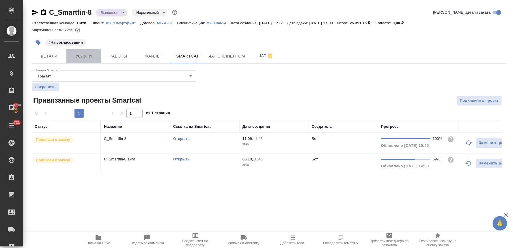
click at [89, 56] on span "Услуги" at bounding box center [84, 56] width 28 height 7
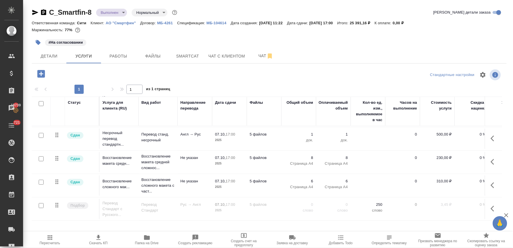
scroll to position [71, 0]
click at [148, 58] on span "Файлы" at bounding box center [153, 56] width 28 height 7
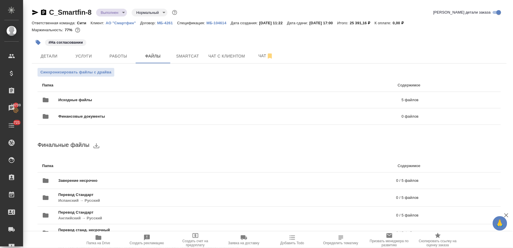
click at [35, 10] on icon "button" at bounding box center [35, 12] width 7 height 7
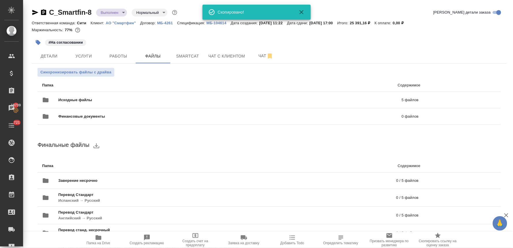
click at [457, 156] on div "Финальные файлы Папка Содержимое Заверение несрочно 0 / 5 файлов Перевод Станда…" at bounding box center [269, 218] width 463 height 158
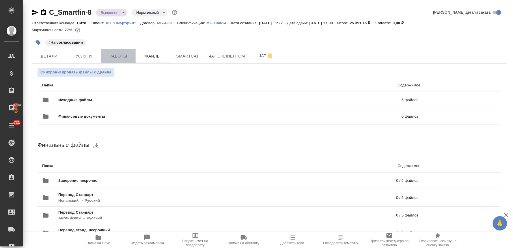
click at [122, 58] on span "Работы" at bounding box center [119, 56] width 28 height 7
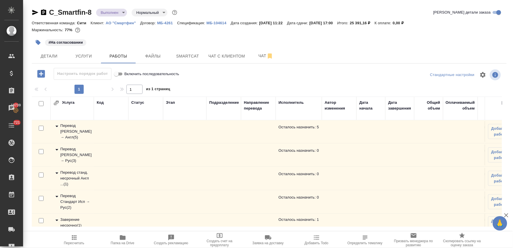
scroll to position [61, 0]
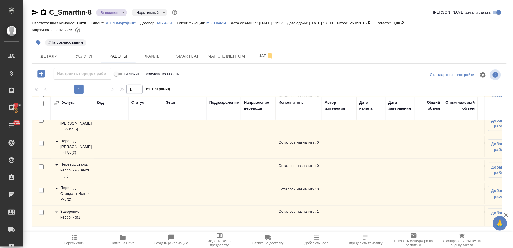
click at [41, 210] on input "checkbox" at bounding box center [41, 212] width 5 height 5
checkbox input "true"
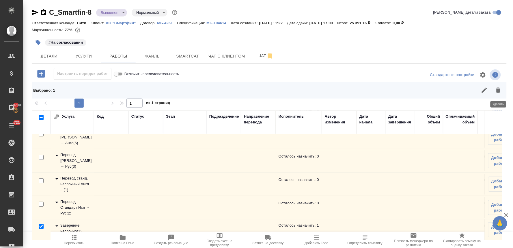
click at [498, 91] on icon "button" at bounding box center [498, 89] width 4 height 5
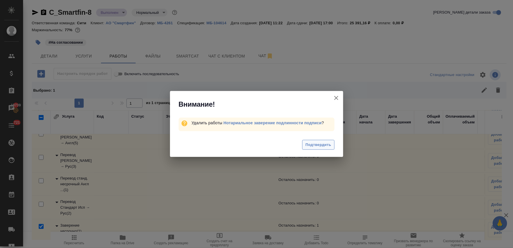
click at [316, 145] on span "Подтвердить" at bounding box center [318, 144] width 26 height 7
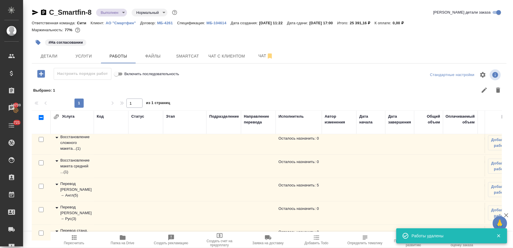
scroll to position [0, 0]
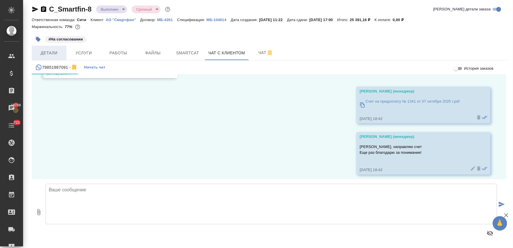
scroll to position [4419, 0]
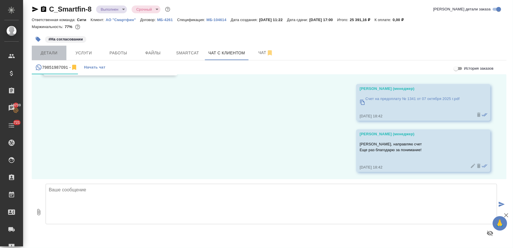
click at [54, 56] on span "Детали" at bounding box center [49, 52] width 28 height 7
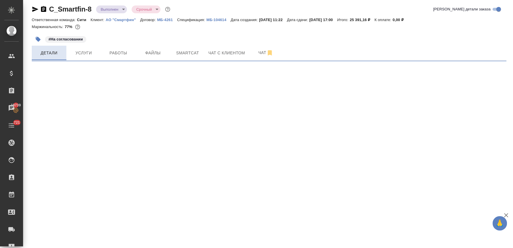
select select "RU"
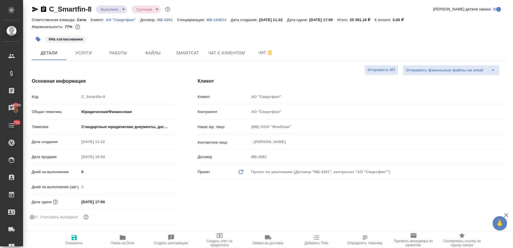
type textarea "x"
type input "[PERSON_NAME]"
click at [119, 202] on input "[DATE] 17:00" at bounding box center [104, 201] width 51 height 8
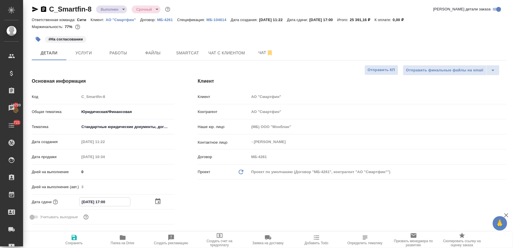
click at [157, 201] on icon "button" at bounding box center [157, 201] width 5 height 6
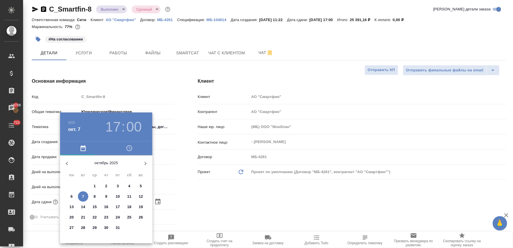
click at [107, 198] on span "9" at bounding box center [106, 196] width 10 height 6
type input "[DATE] 17:00"
type textarea "x"
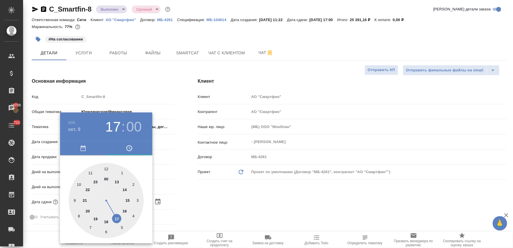
click at [120, 218] on div at bounding box center [106, 200] width 75 height 75
type textarea "x"
click at [204, 194] on div at bounding box center [256, 124] width 513 height 248
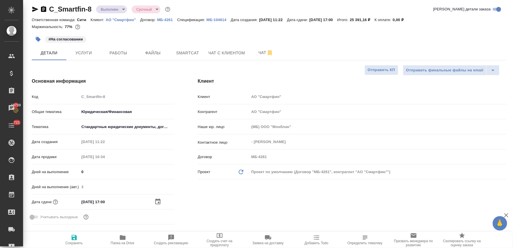
click at [74, 240] on icon "button" at bounding box center [74, 237] width 7 height 7
type textarea "x"
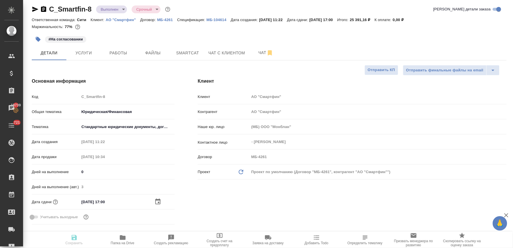
type textarea "x"
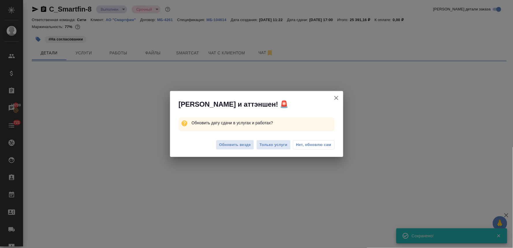
type input "normal"
select select "RU"
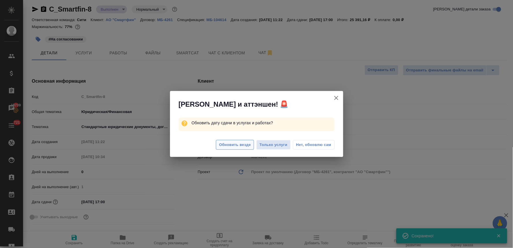
type textarea "x"
click at [240, 146] on span "Обновить везде" at bounding box center [235, 144] width 32 height 7
type textarea "x"
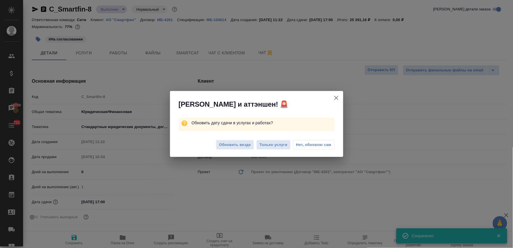
type textarea "x"
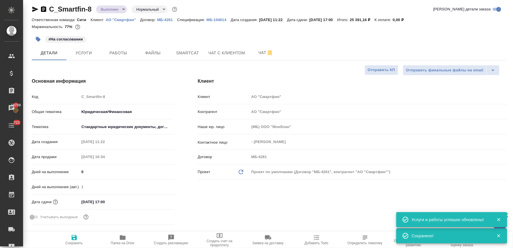
click at [265, 214] on div "Клиент Клиент АО "Смартфин" Контрагент АО "Смартфин" Наше юр. лицо (МБ) ООО "Мо…" at bounding box center [352, 152] width 332 height 172
type textarea "x"
